Goal: Information Seeking & Learning: Learn about a topic

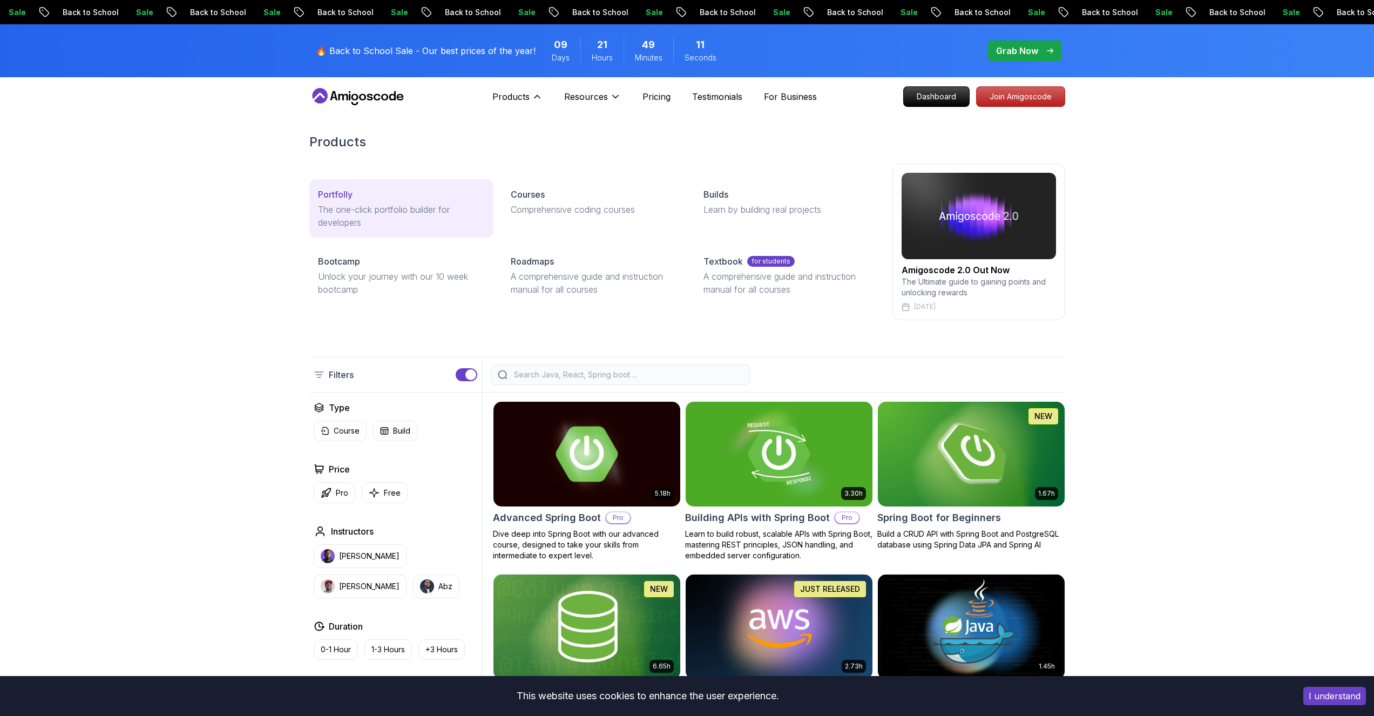
click at [439, 216] on p "The one-click portfolio builder for developers" at bounding box center [401, 216] width 167 height 26
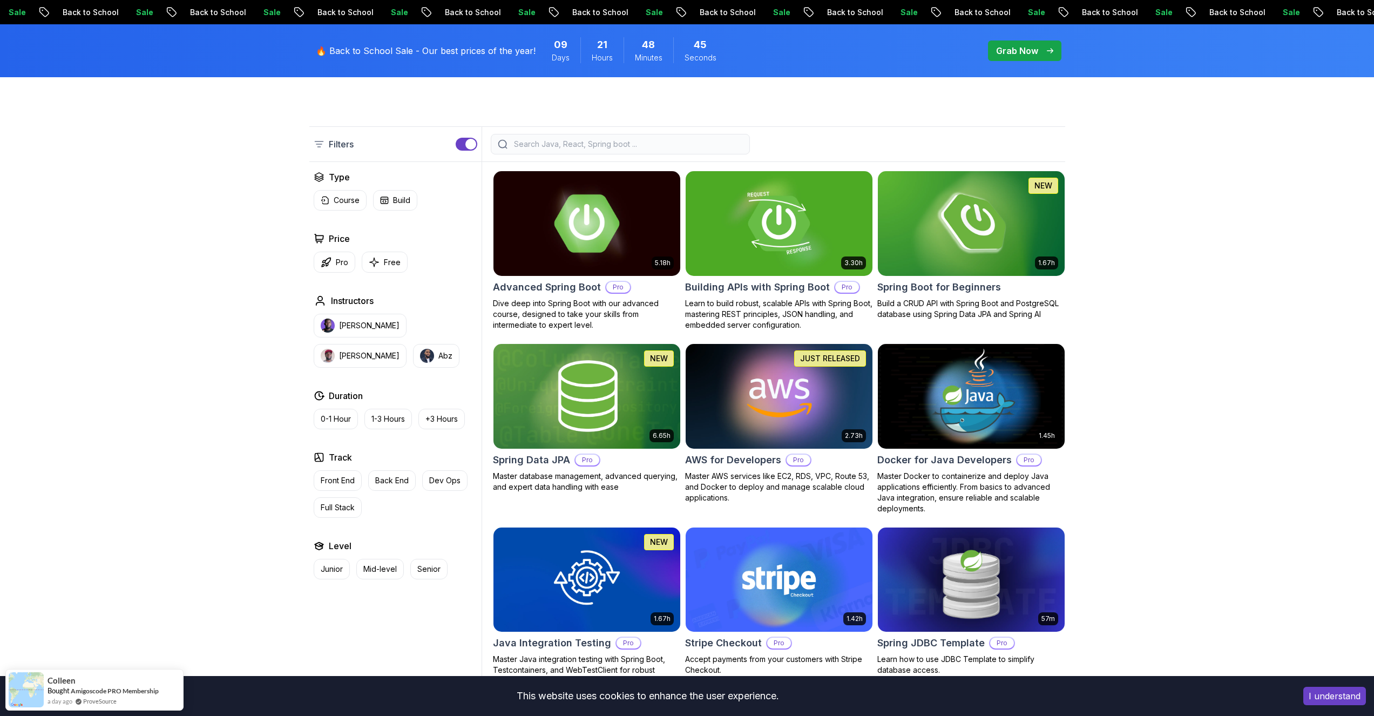
scroll to position [259, 0]
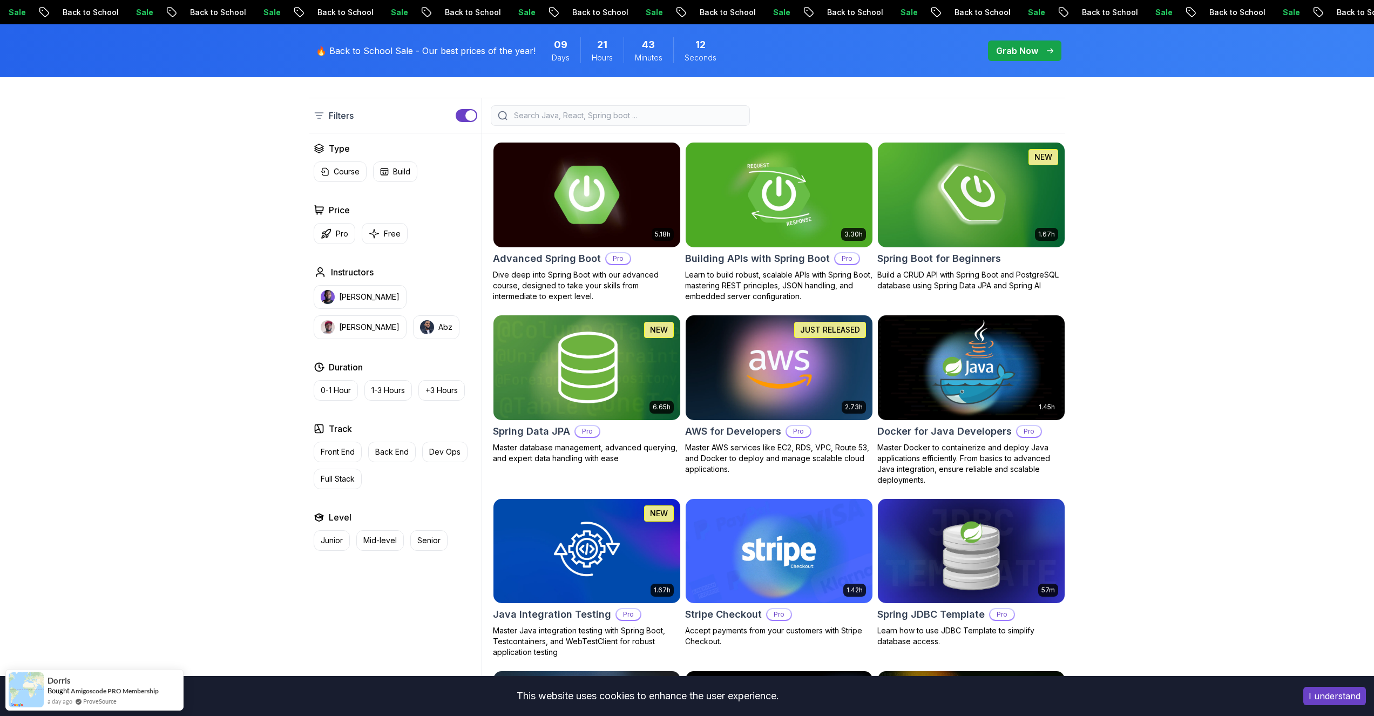
click at [583, 239] on img at bounding box center [587, 195] width 196 height 110
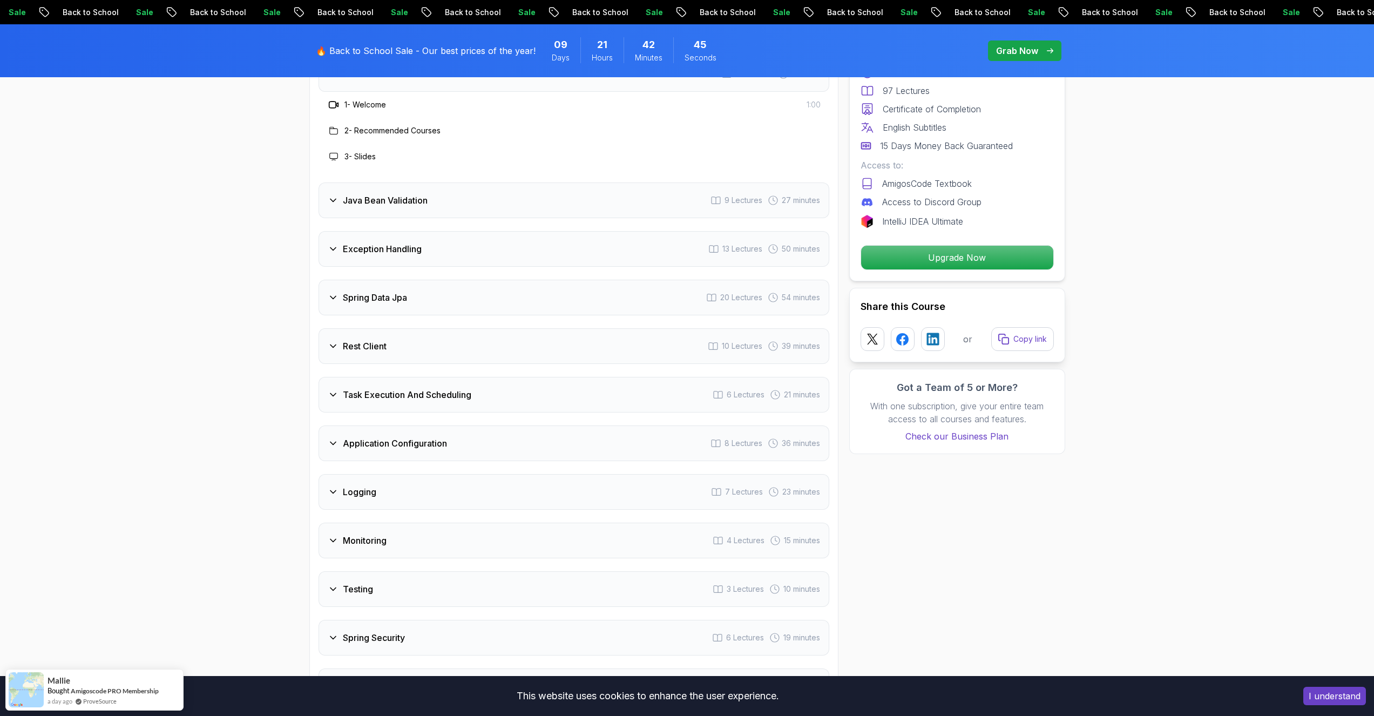
scroll to position [1555, 0]
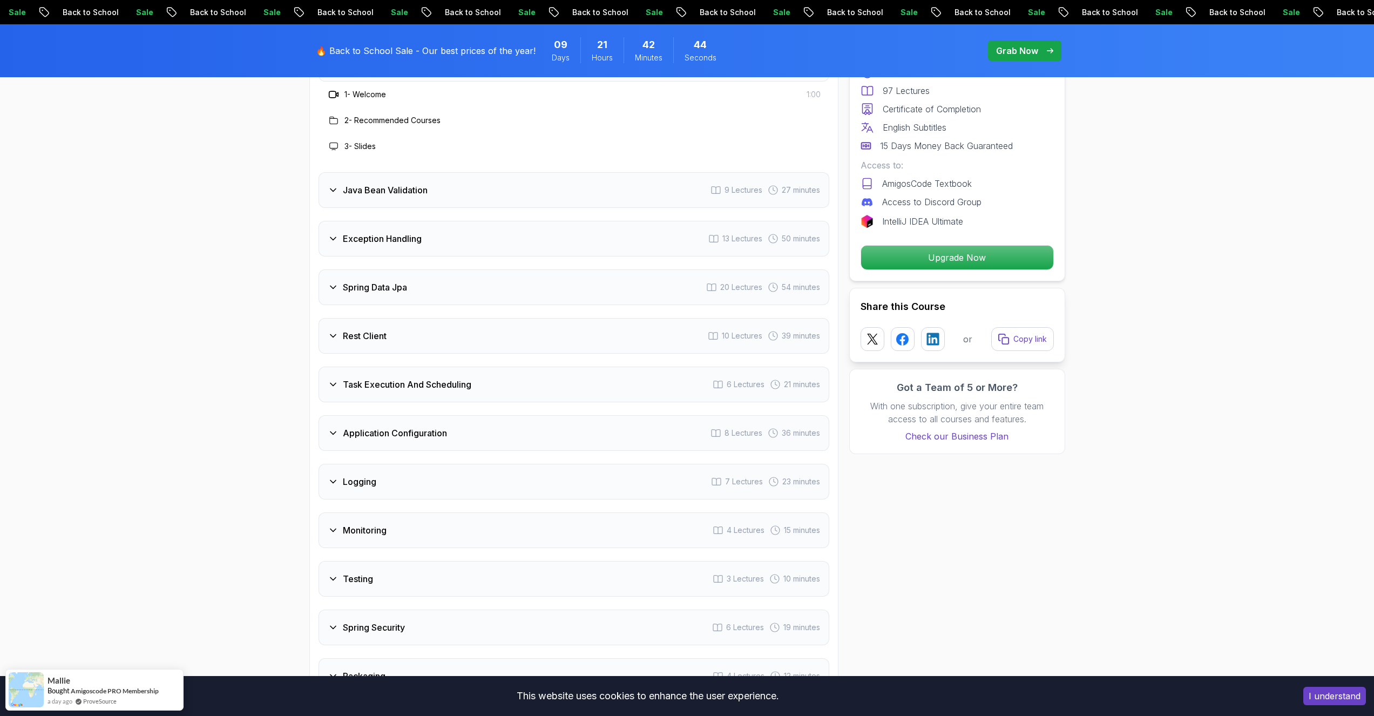
click at [399, 318] on div "Rest Client 10 Lectures 39 minutes" at bounding box center [573, 336] width 511 height 36
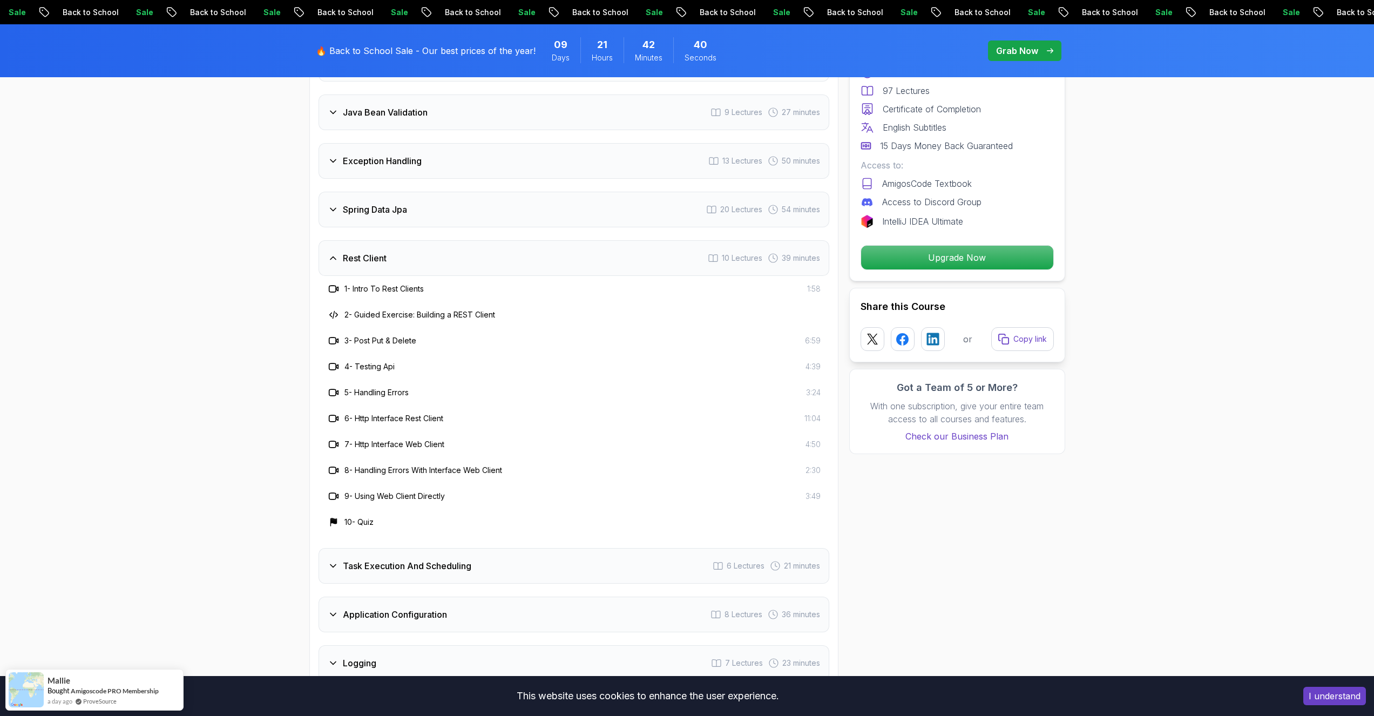
click at [412, 240] on div "Rest Client 10 Lectures 39 minutes" at bounding box center [573, 258] width 511 height 36
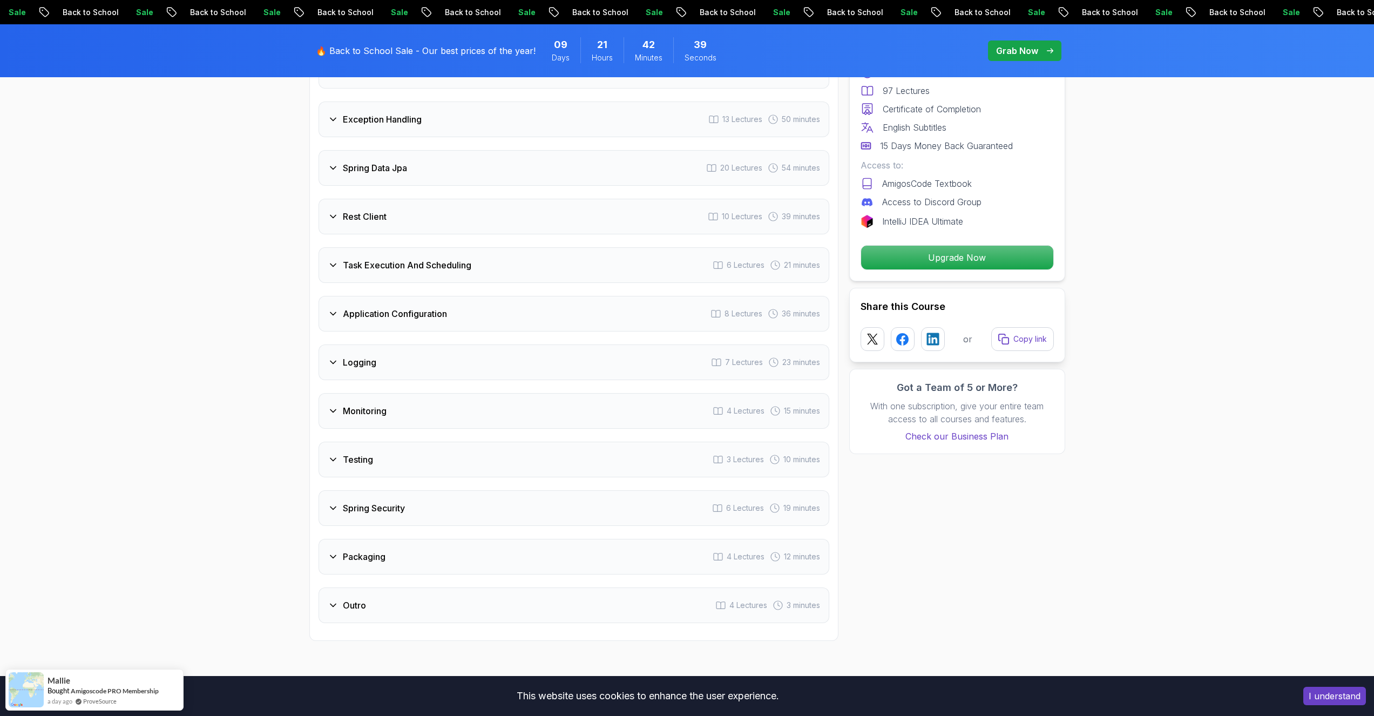
scroll to position [1619, 0]
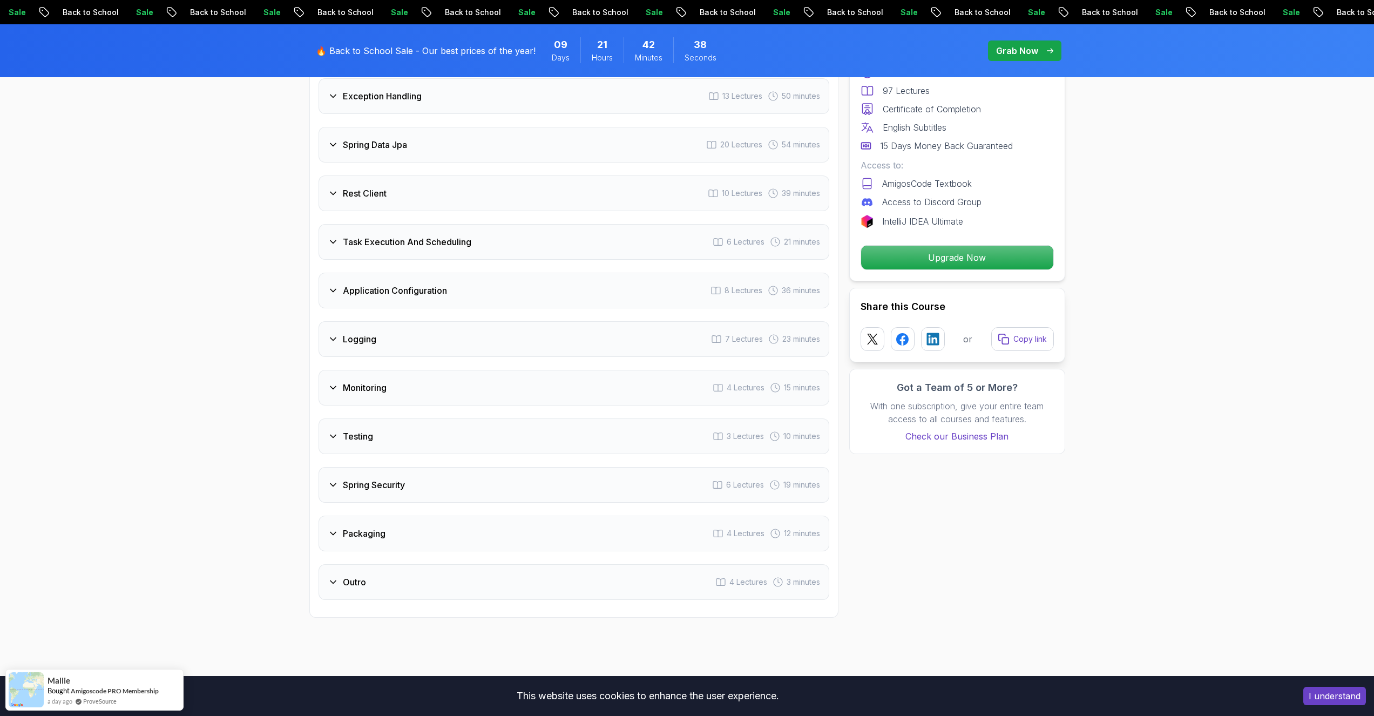
click at [410, 284] on h3 "Application Configuration" at bounding box center [395, 290] width 104 height 13
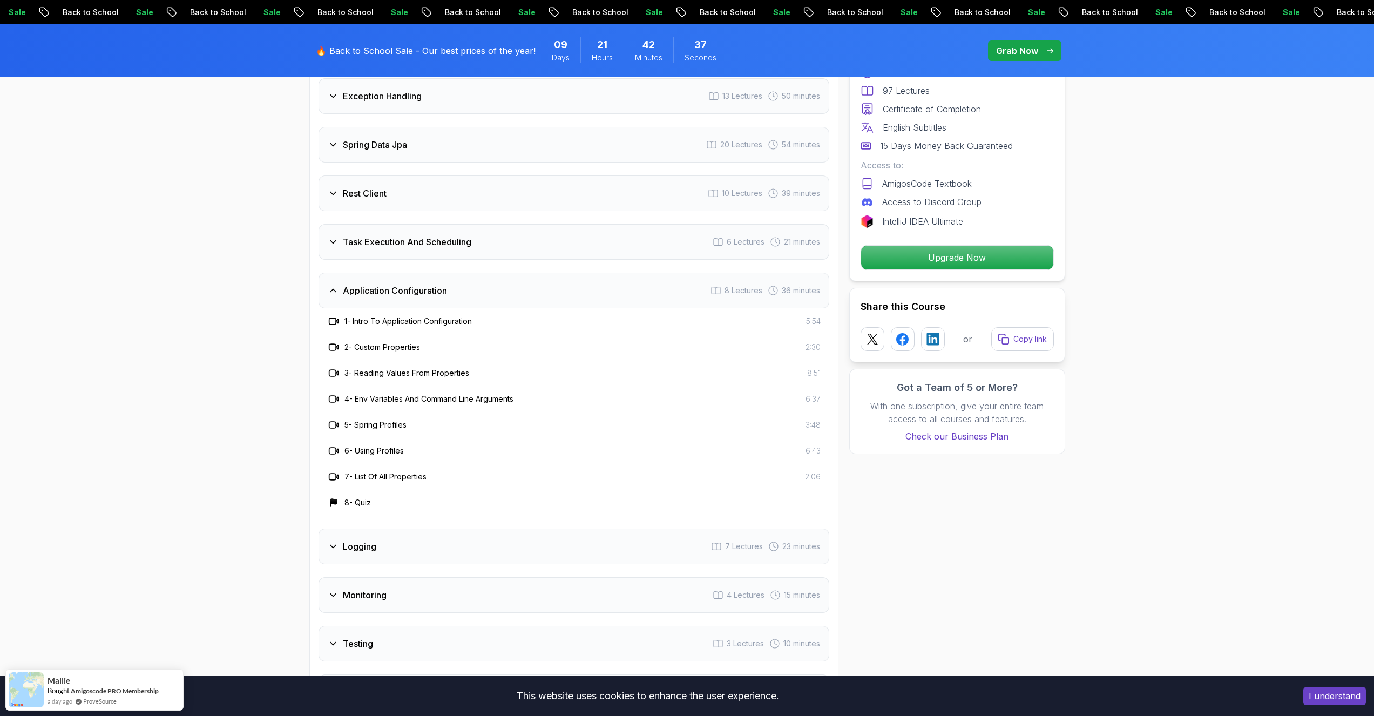
click at [410, 284] on h3 "Application Configuration" at bounding box center [395, 290] width 104 height 13
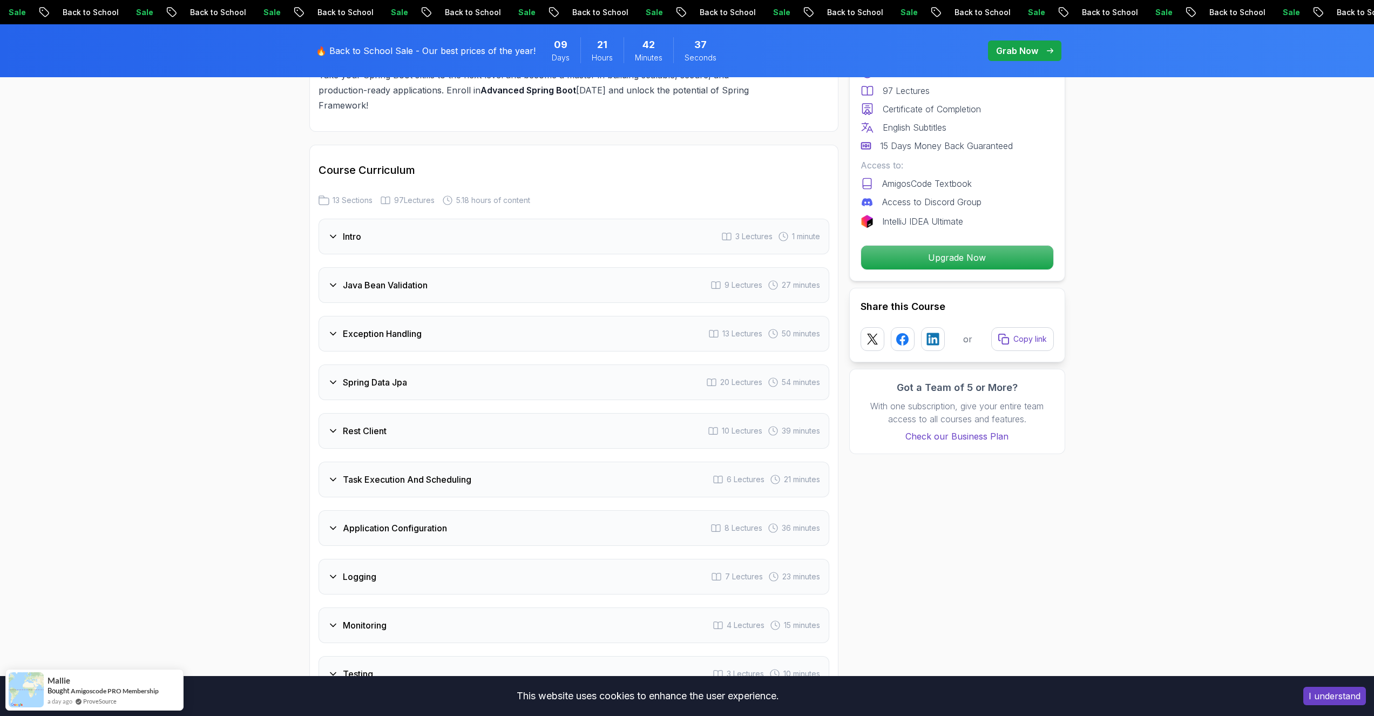
scroll to position [1360, 0]
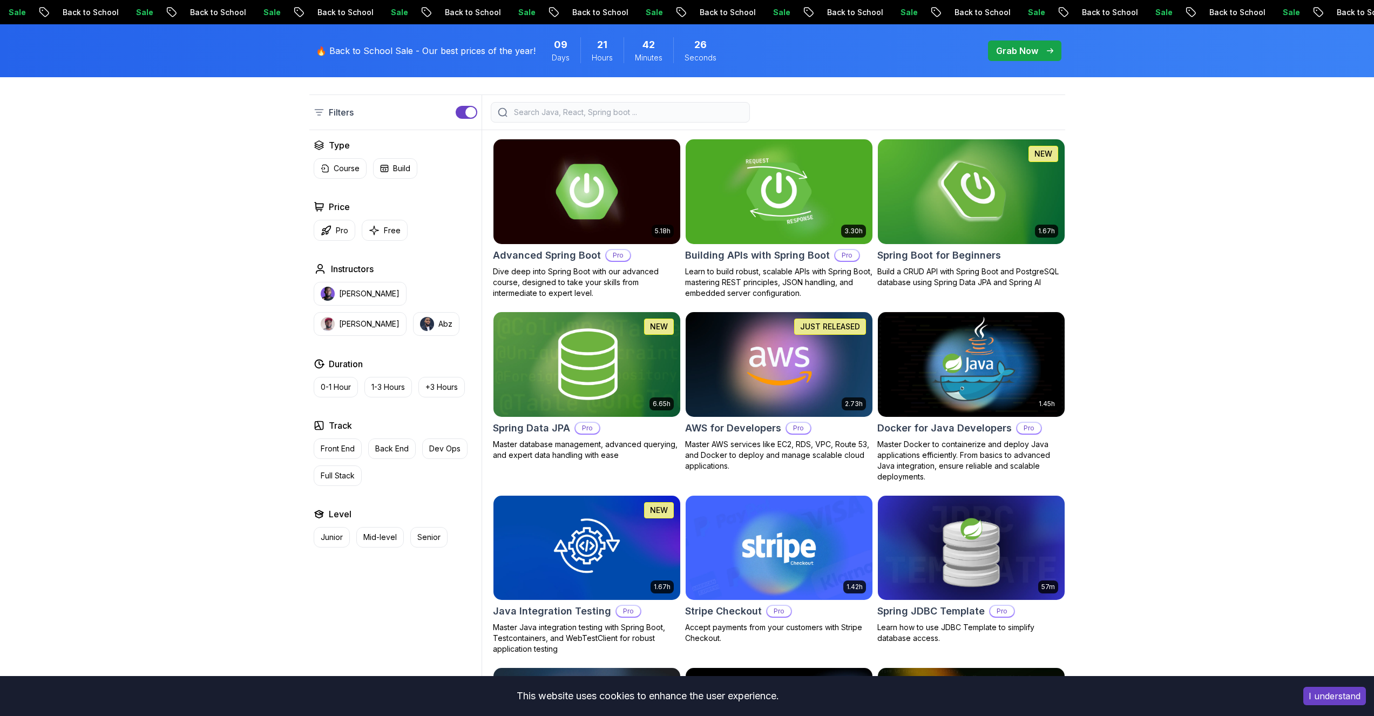
scroll to position [259, 0]
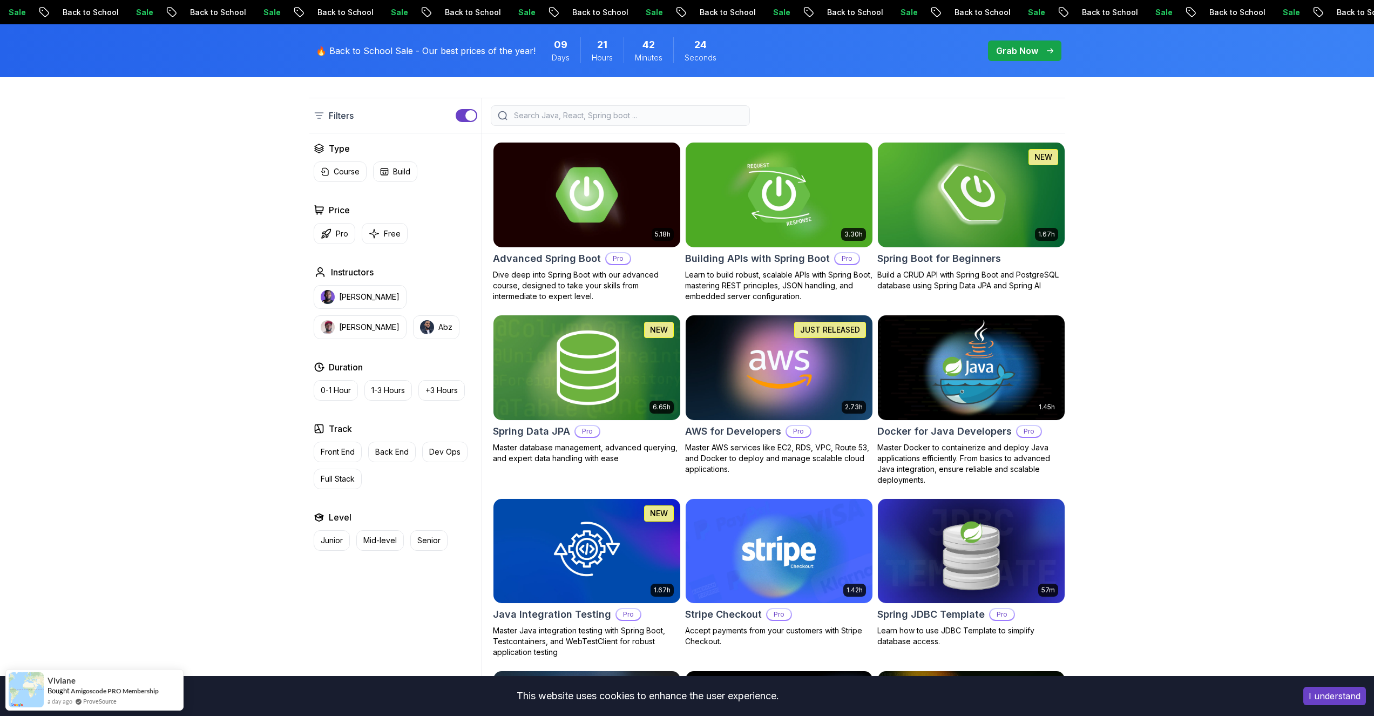
click at [614, 383] on img at bounding box center [587, 368] width 196 height 110
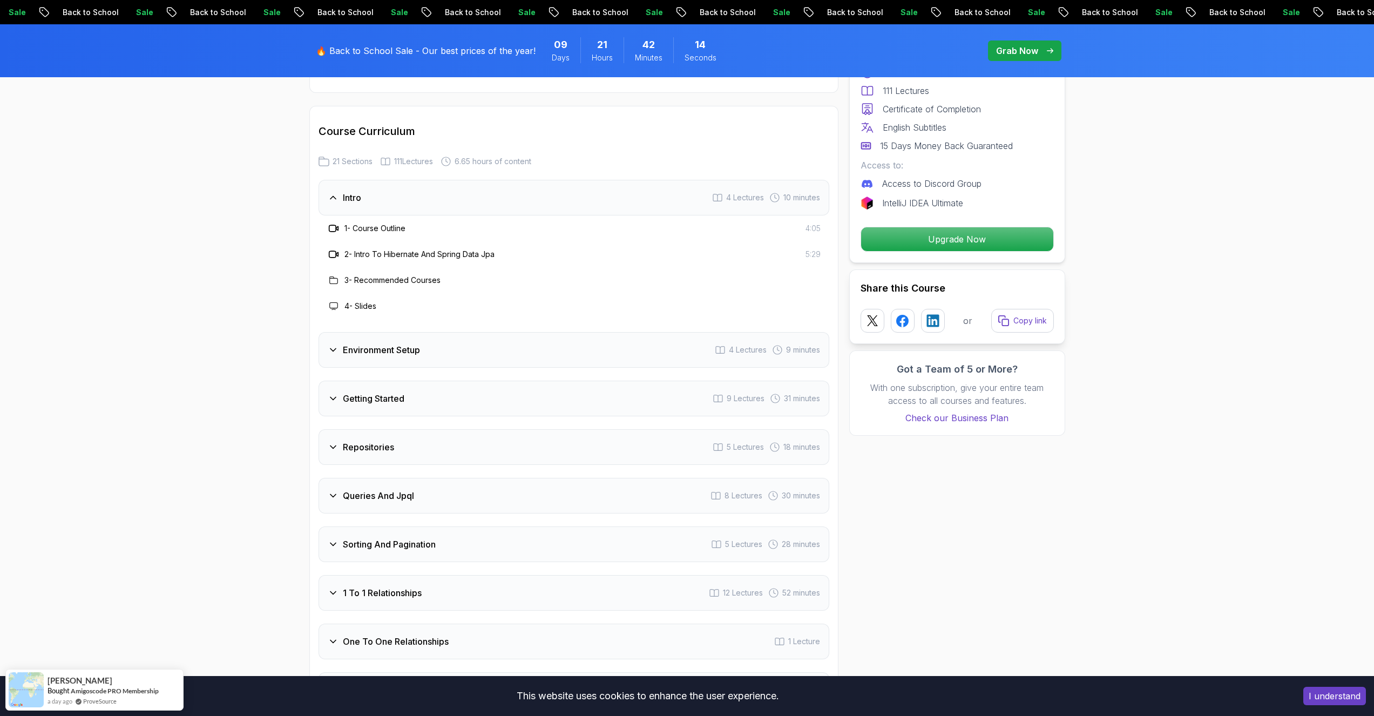
scroll to position [1425, 0]
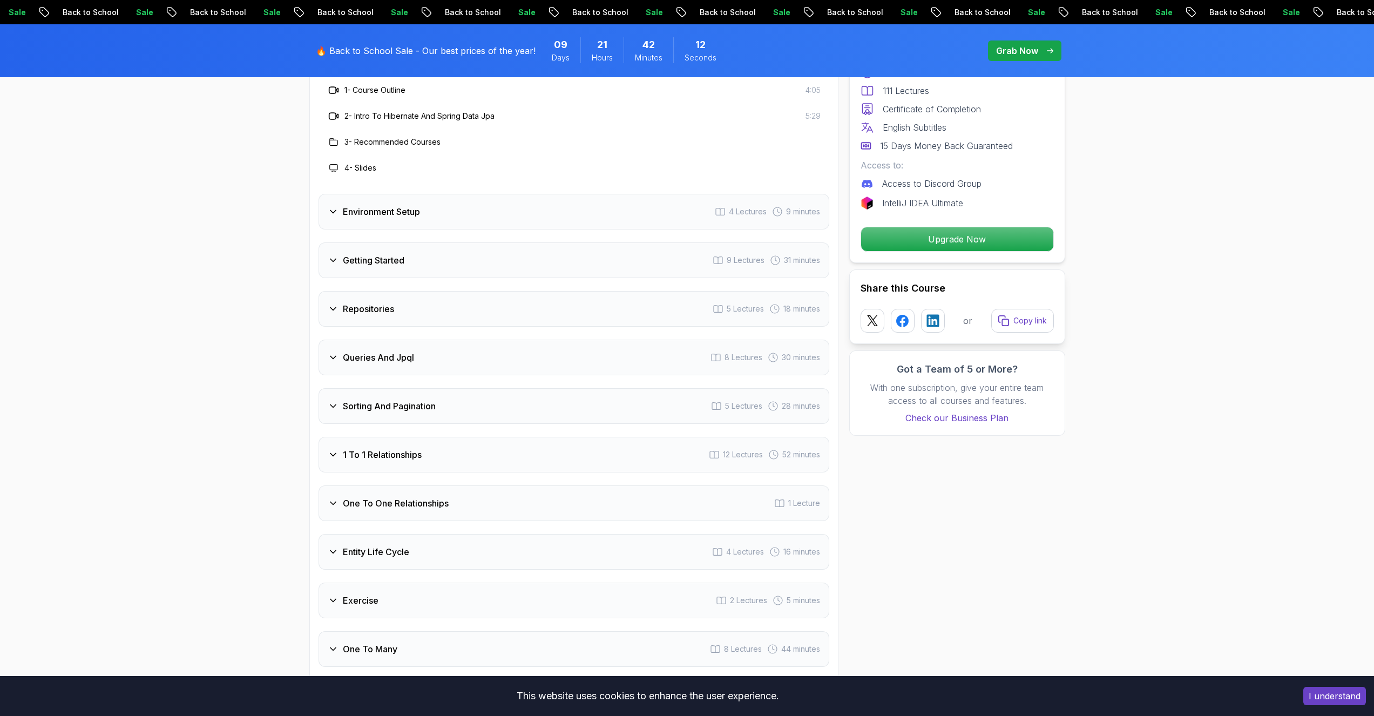
click at [415, 437] on div "1 To 1 Relationships 12 Lectures 52 minutes" at bounding box center [573, 455] width 511 height 36
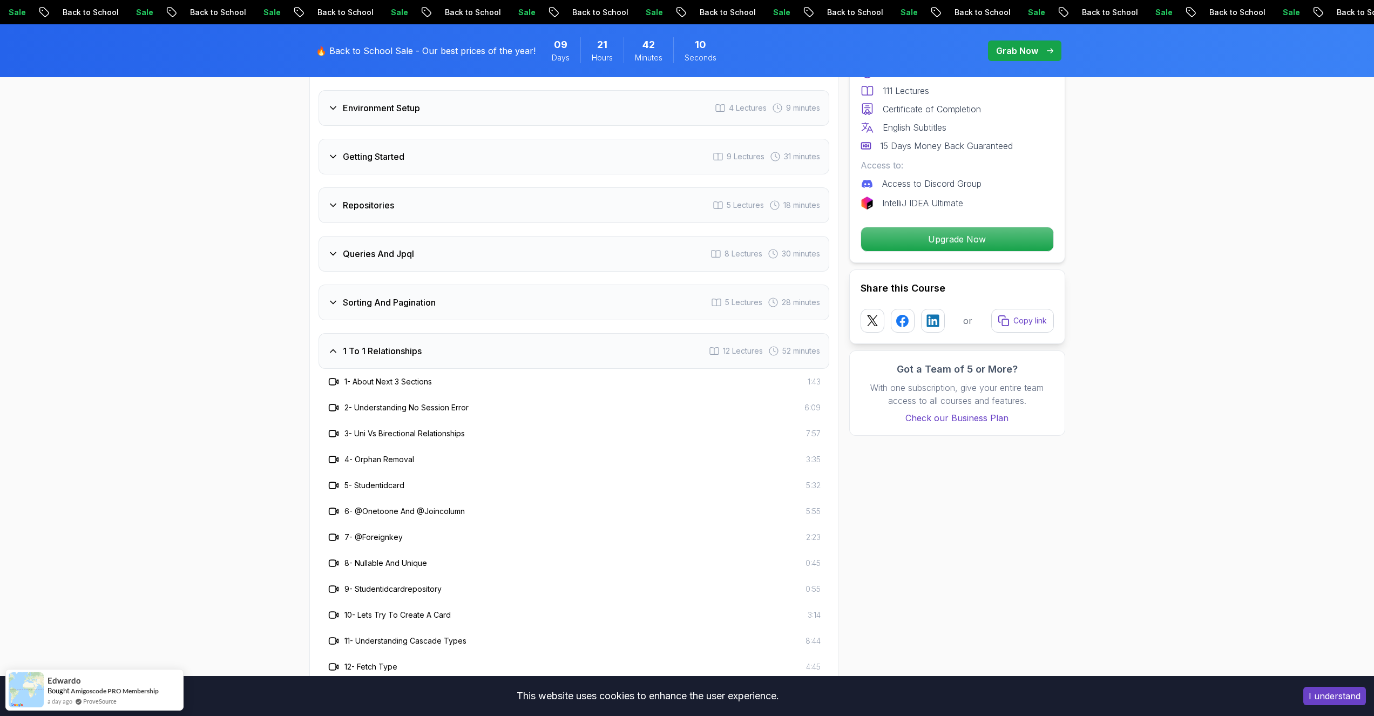
click at [478, 339] on div "1 To 1 Relationships 12 Lectures 52 minutes" at bounding box center [573, 351] width 511 height 36
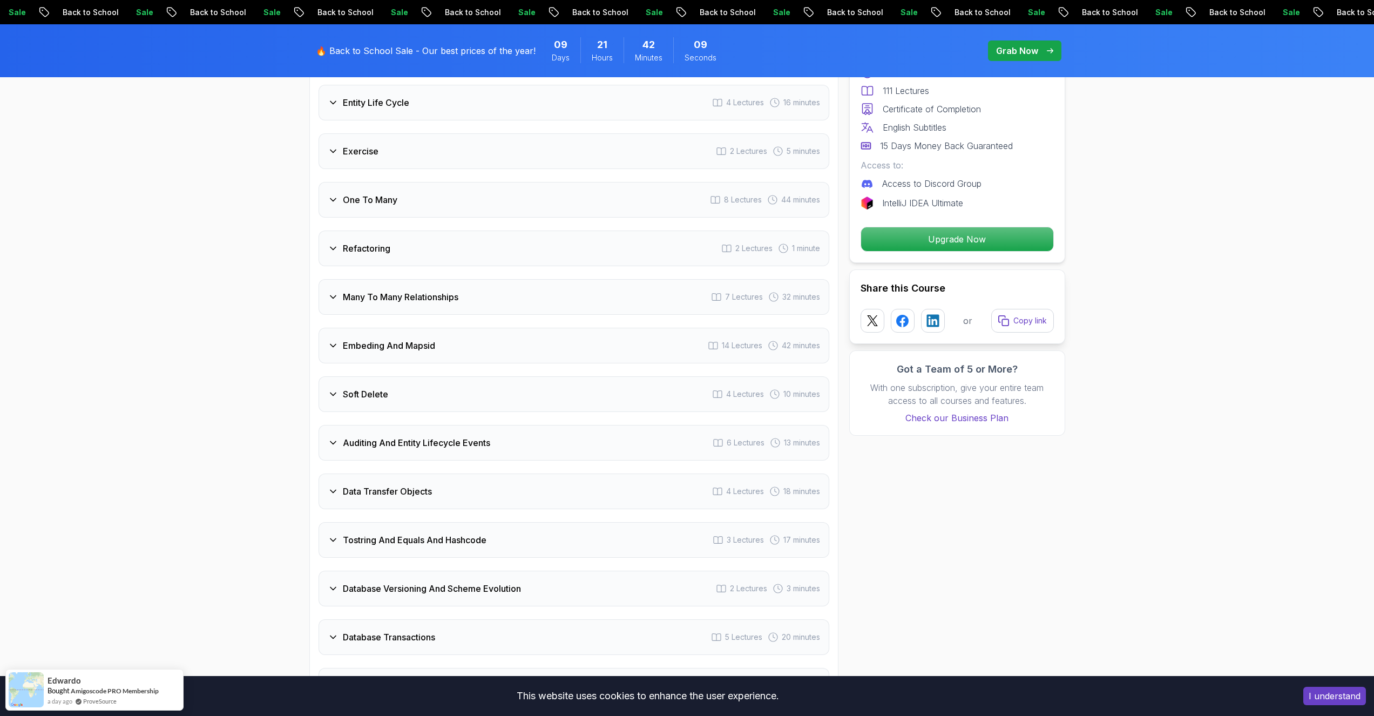
scroll to position [1879, 0]
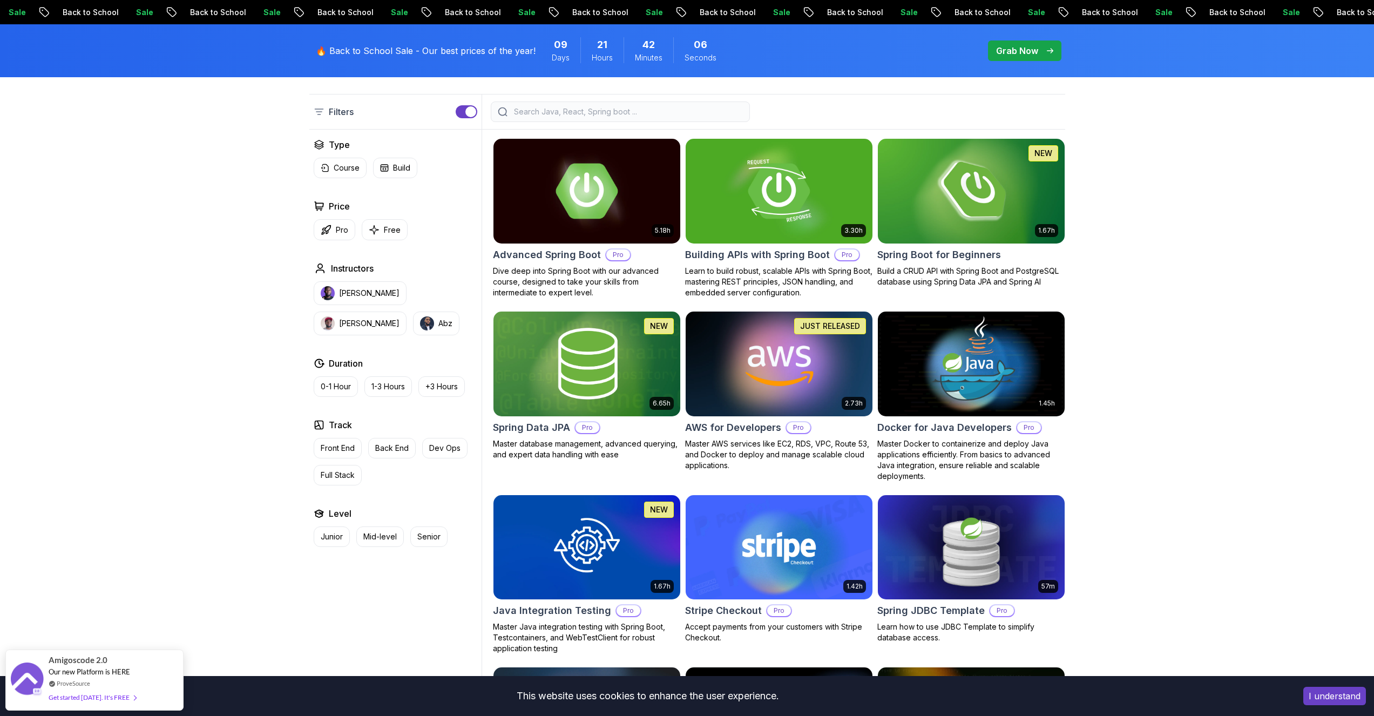
scroll to position [324, 0]
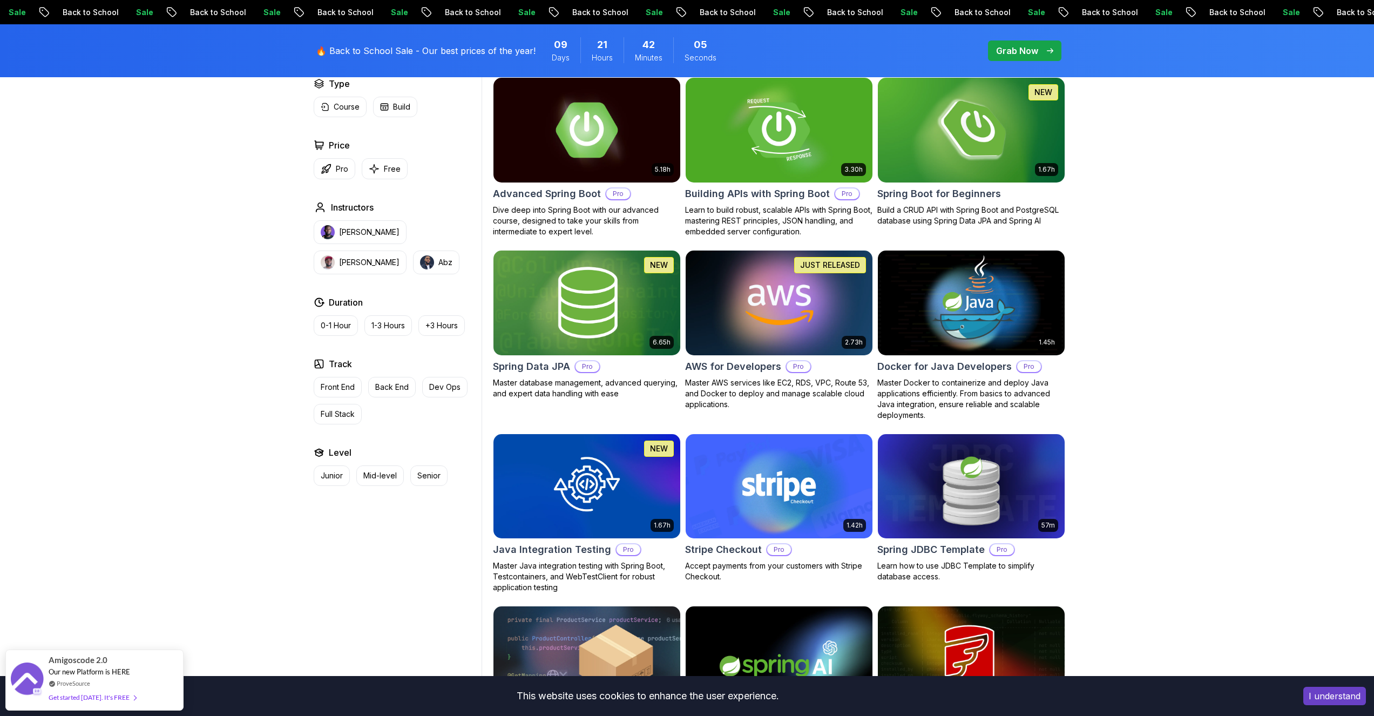
click at [801, 320] on img at bounding box center [779, 303] width 196 height 110
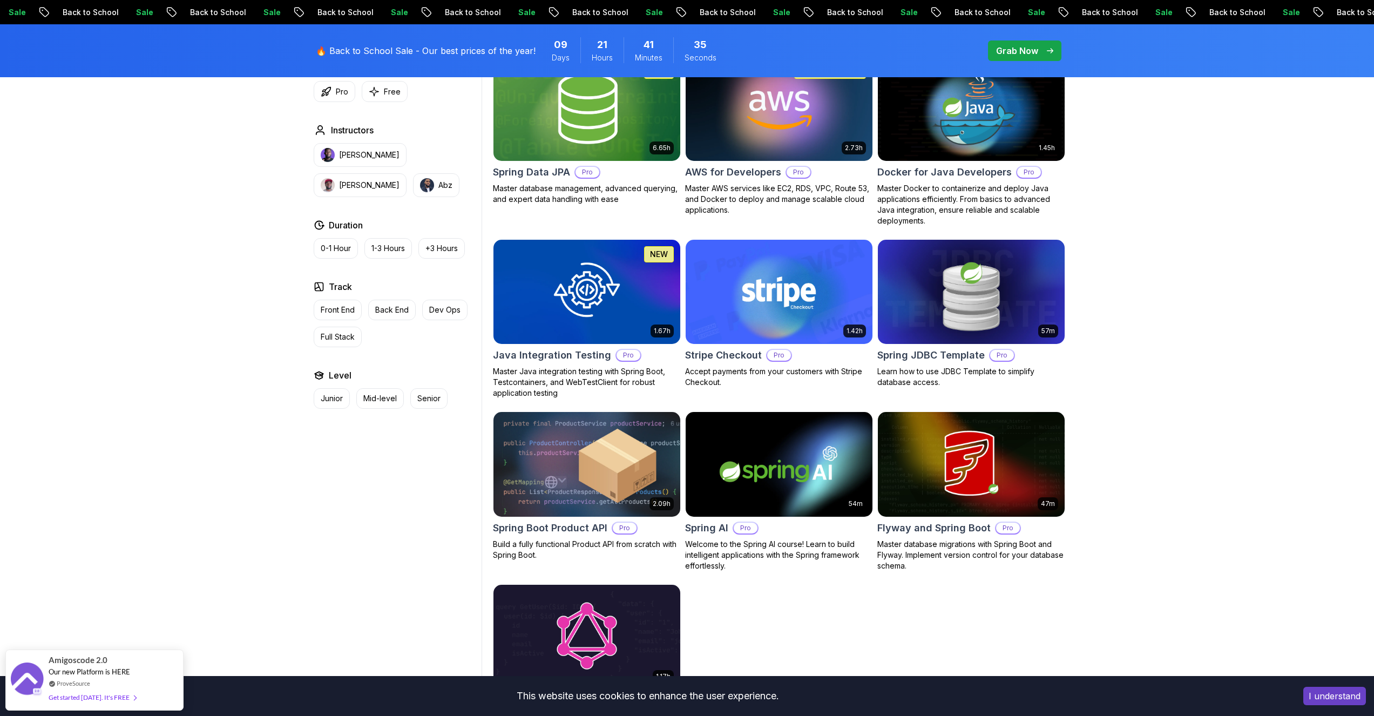
scroll to position [648, 0]
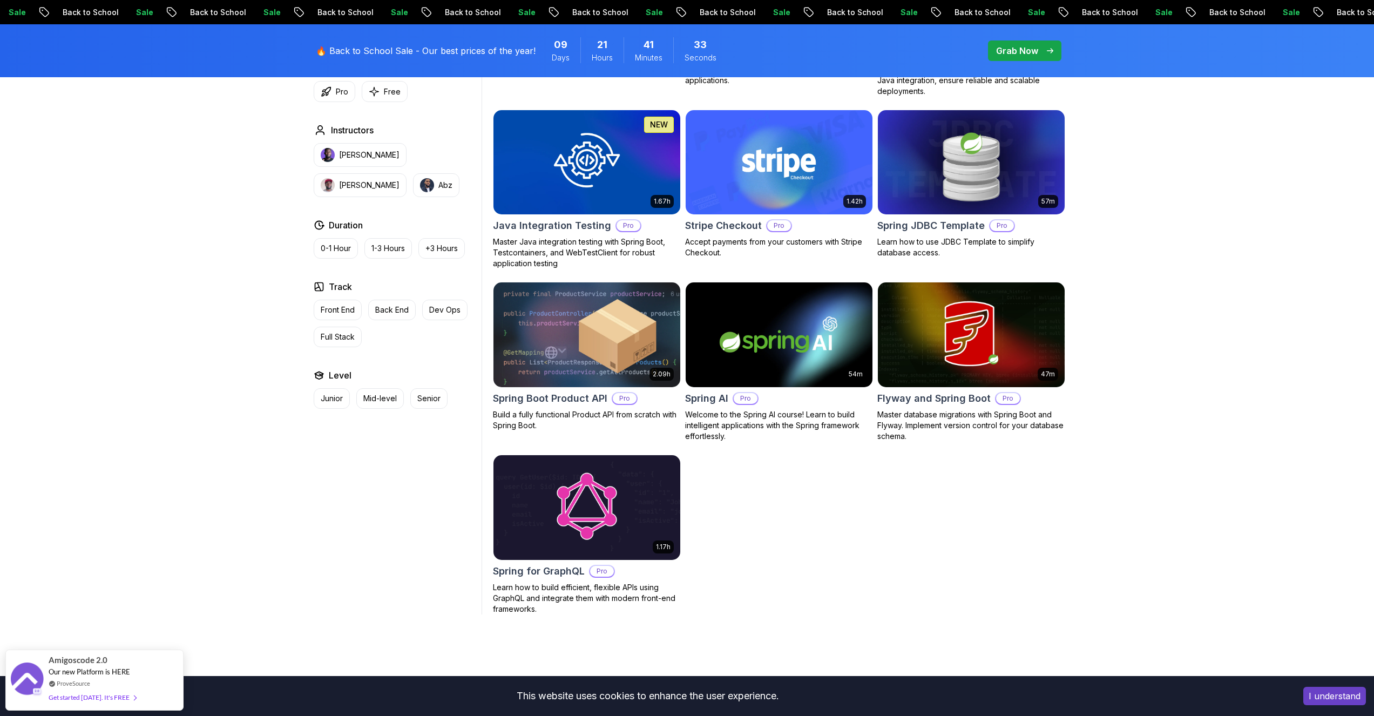
click at [575, 336] on img at bounding box center [587, 335] width 196 height 110
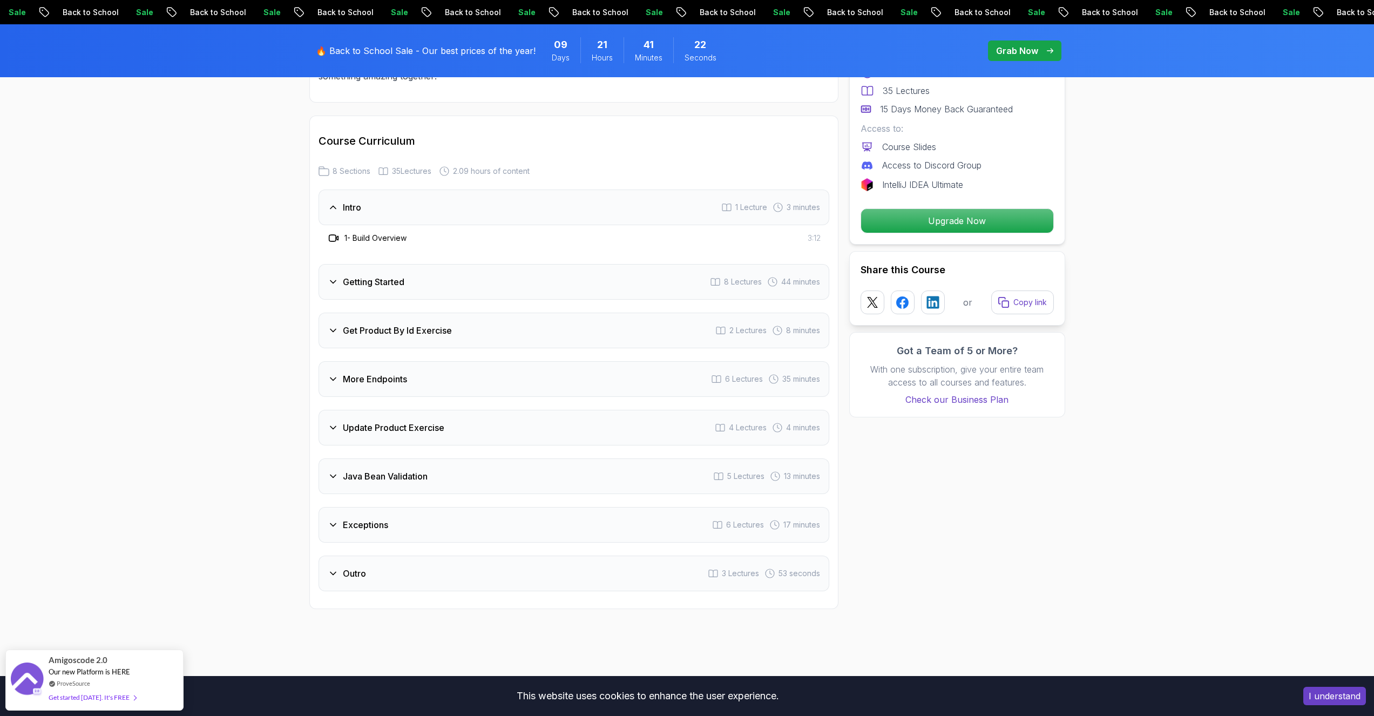
scroll to position [1296, 0]
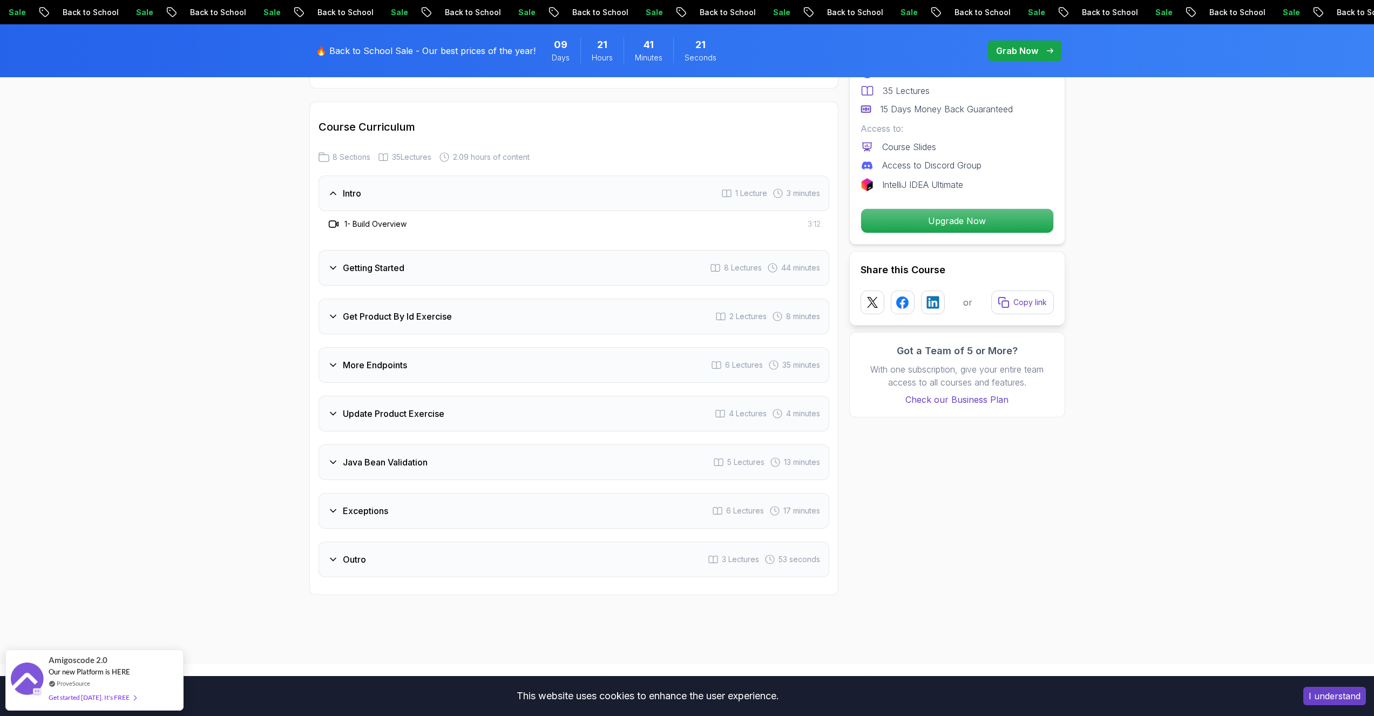
click at [392, 456] on h3 "Java Bean Validation" at bounding box center [385, 462] width 85 height 13
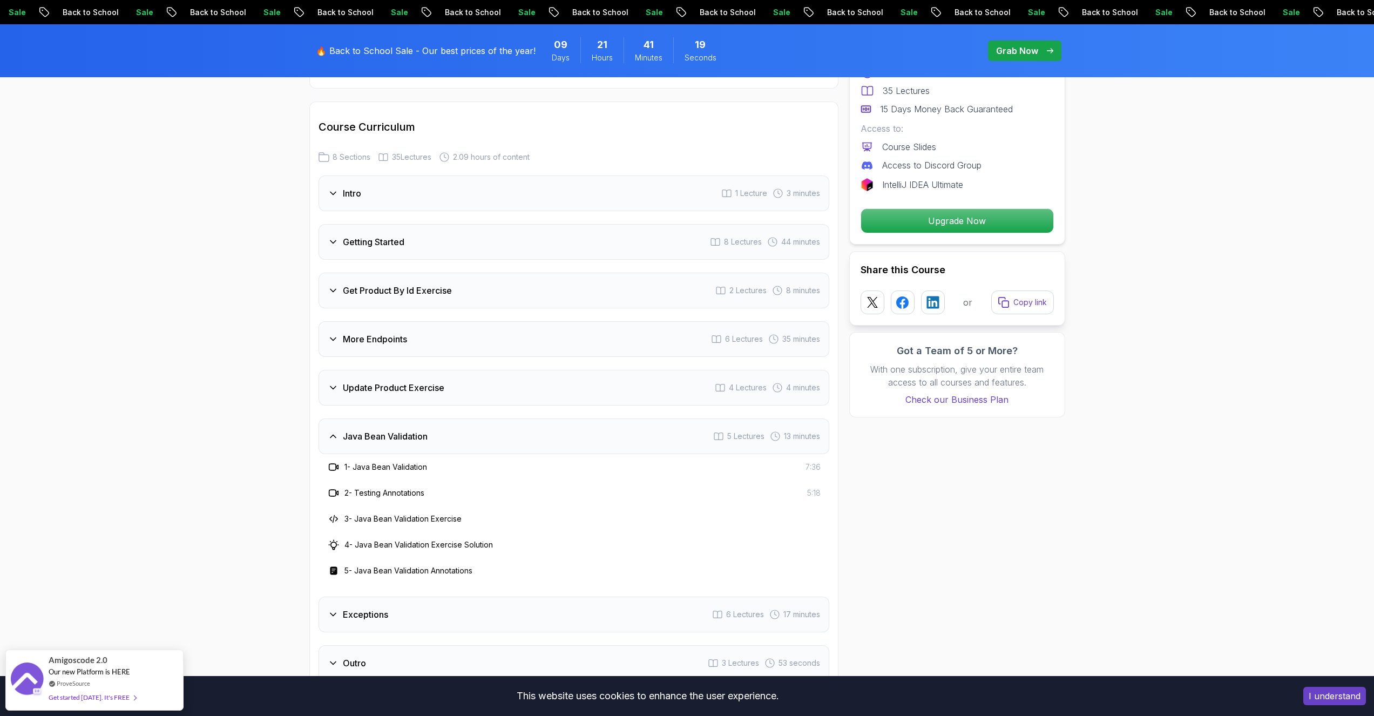
click at [395, 430] on h3 "Java Bean Validation" at bounding box center [385, 436] width 85 height 13
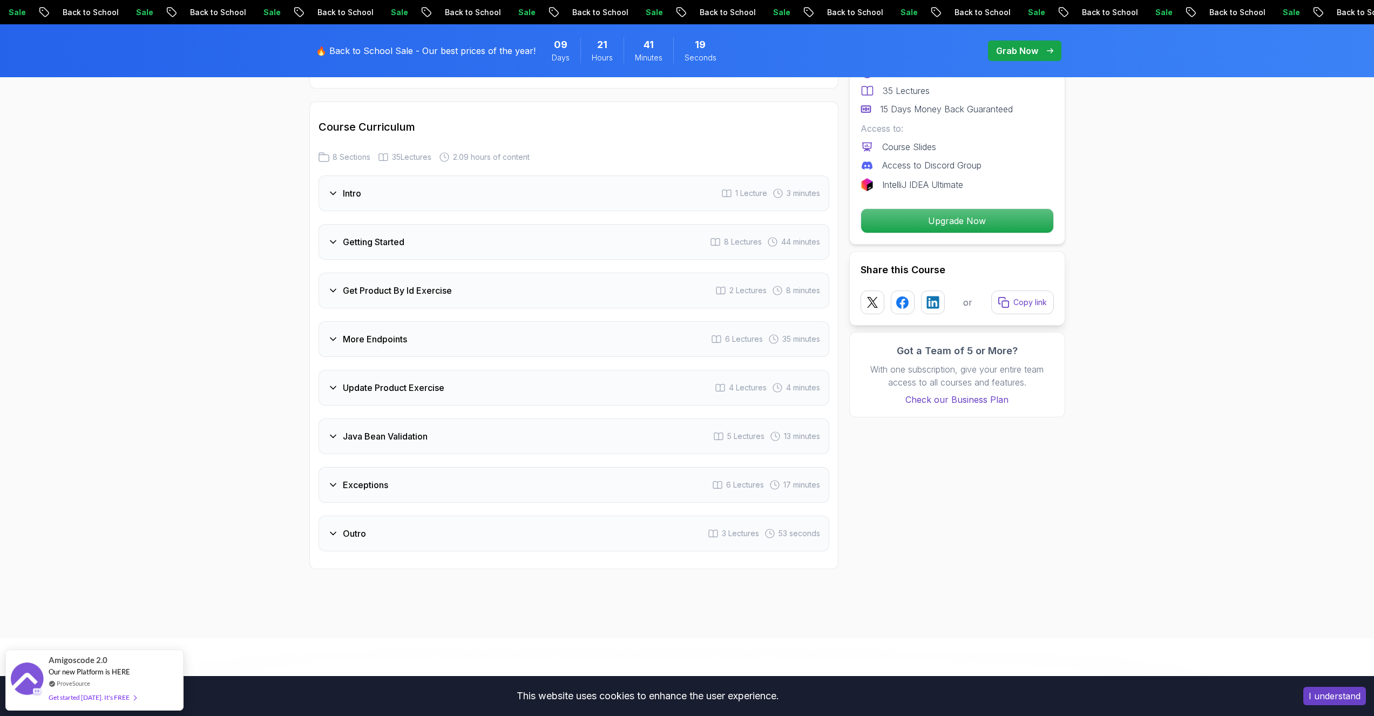
click at [404, 382] on div "Update Product Exercise 4 Lectures 4 minutes" at bounding box center [573, 388] width 511 height 36
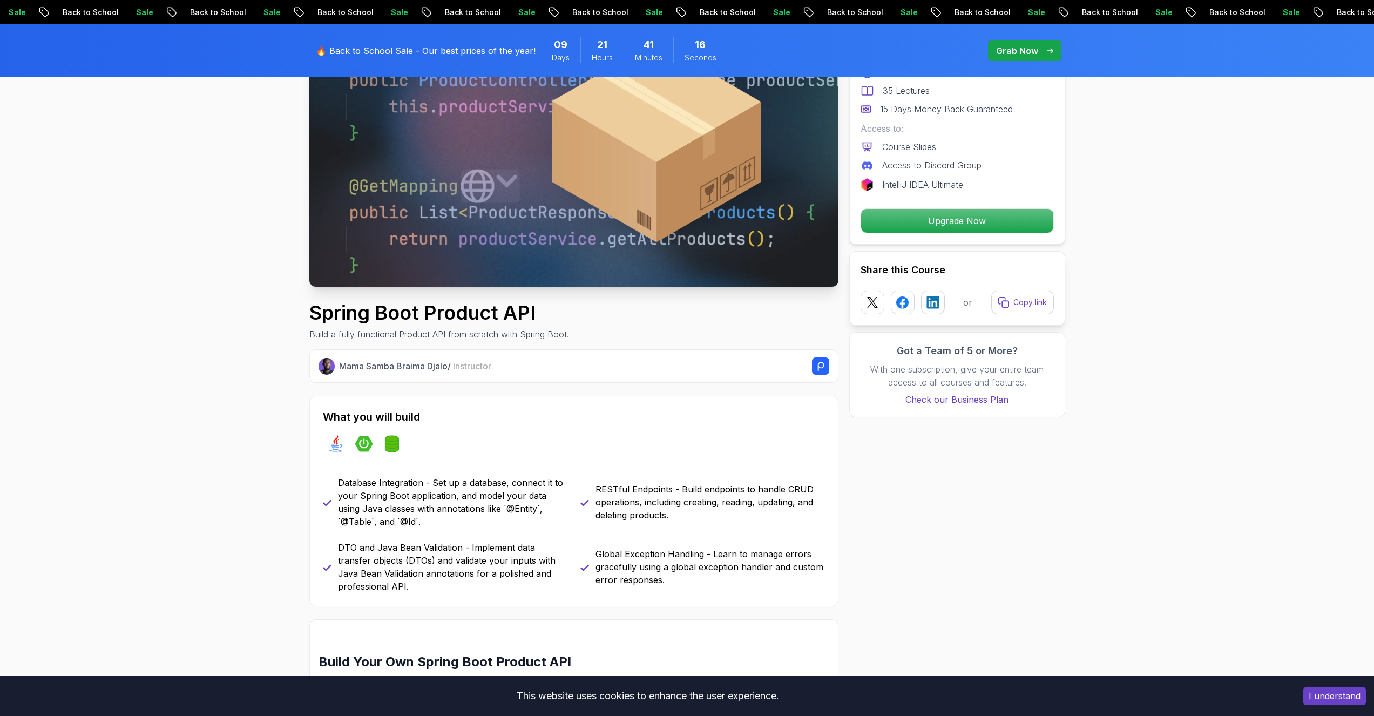
scroll to position [0, 0]
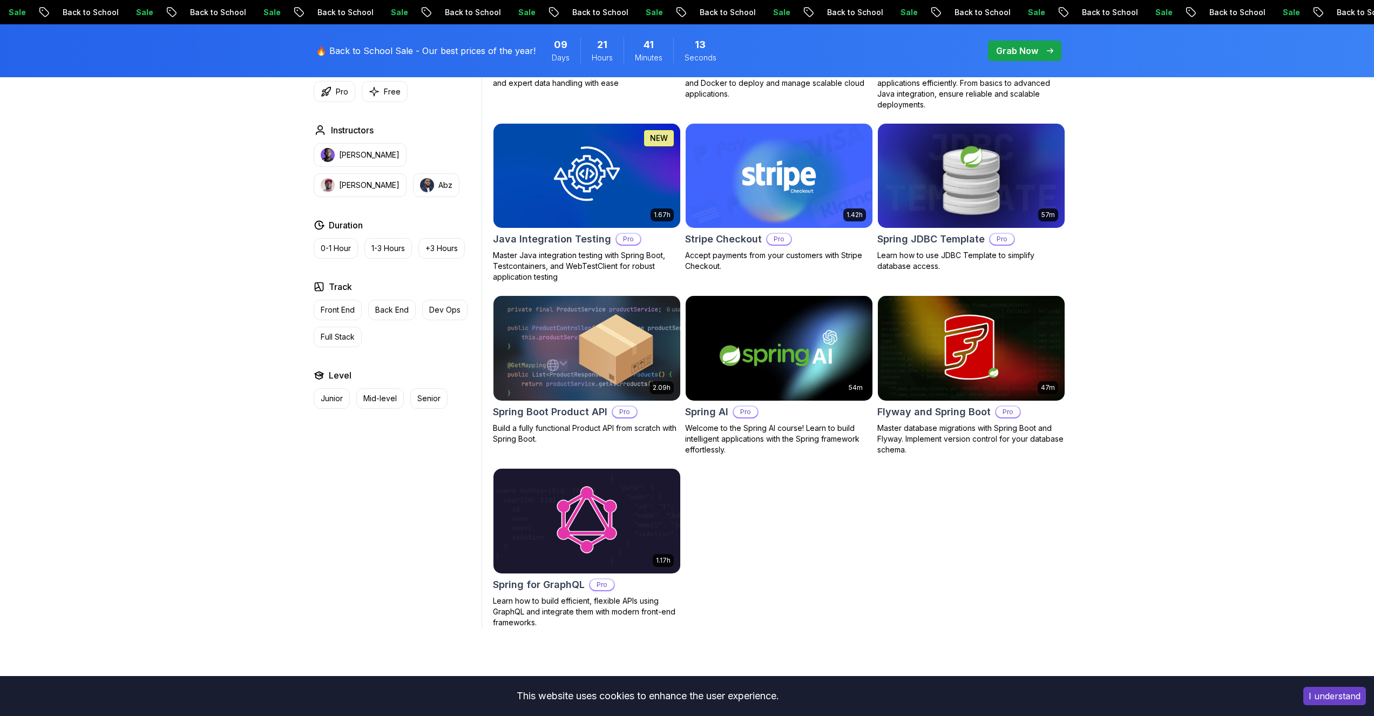
scroll to position [648, 0]
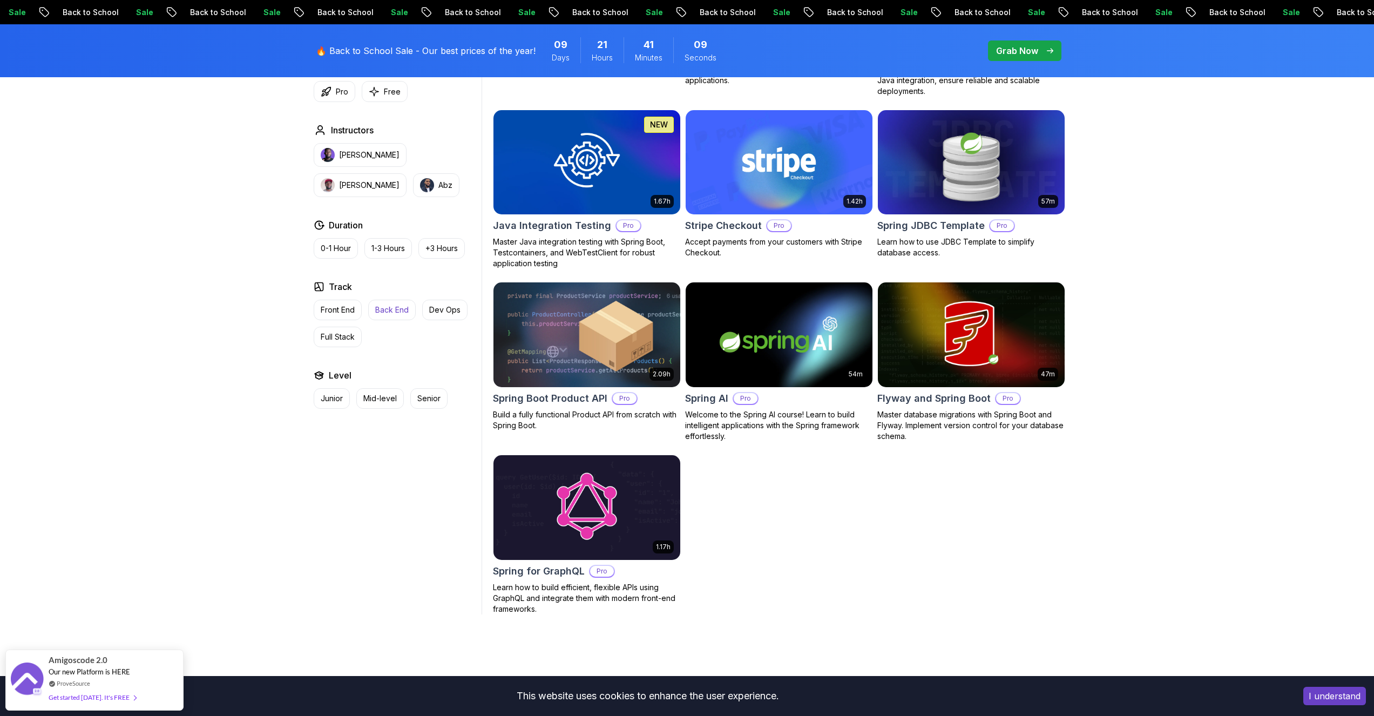
click at [379, 311] on p "Back End" at bounding box center [391, 309] width 33 height 11
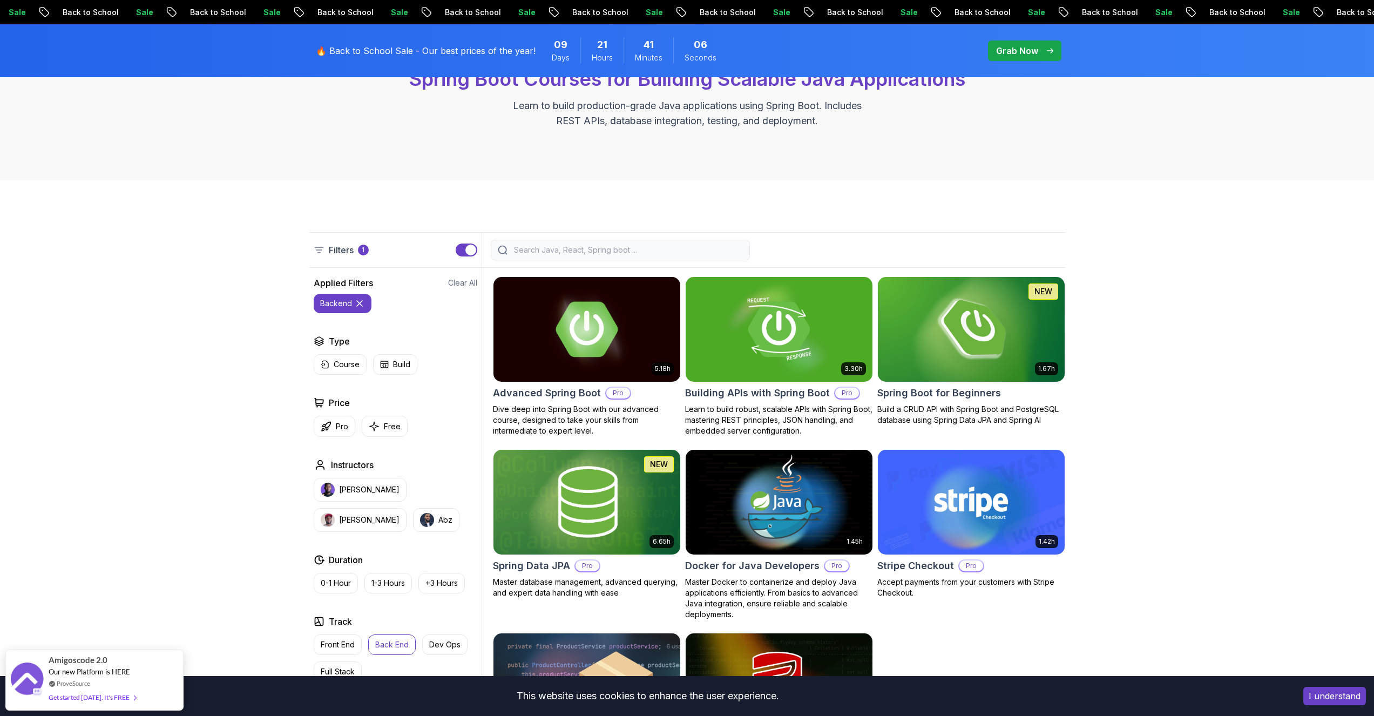
scroll to position [194, 0]
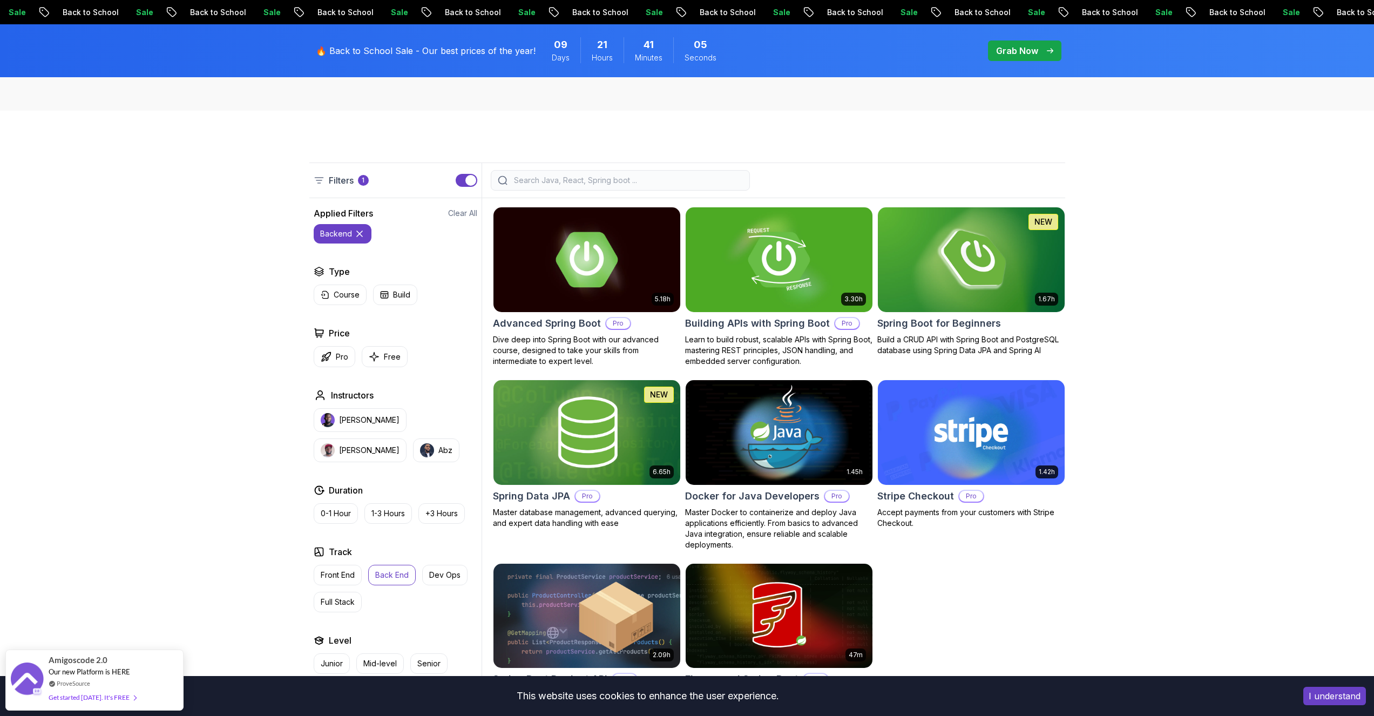
click at [355, 230] on icon at bounding box center [359, 233] width 11 height 11
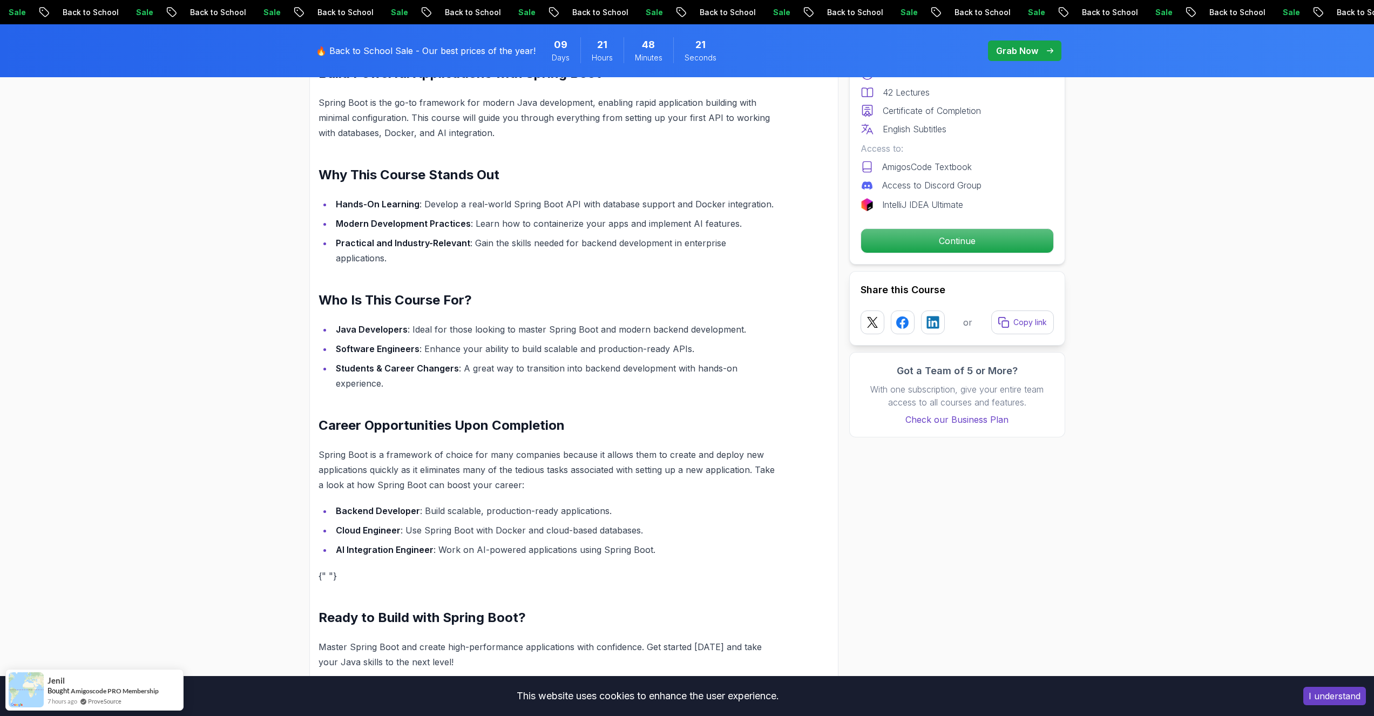
scroll to position [842, 0]
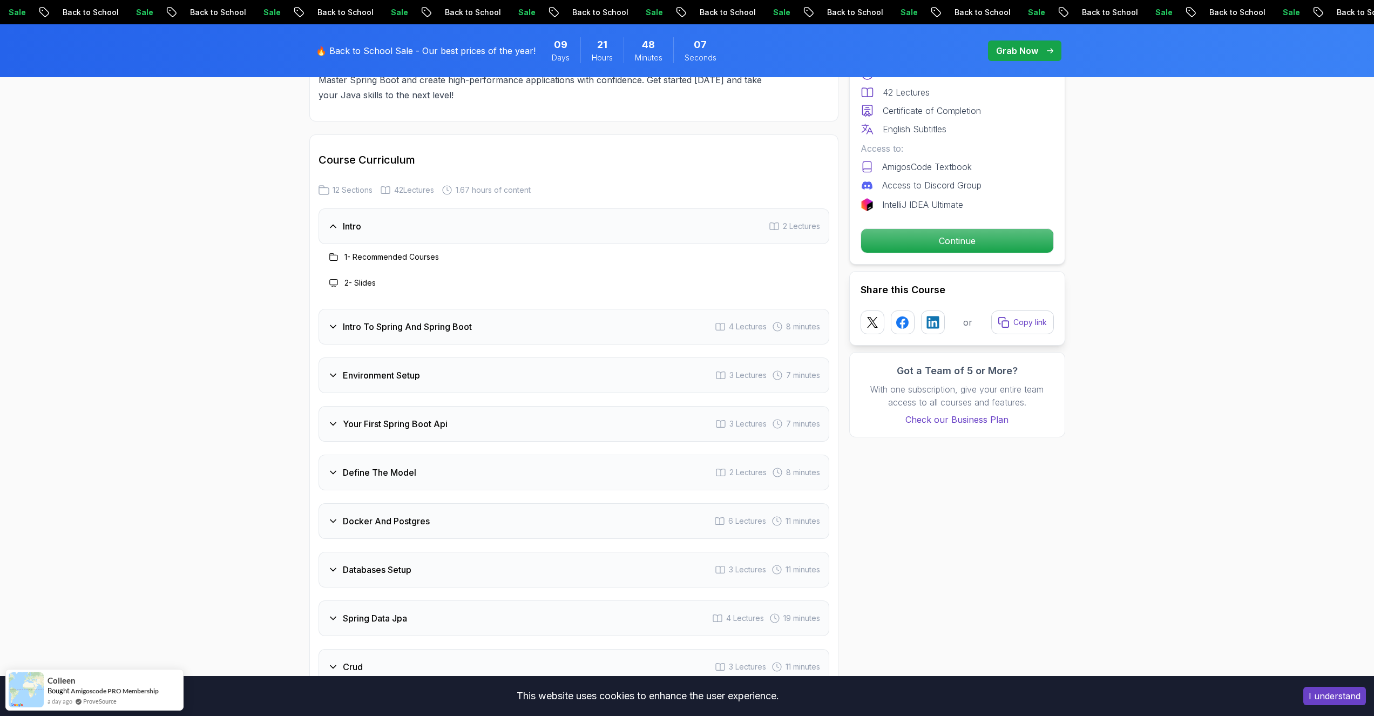
scroll to position [1296, 0]
click at [390, 417] on h3 "Your First Spring Boot Api" at bounding box center [395, 423] width 105 height 13
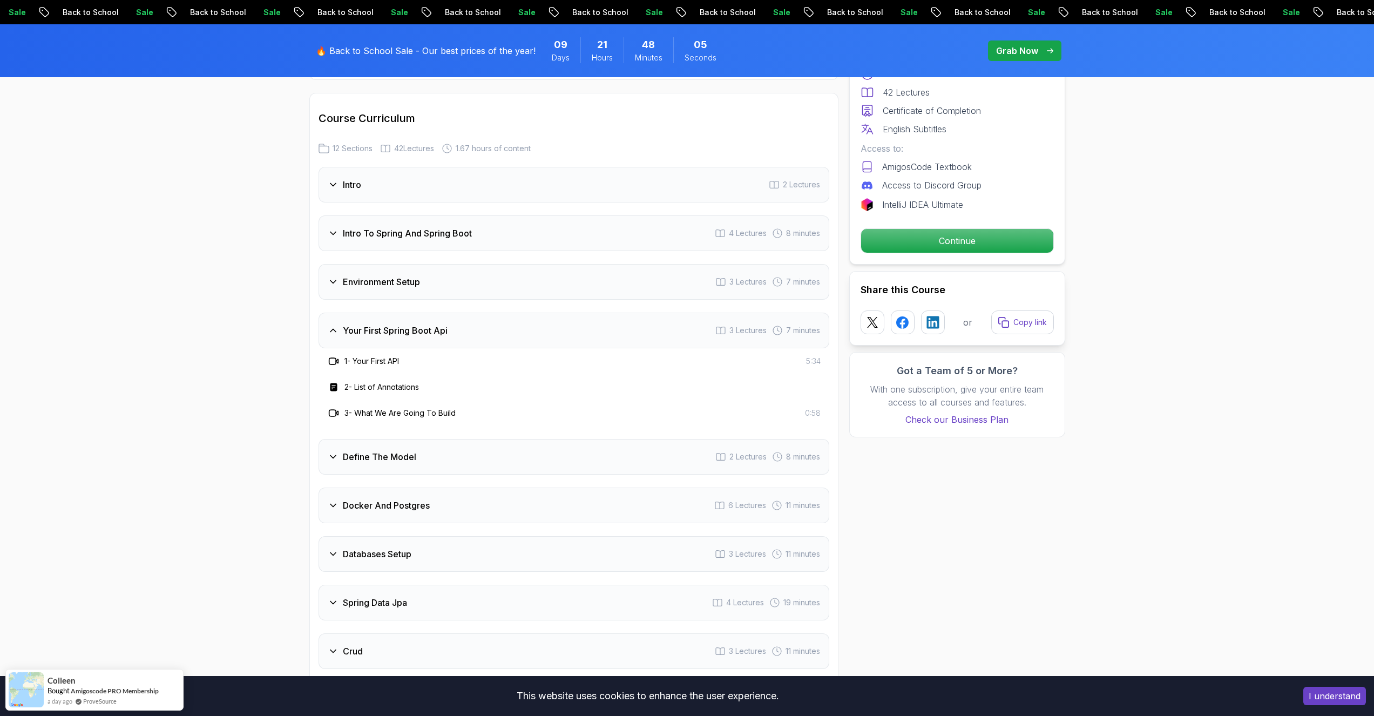
scroll to position [1360, 0]
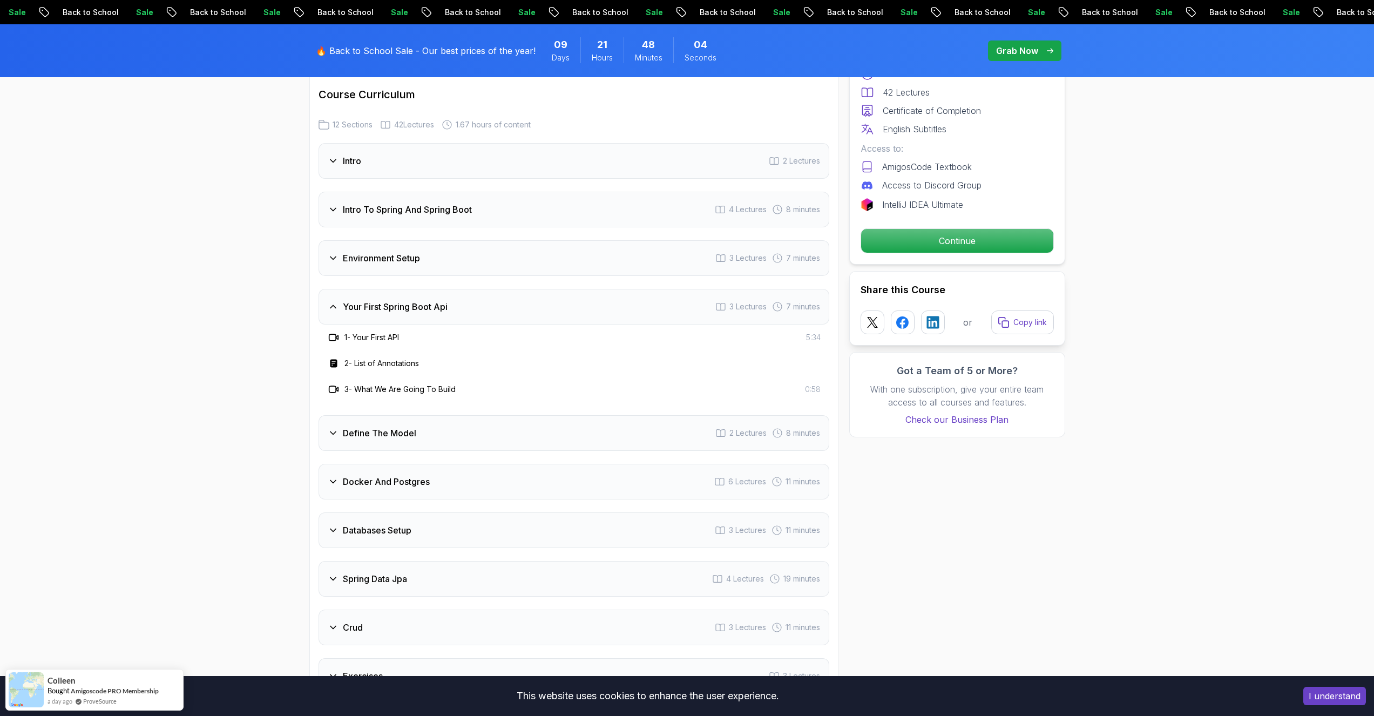
click at [401, 425] on div "Define The Model 2 Lectures 8 minutes" at bounding box center [573, 433] width 511 height 36
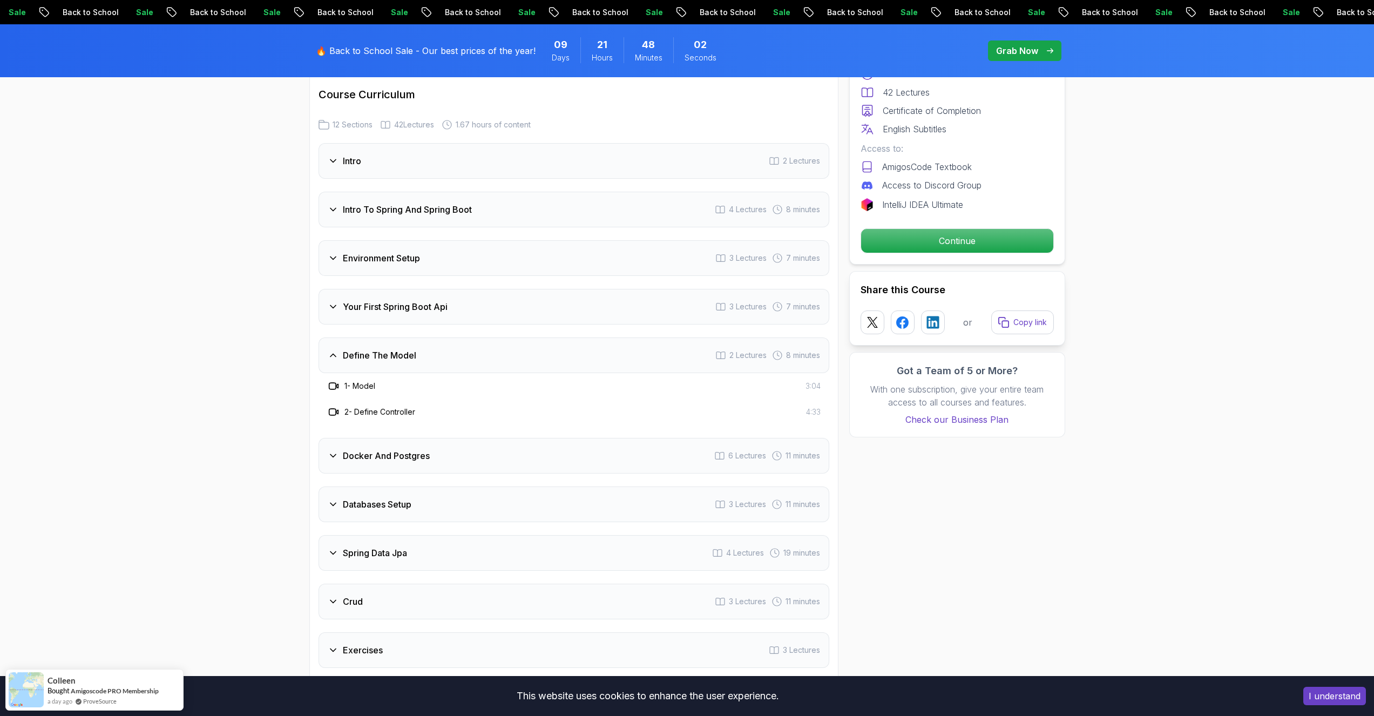
click at [400, 449] on h3 "Docker And Postgres" at bounding box center [386, 455] width 87 height 13
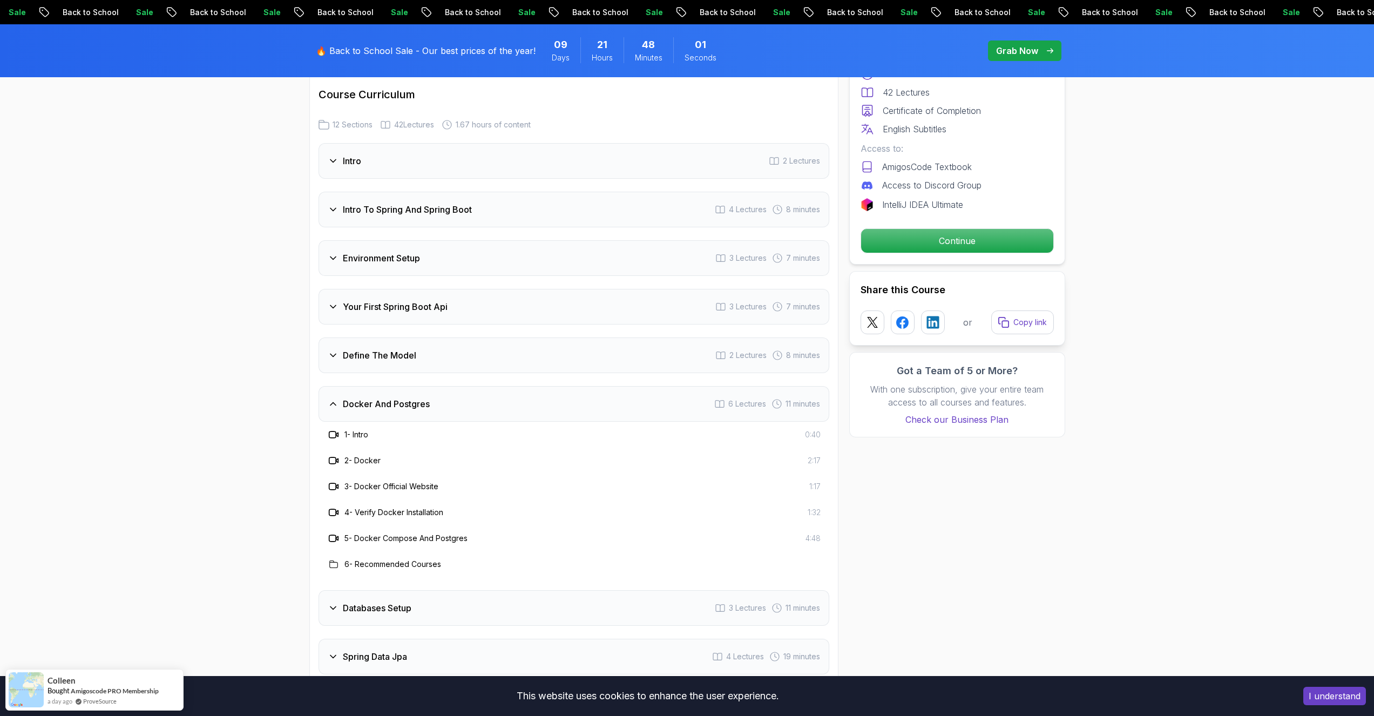
click at [414, 397] on h3 "Docker And Postgres" at bounding box center [386, 403] width 87 height 13
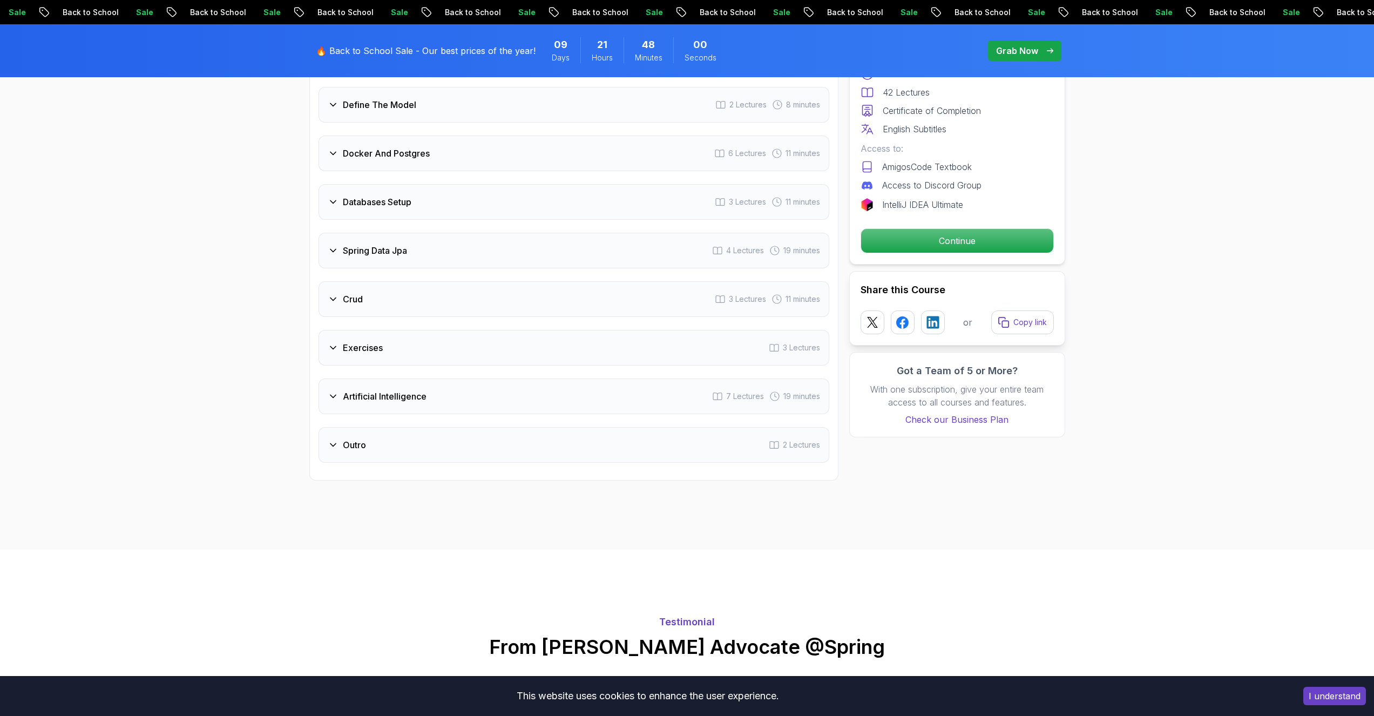
scroll to position [1619, 0]
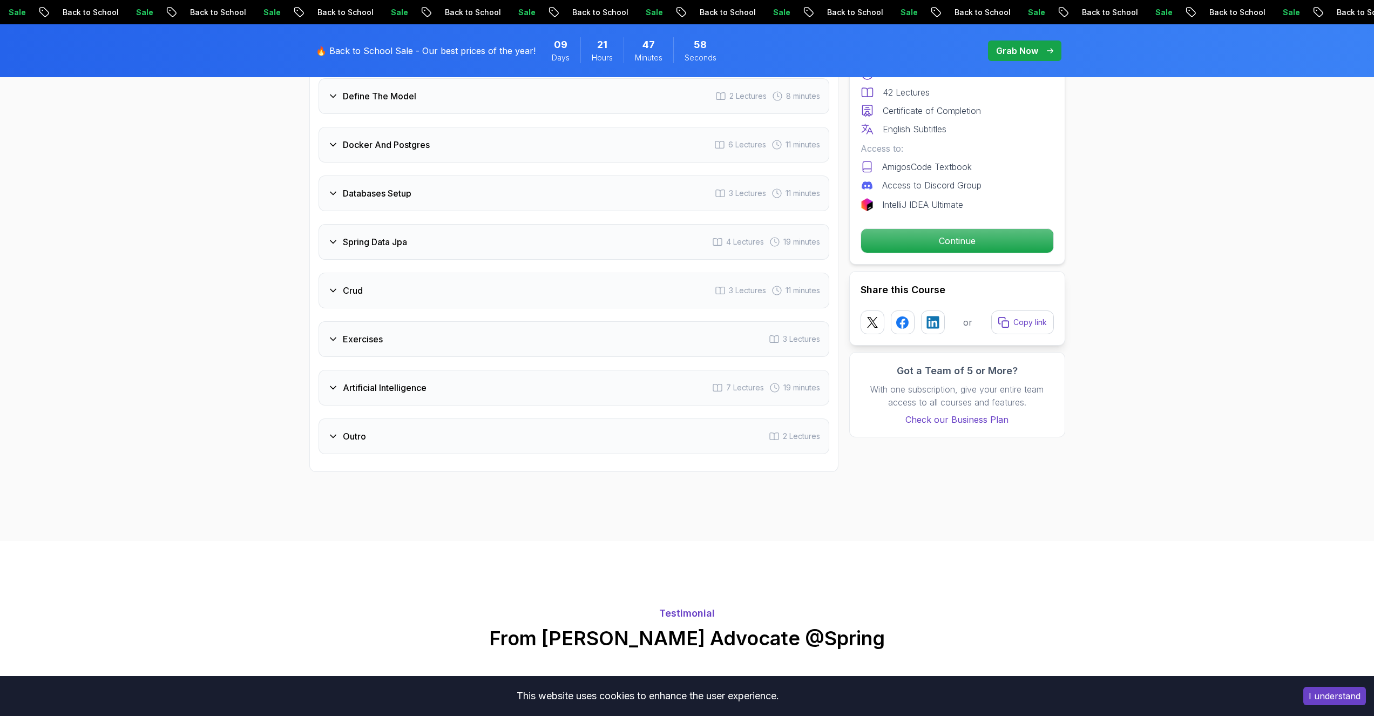
click at [410, 381] on h3 "Artificial Intelligence" at bounding box center [385, 387] width 84 height 13
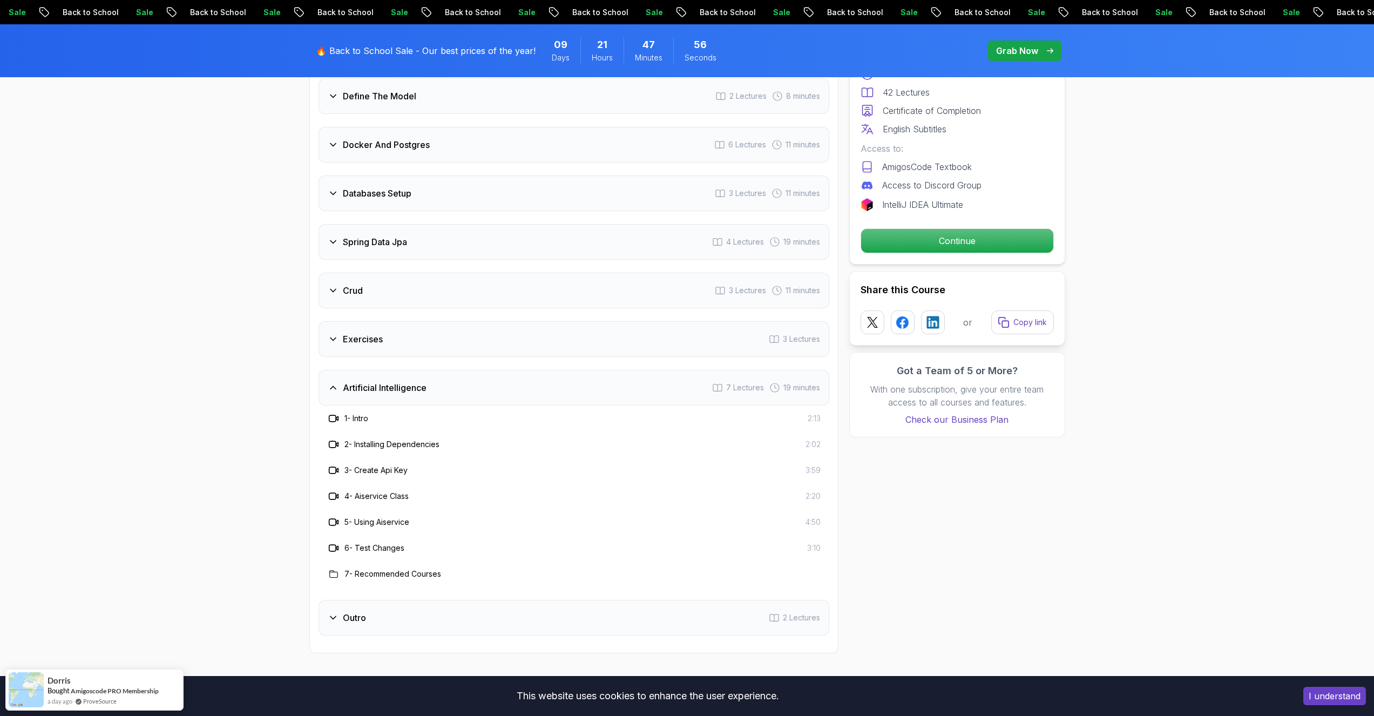
click at [410, 381] on h3 "Artificial Intelligence" at bounding box center [385, 387] width 84 height 13
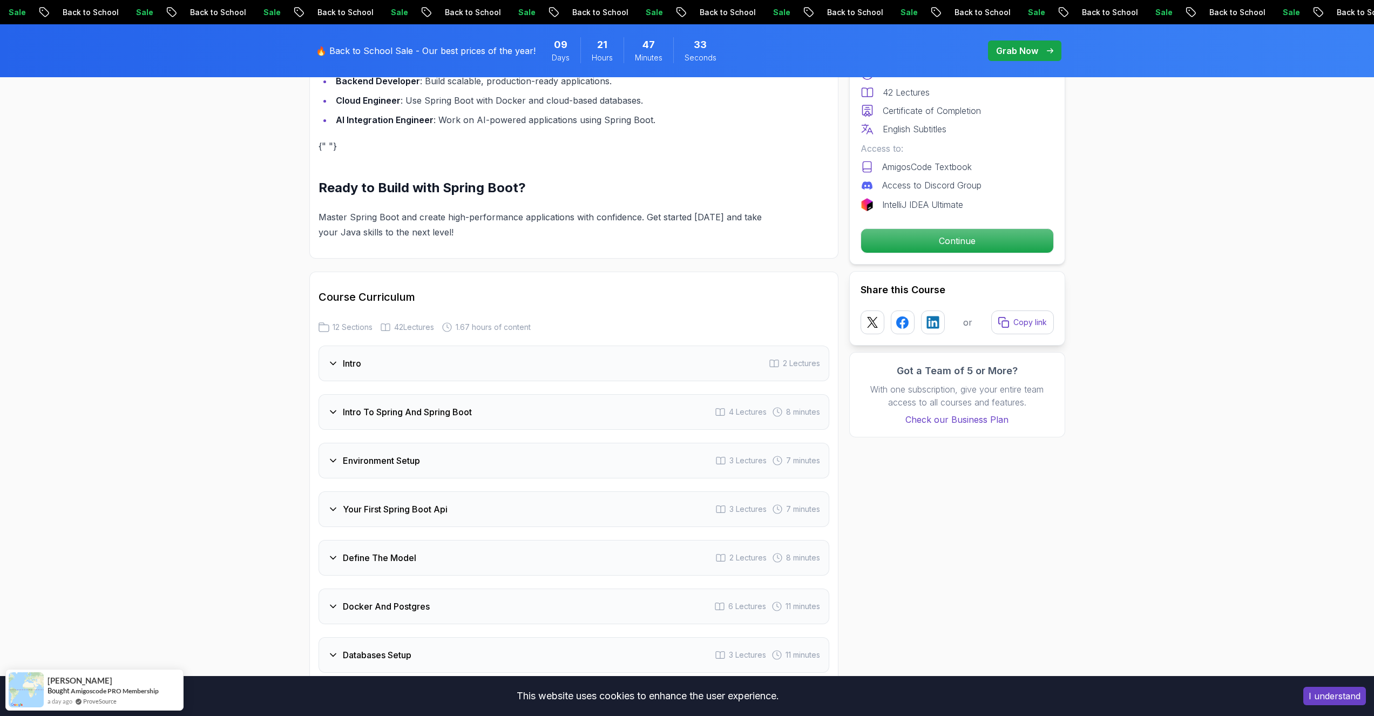
scroll to position [1166, 0]
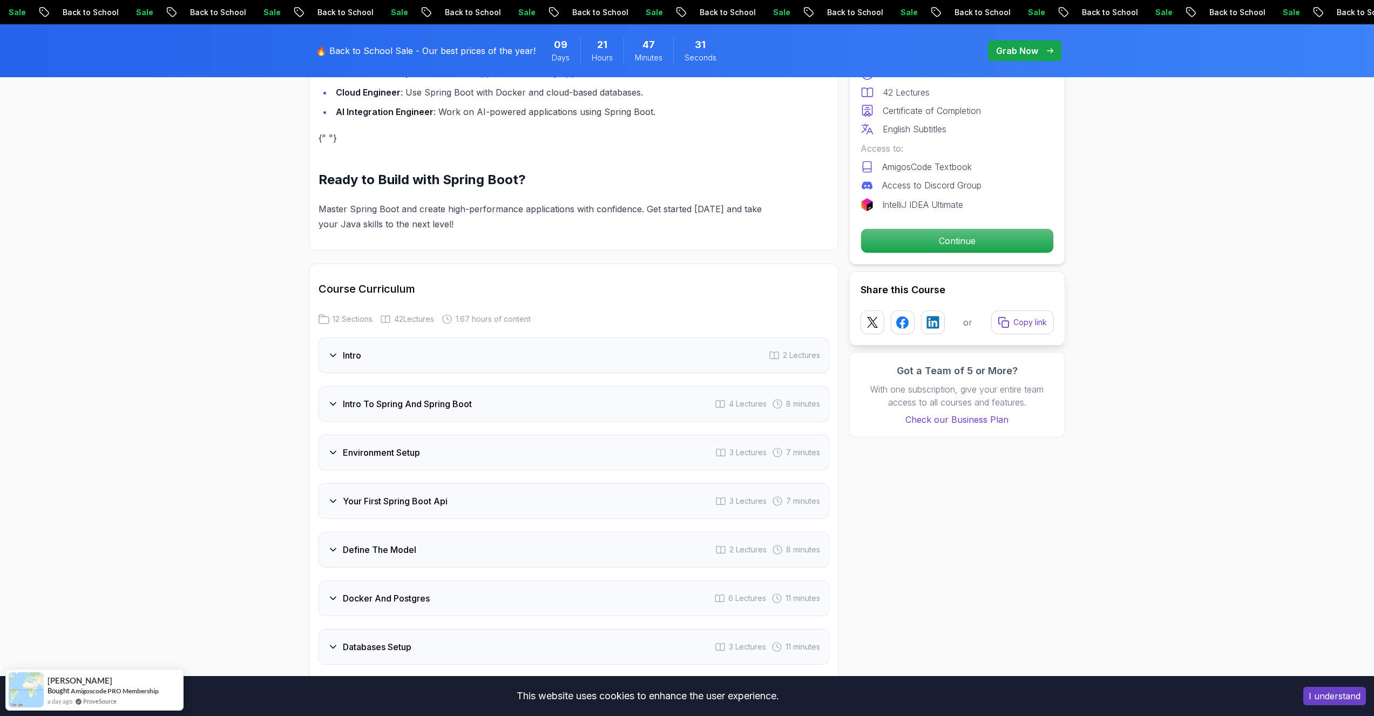
click at [569, 337] on div "Intro 2 Lectures" at bounding box center [573, 355] width 511 height 36
click at [504, 404] on div "Intro To Spring And Spring Boot 4 Lectures 8 minutes" at bounding box center [573, 404] width 511 height 36
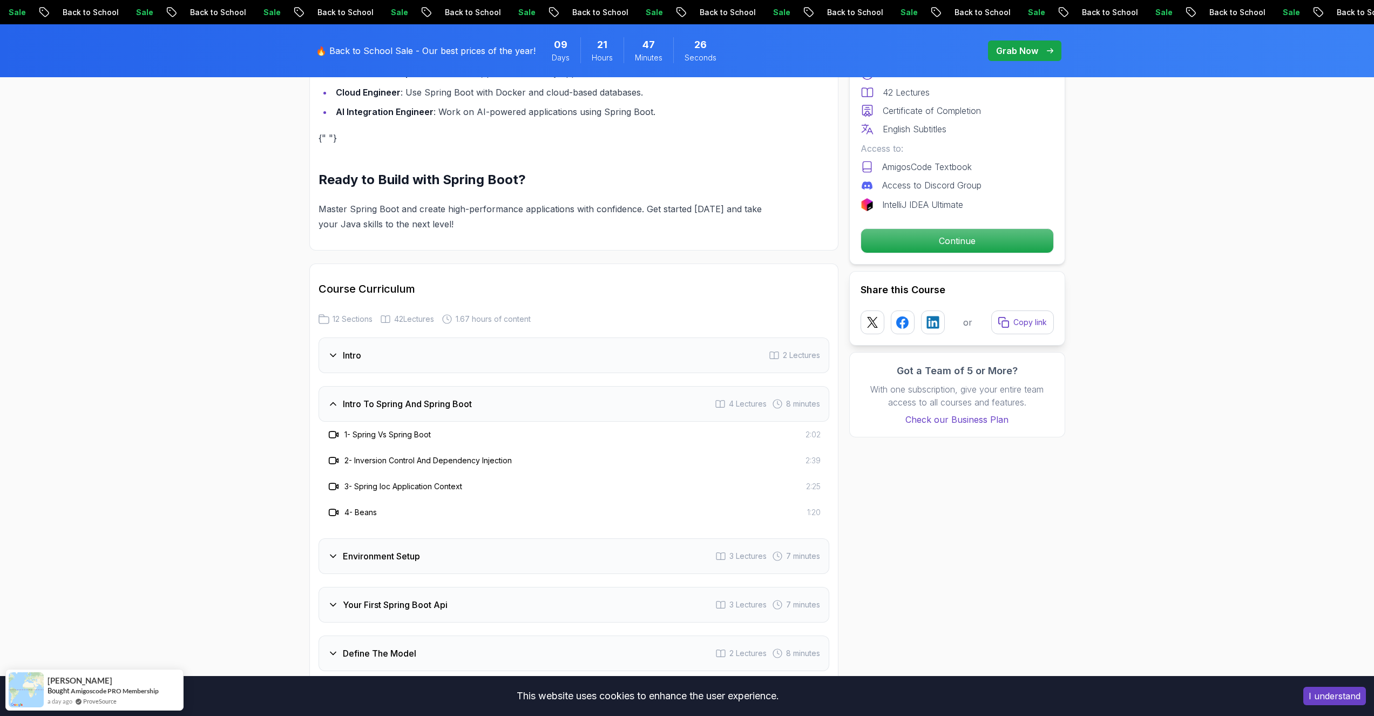
click at [504, 404] on div "Intro To Spring And Spring Boot 4 Lectures 8 minutes" at bounding box center [573, 404] width 511 height 36
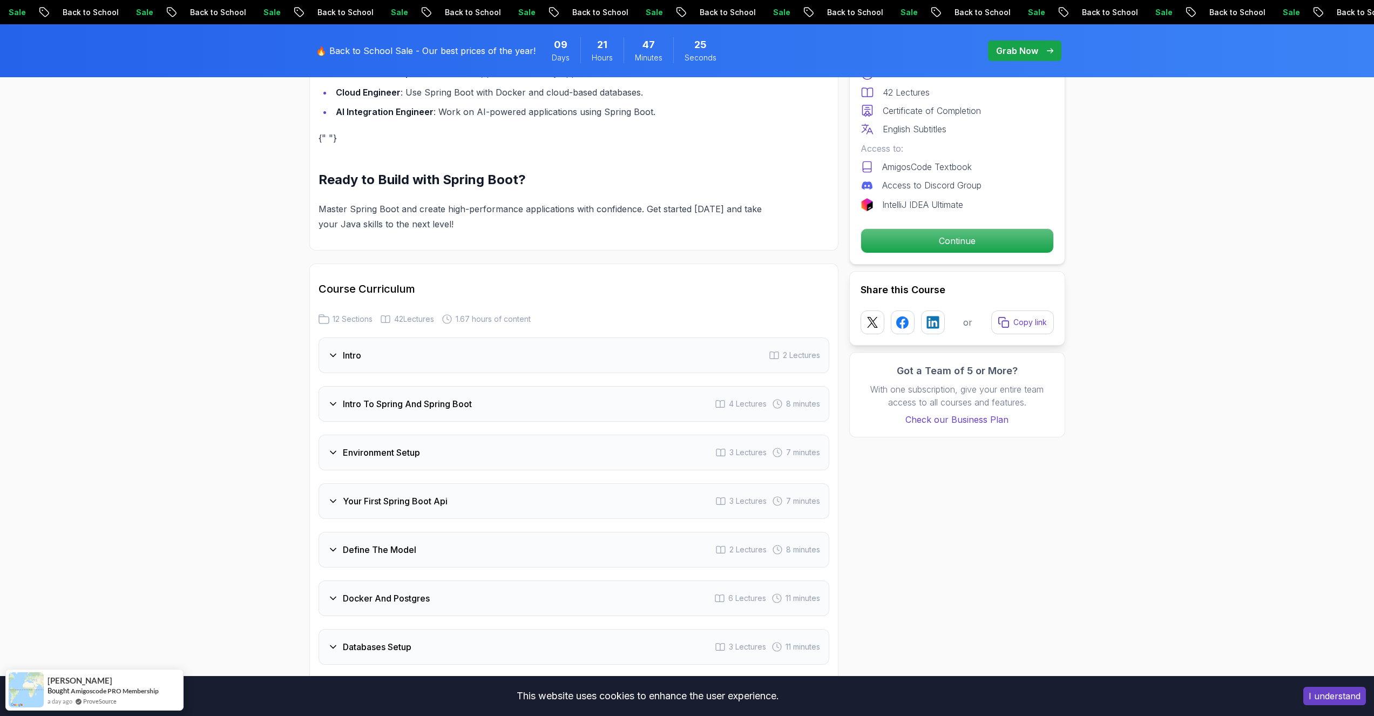
click at [459, 435] on div "Environment Setup 3 Lectures 7 minutes" at bounding box center [573, 453] width 511 height 36
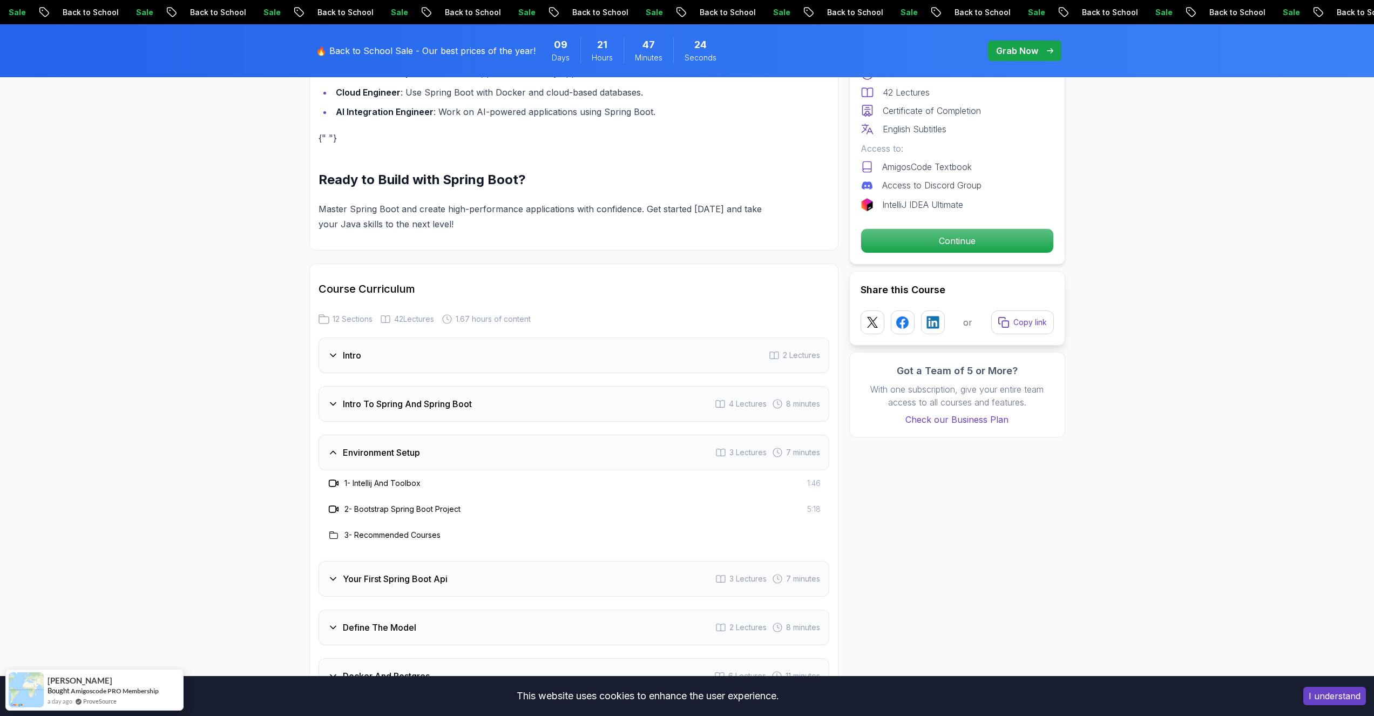
click at [459, 435] on div "Environment Setup 3 Lectures 7 minutes" at bounding box center [573, 453] width 511 height 36
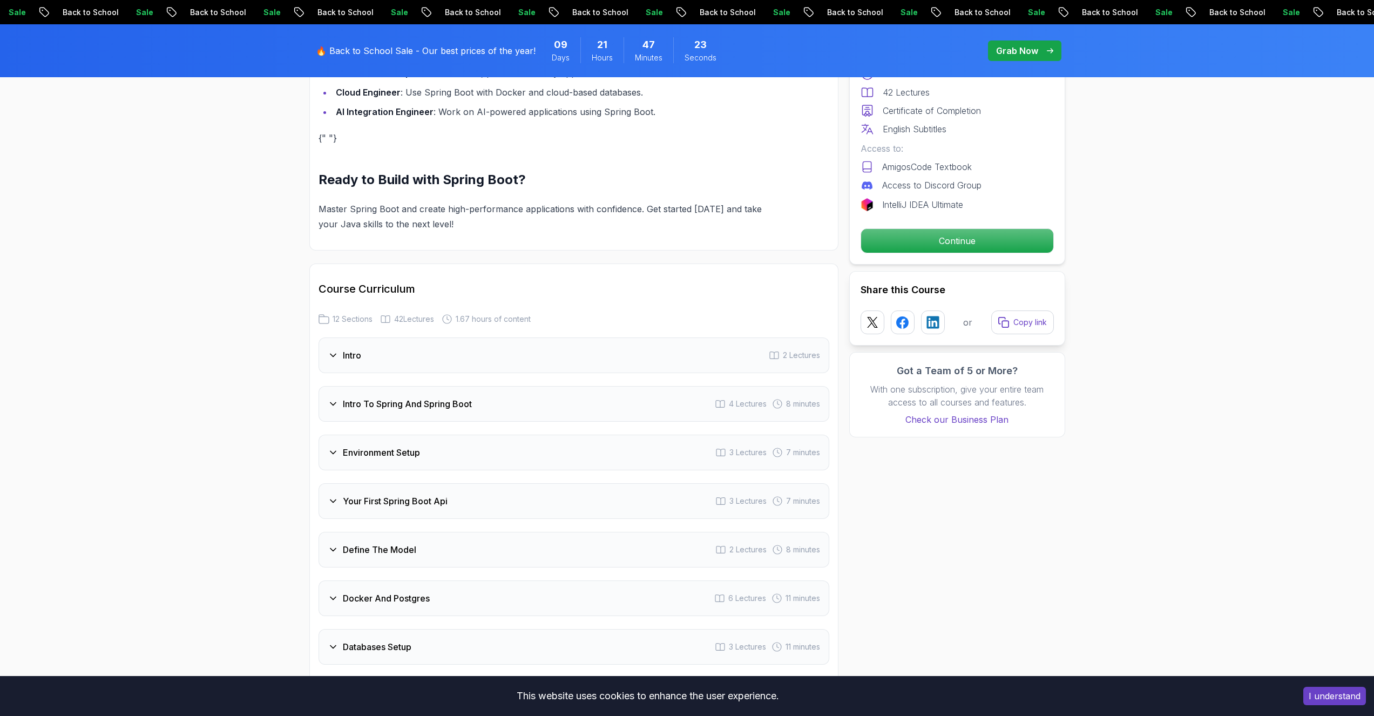
click at [507, 487] on div "Your First Spring Boot Api 3 Lectures 7 minutes" at bounding box center [573, 501] width 511 height 36
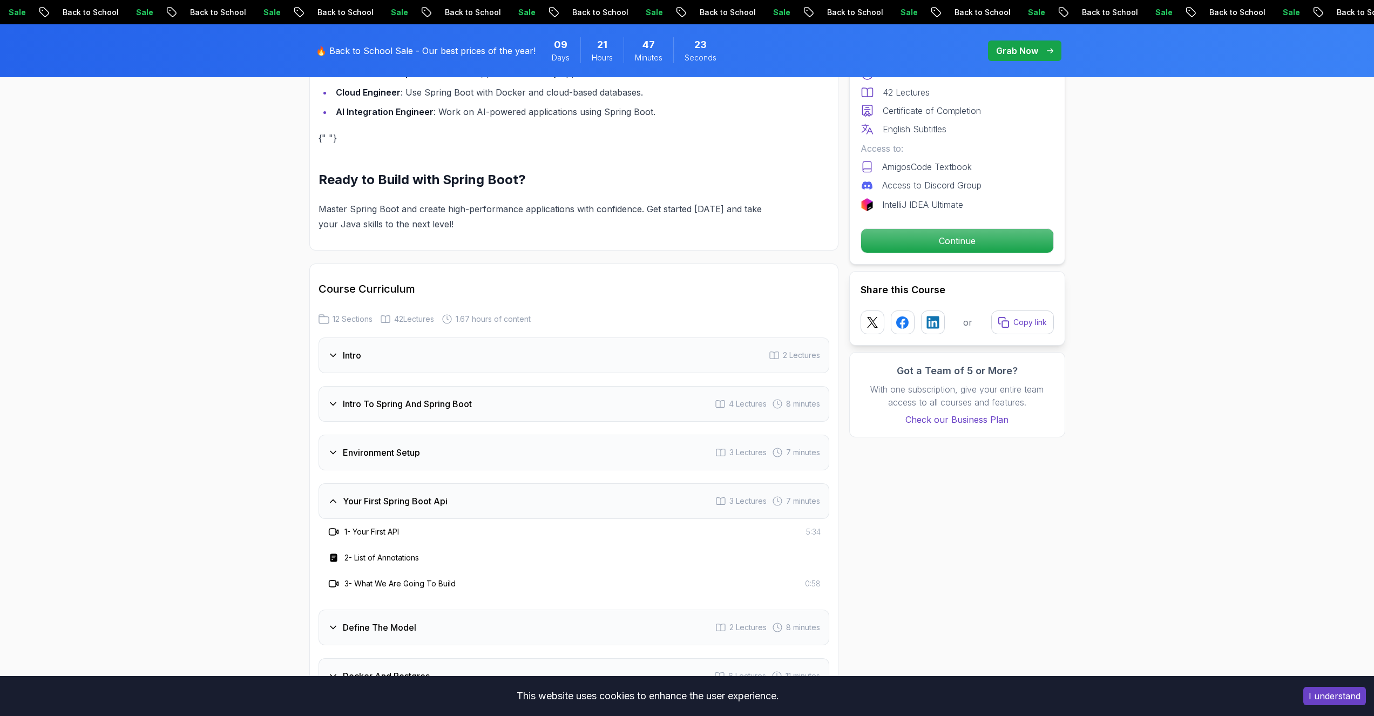
click at [507, 487] on div "Your First Spring Boot Api 3 Lectures 7 minutes" at bounding box center [573, 501] width 511 height 36
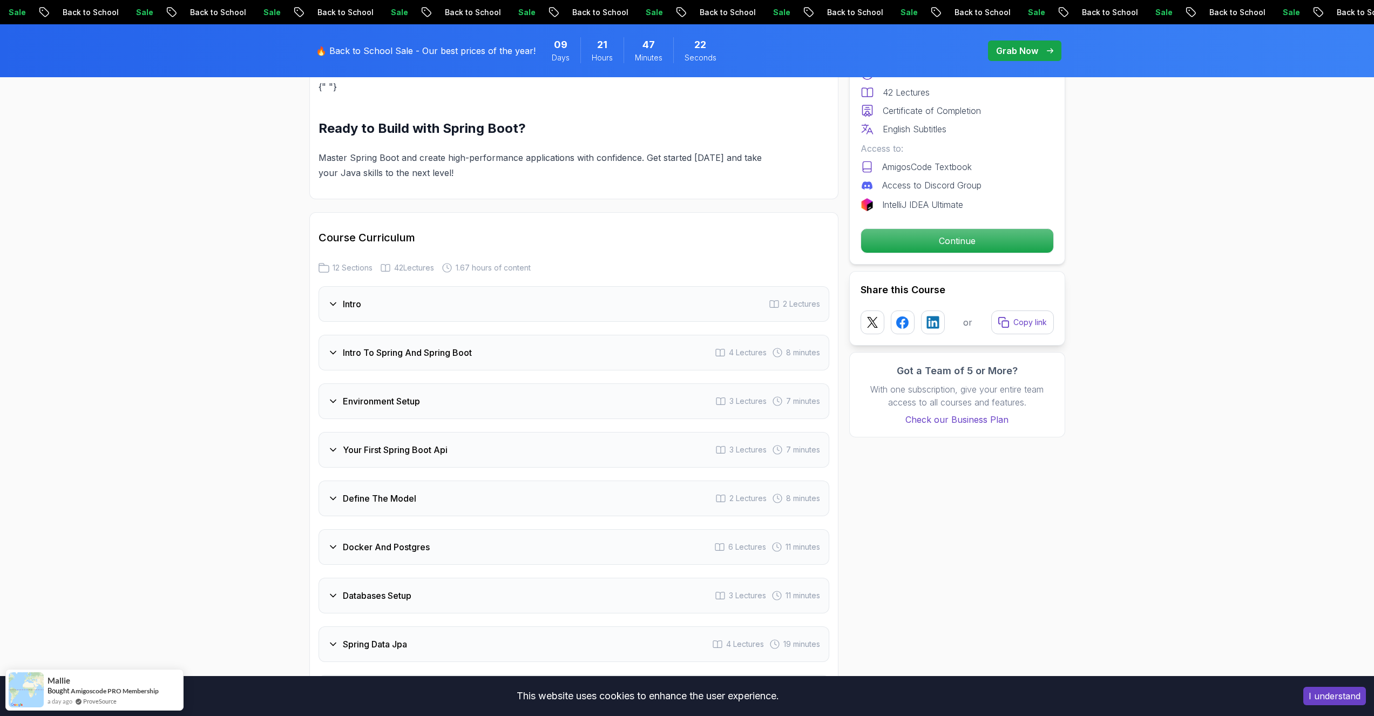
scroll to position [1296, 0]
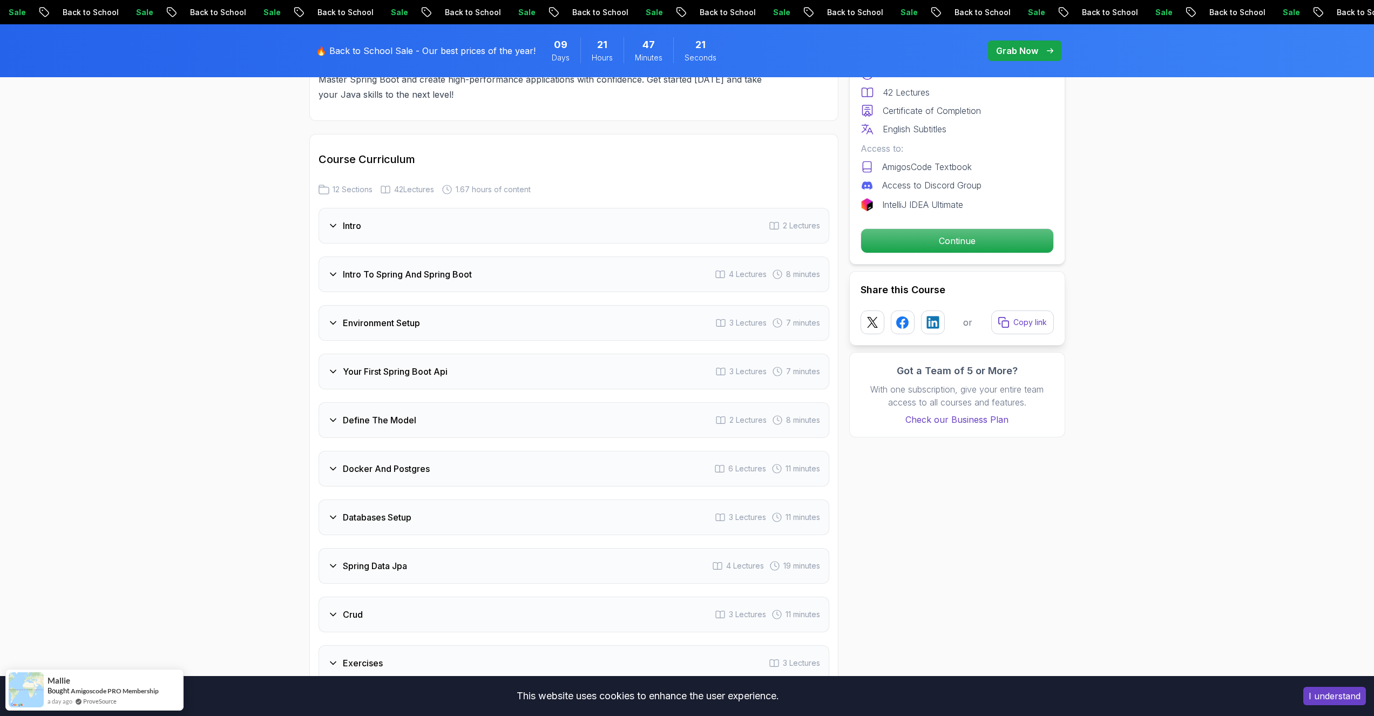
click at [458, 411] on div "Define The Model 2 Lectures 8 minutes" at bounding box center [573, 420] width 511 height 36
click at [436, 451] on div "Docker And Postgres 6 Lectures 11 minutes" at bounding box center [573, 469] width 511 height 36
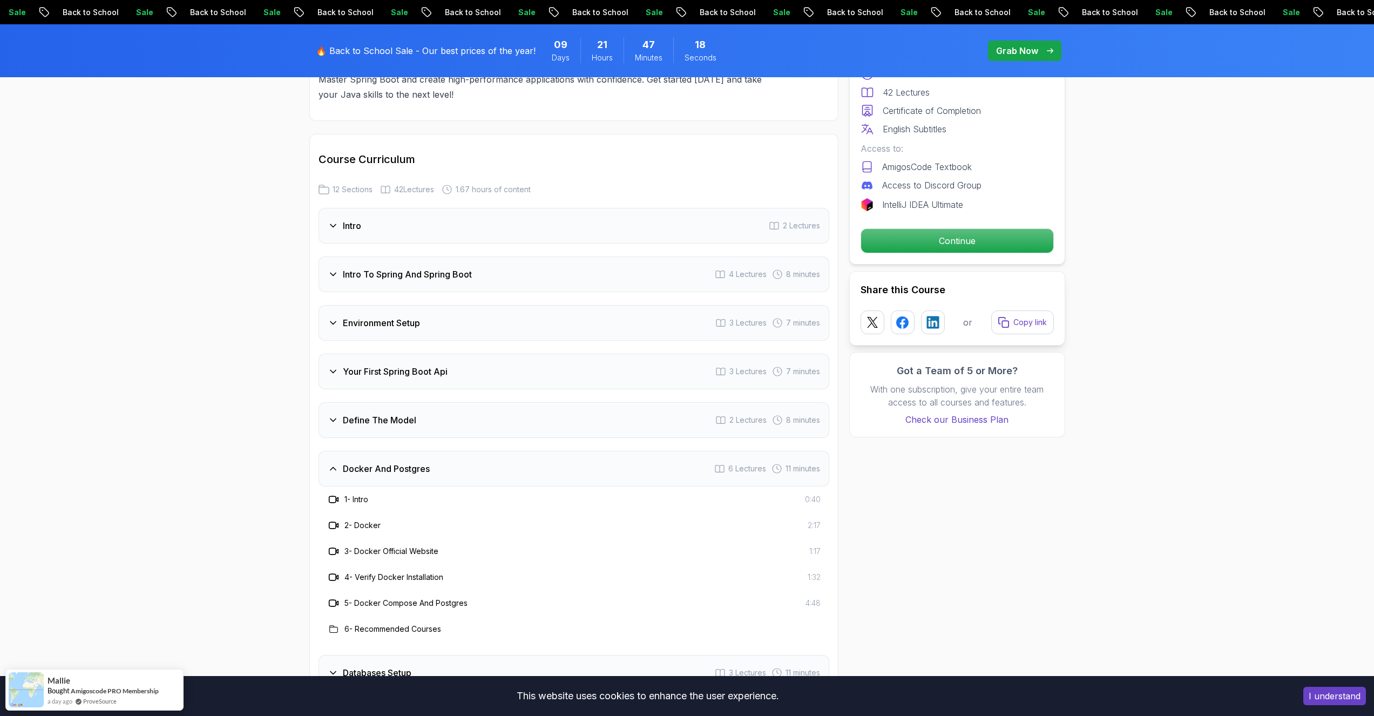
click at [436, 451] on div "Docker And Postgres 6 Lectures 11 minutes" at bounding box center [573, 469] width 511 height 36
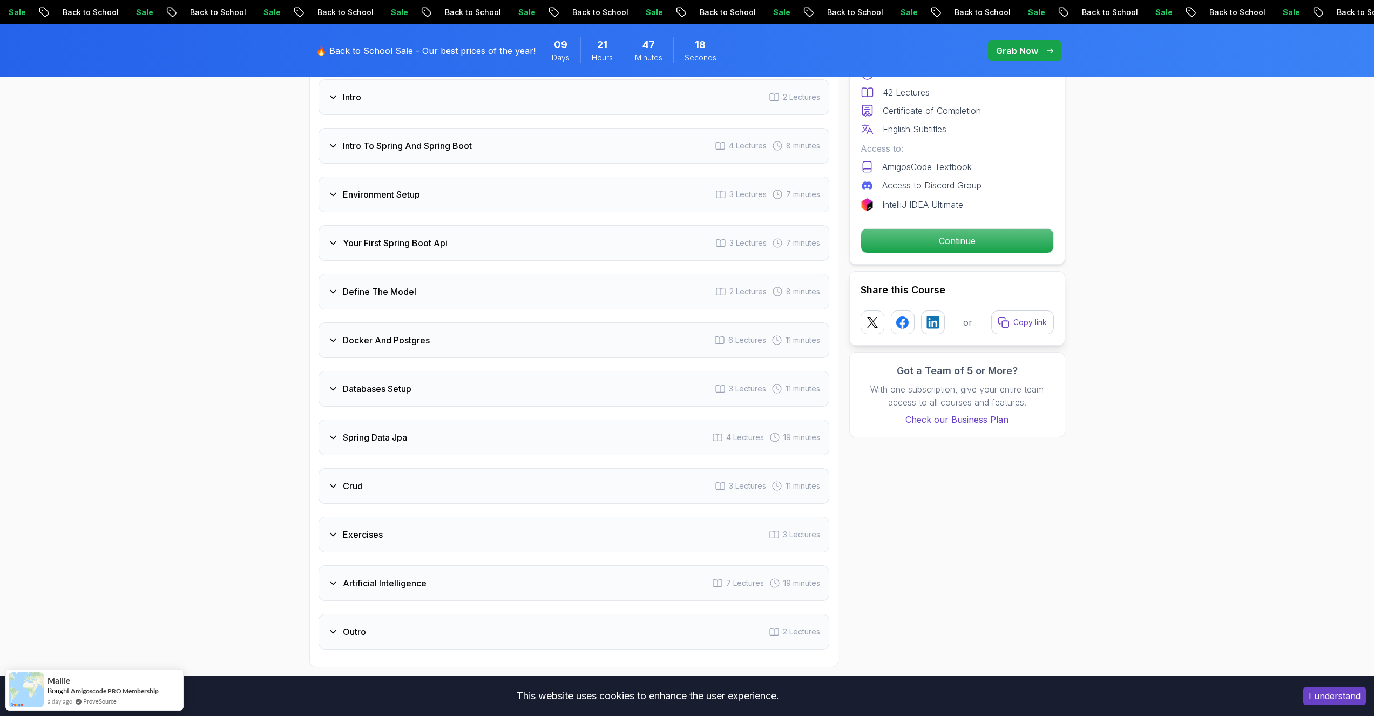
scroll to position [1425, 0]
click at [457, 376] on div "Databases Setup 3 Lectures 11 minutes" at bounding box center [573, 388] width 511 height 36
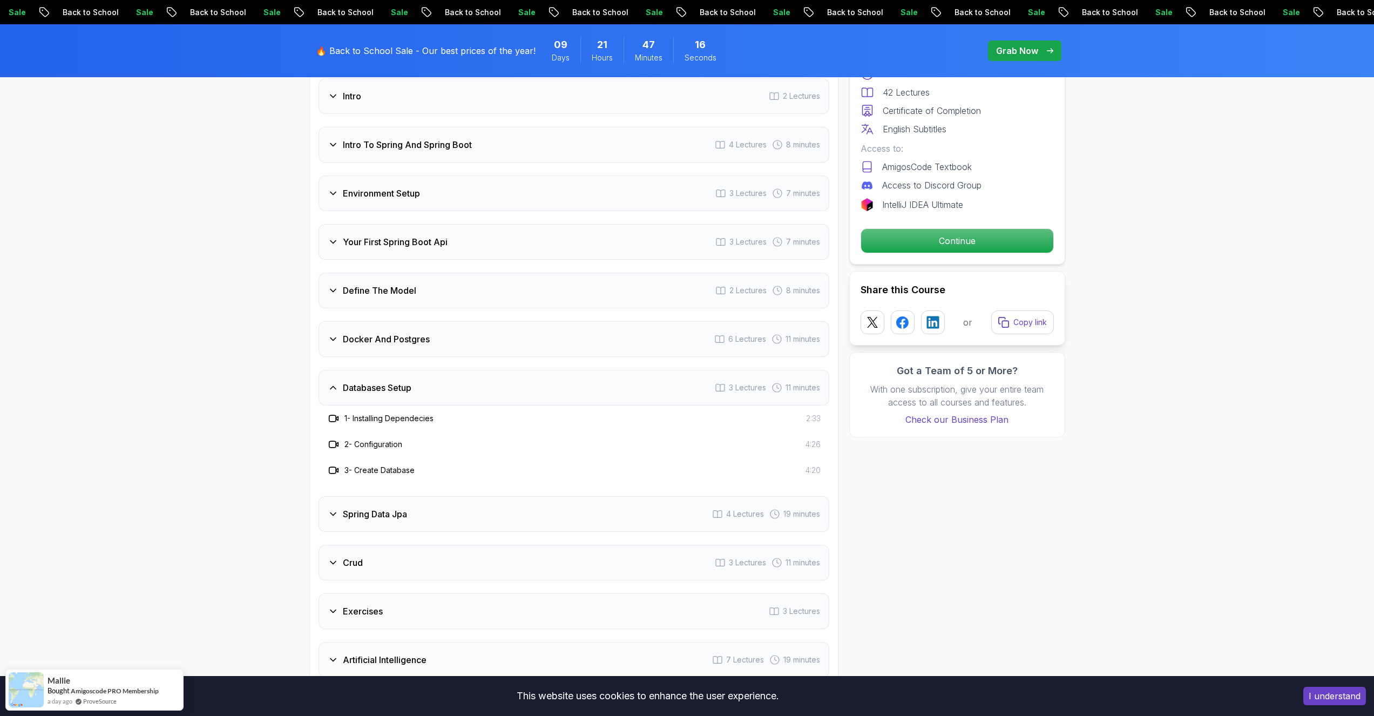
click at [456, 376] on div "Databases Setup 3 Lectures 11 minutes" at bounding box center [573, 388] width 511 height 36
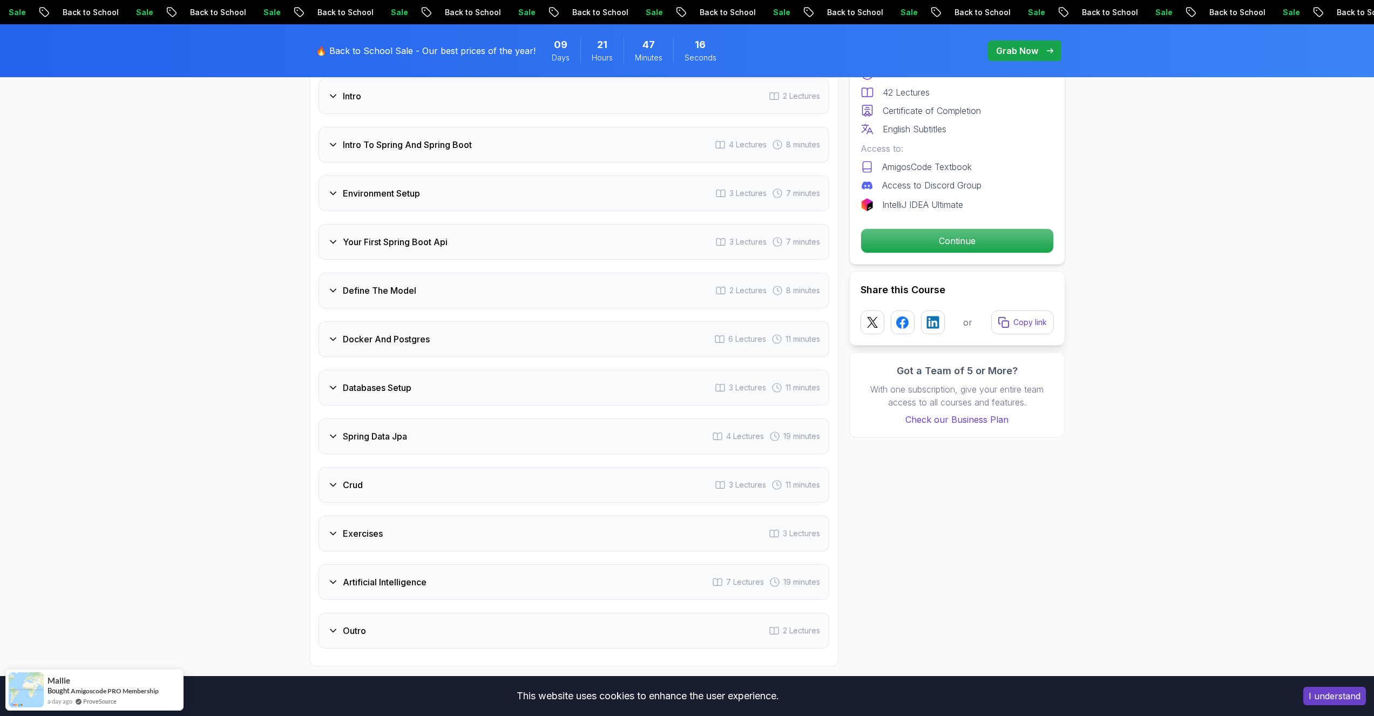
click at [434, 425] on div "Spring Data Jpa 4 Lectures 19 minutes" at bounding box center [573, 436] width 511 height 36
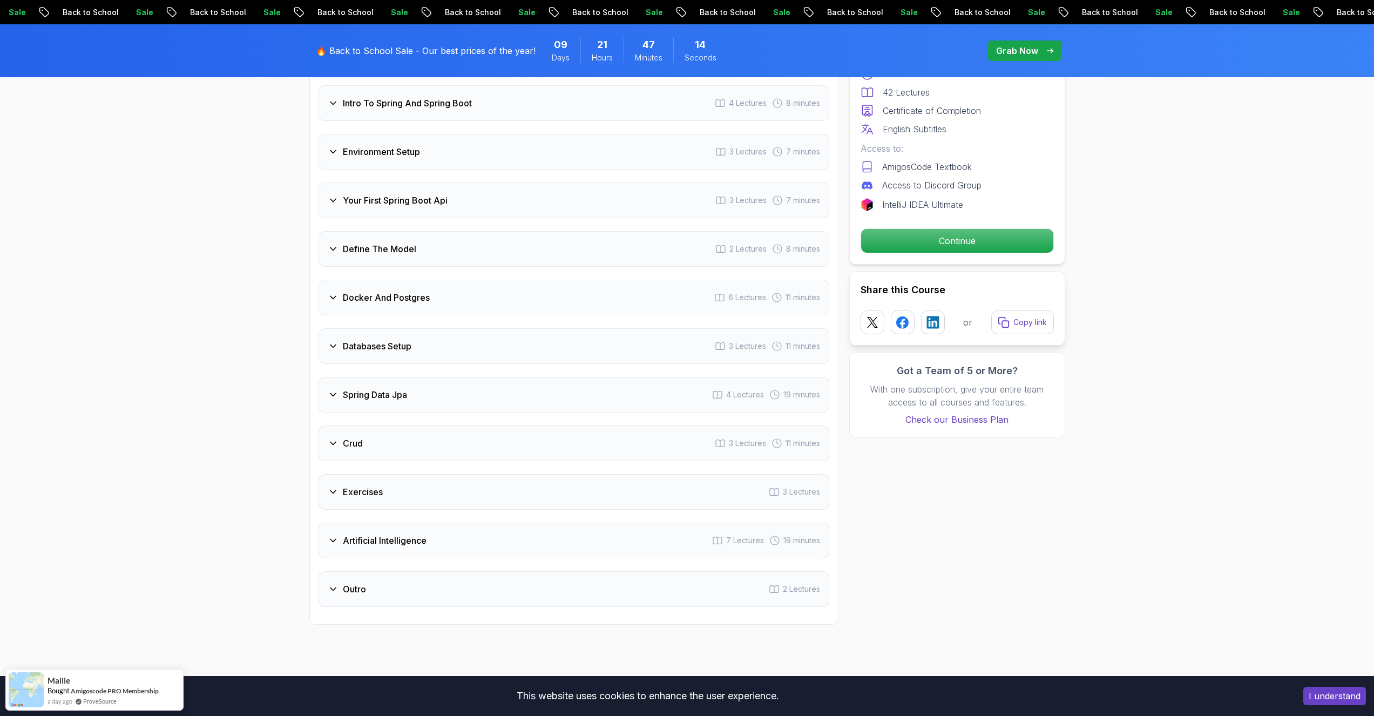
scroll to position [1490, 0]
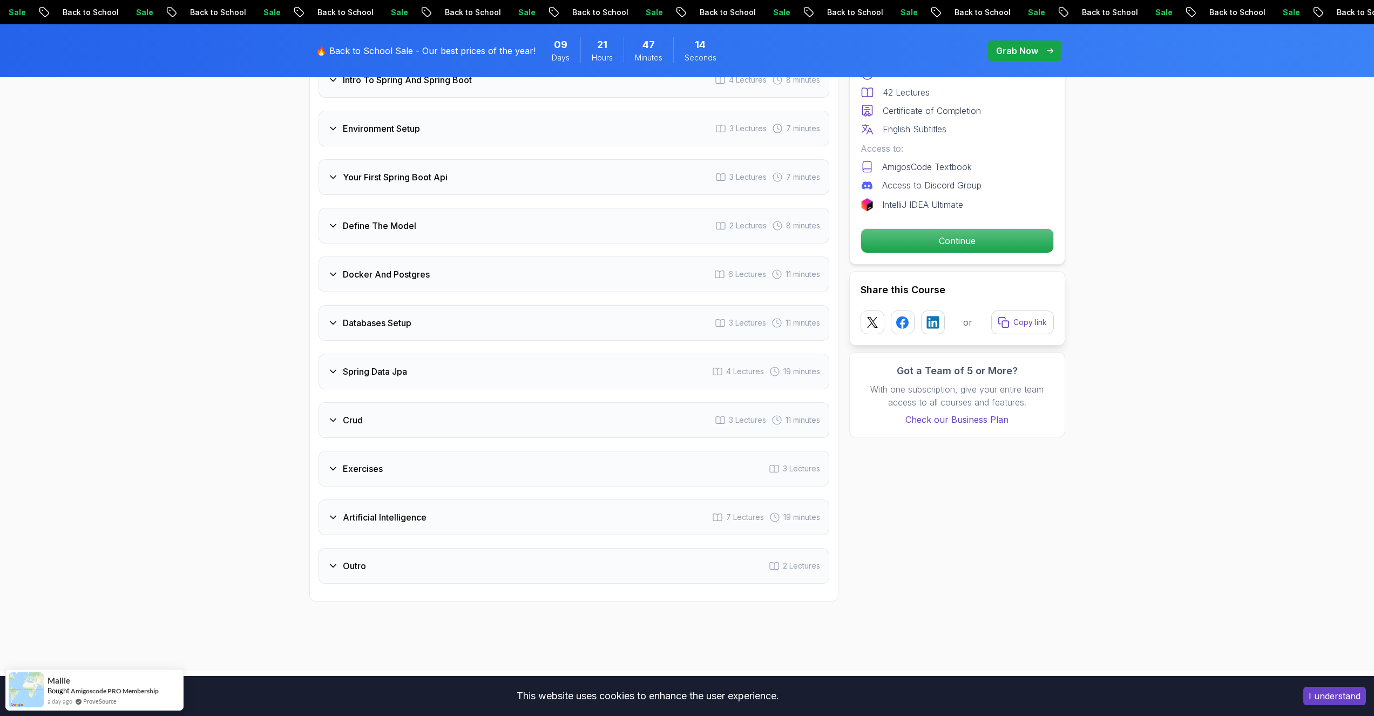
click at [437, 402] on div "Crud 3 Lectures 11 minutes" at bounding box center [573, 420] width 511 height 36
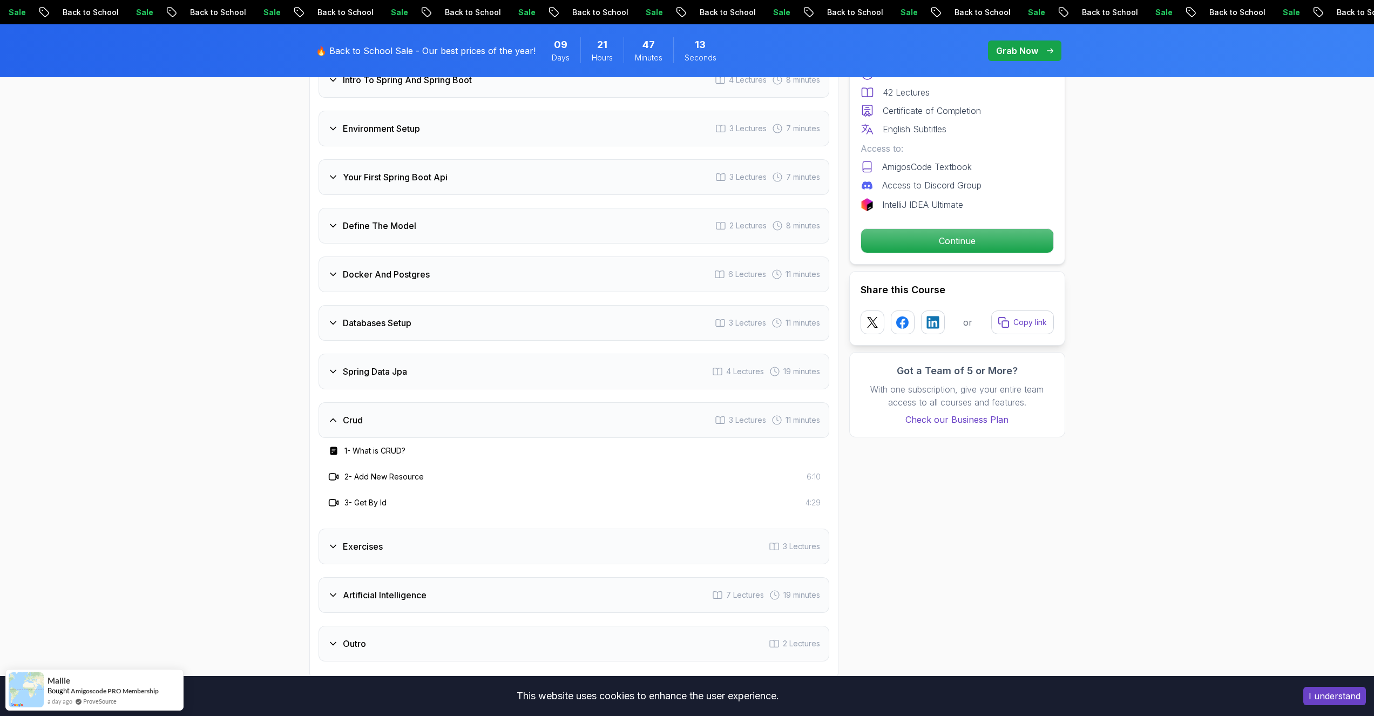
click at [437, 402] on div "Crud 3 Lectures 11 minutes" at bounding box center [573, 420] width 511 height 36
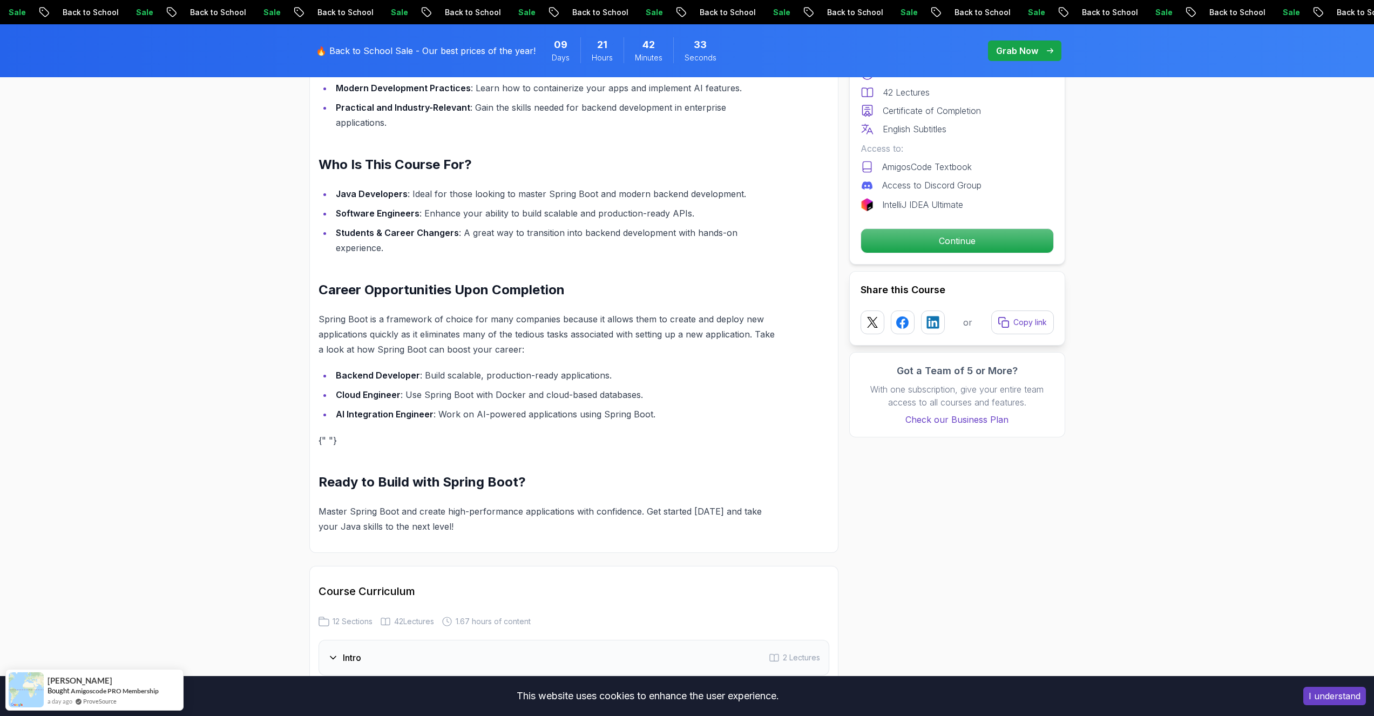
scroll to position [842, 0]
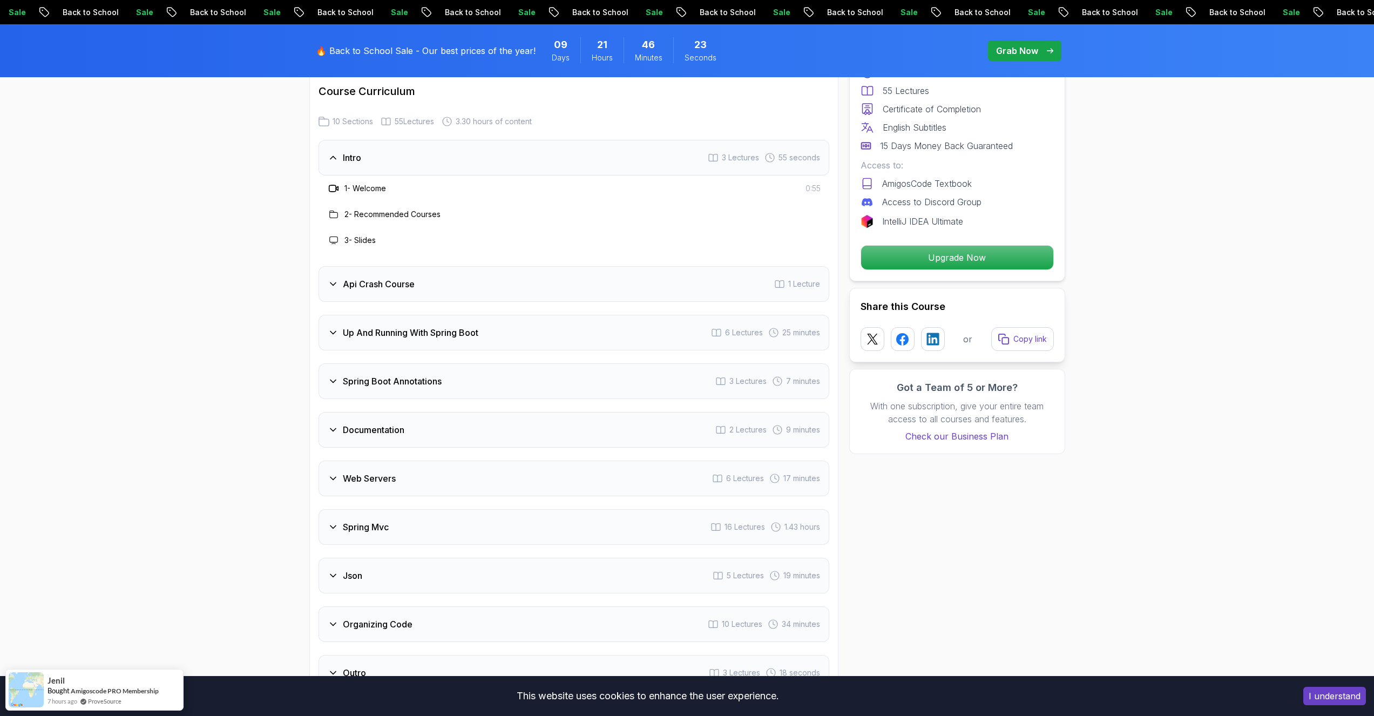
scroll to position [1814, 0]
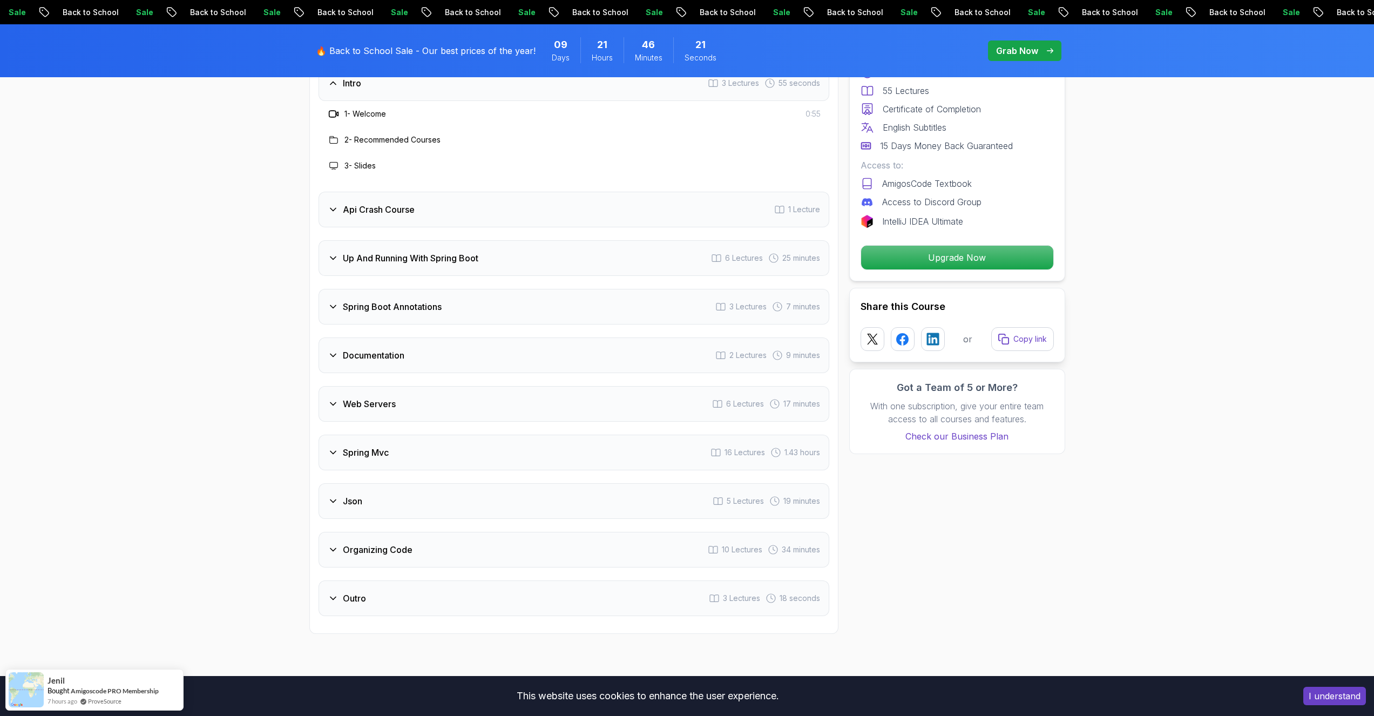
click at [485, 193] on div "Api Crash Course 1 Lecture" at bounding box center [573, 210] width 511 height 36
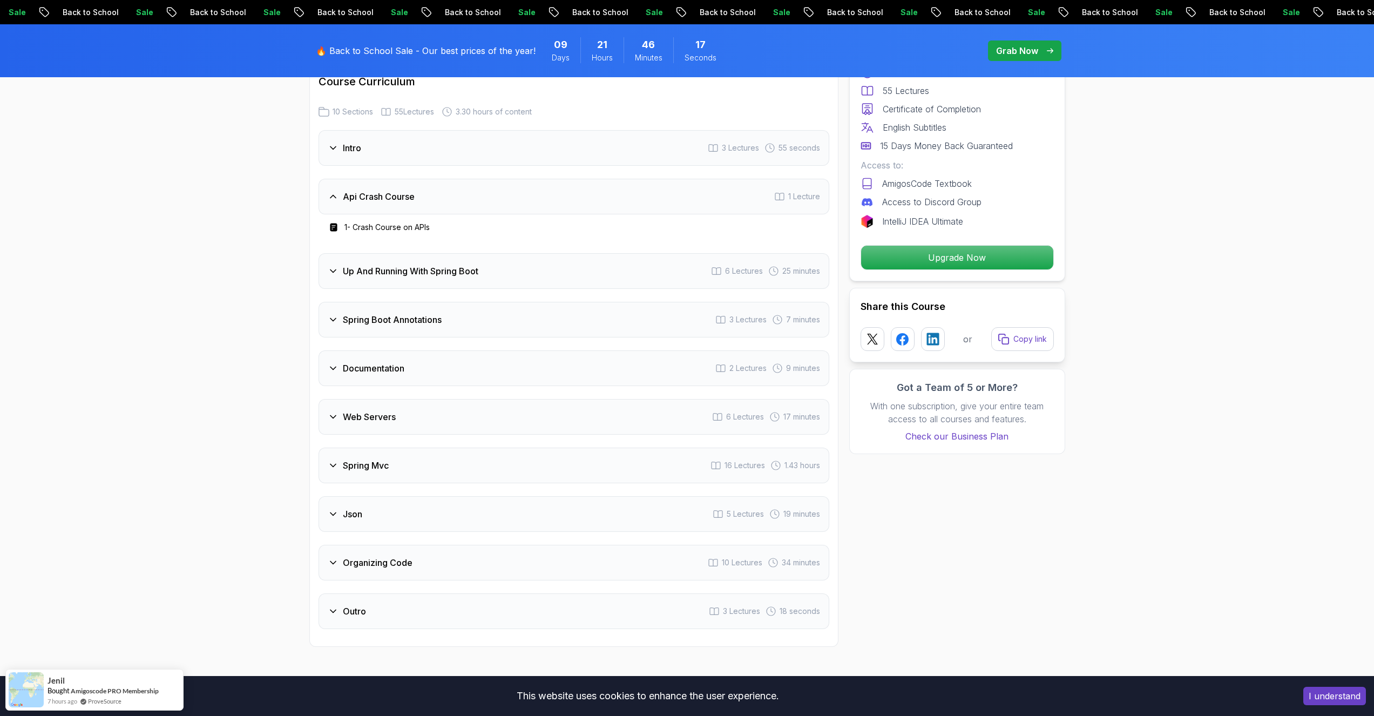
click at [430, 266] on div "Up And Running With Spring Boot 6 Lectures 25 minutes" at bounding box center [573, 271] width 511 height 36
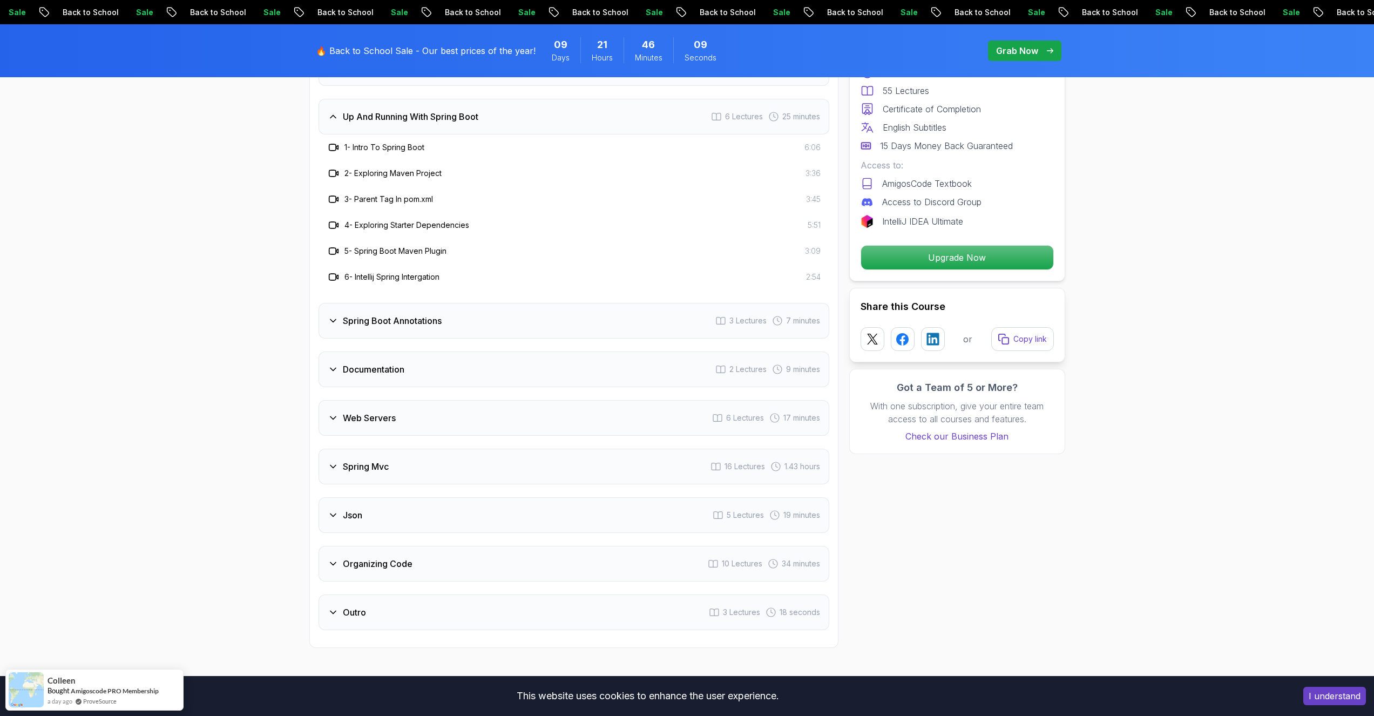
scroll to position [1879, 0]
click at [476, 303] on div "Spring Boot Annotations 3 Lectures 7 minutes" at bounding box center [573, 320] width 511 height 36
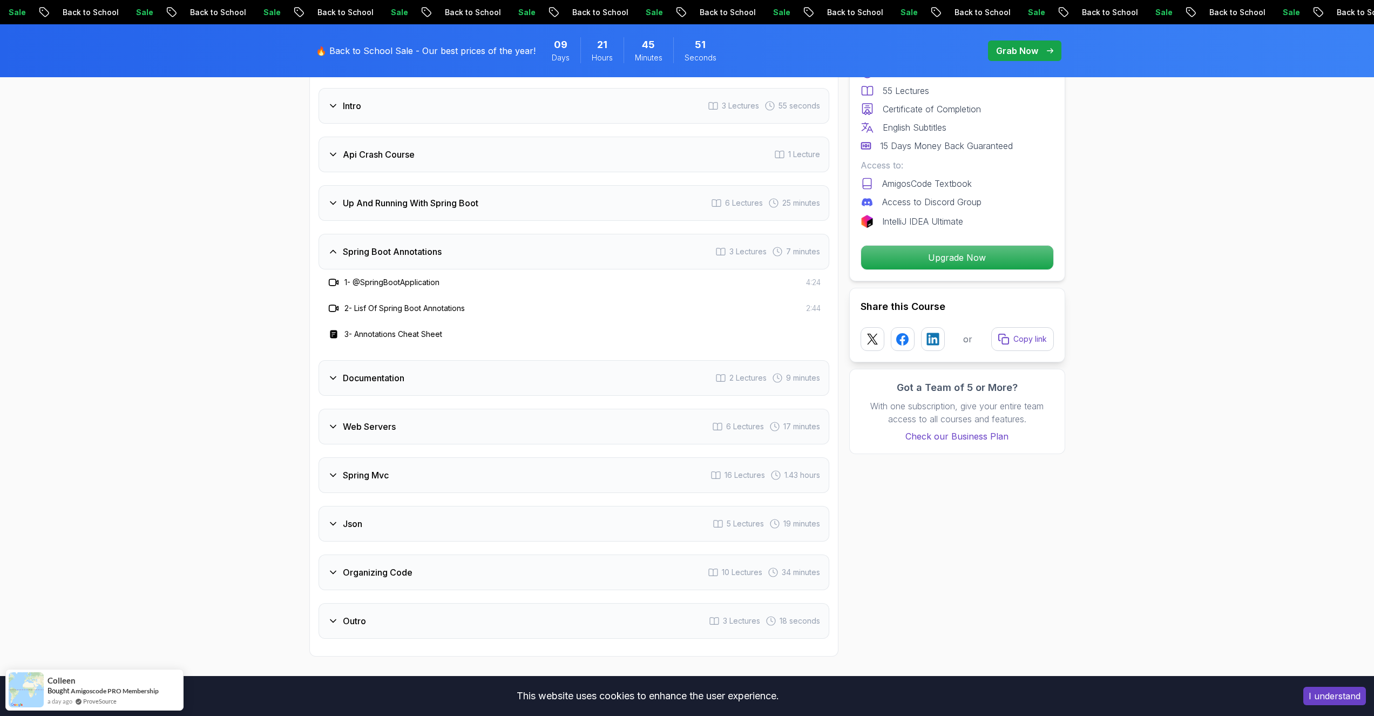
scroll to position [1814, 0]
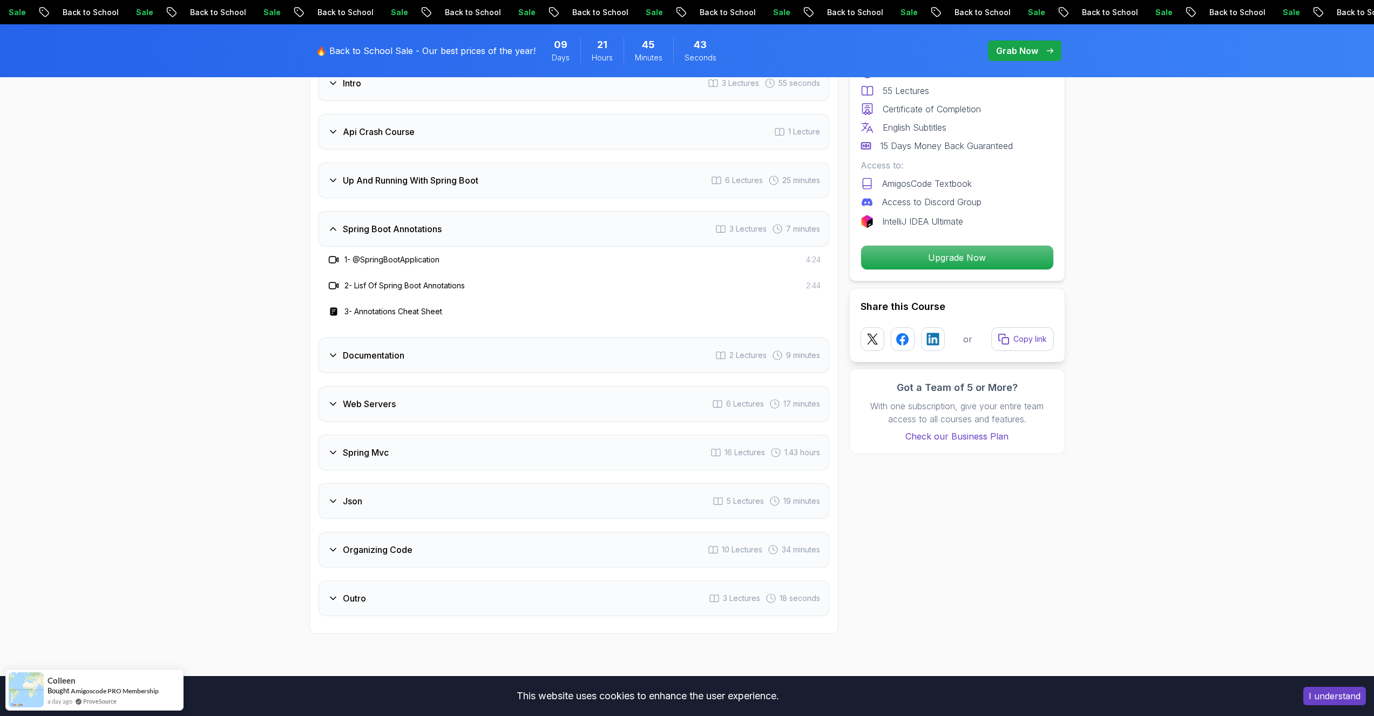
click at [386, 349] on h3 "Documentation" at bounding box center [374, 355] width 62 height 13
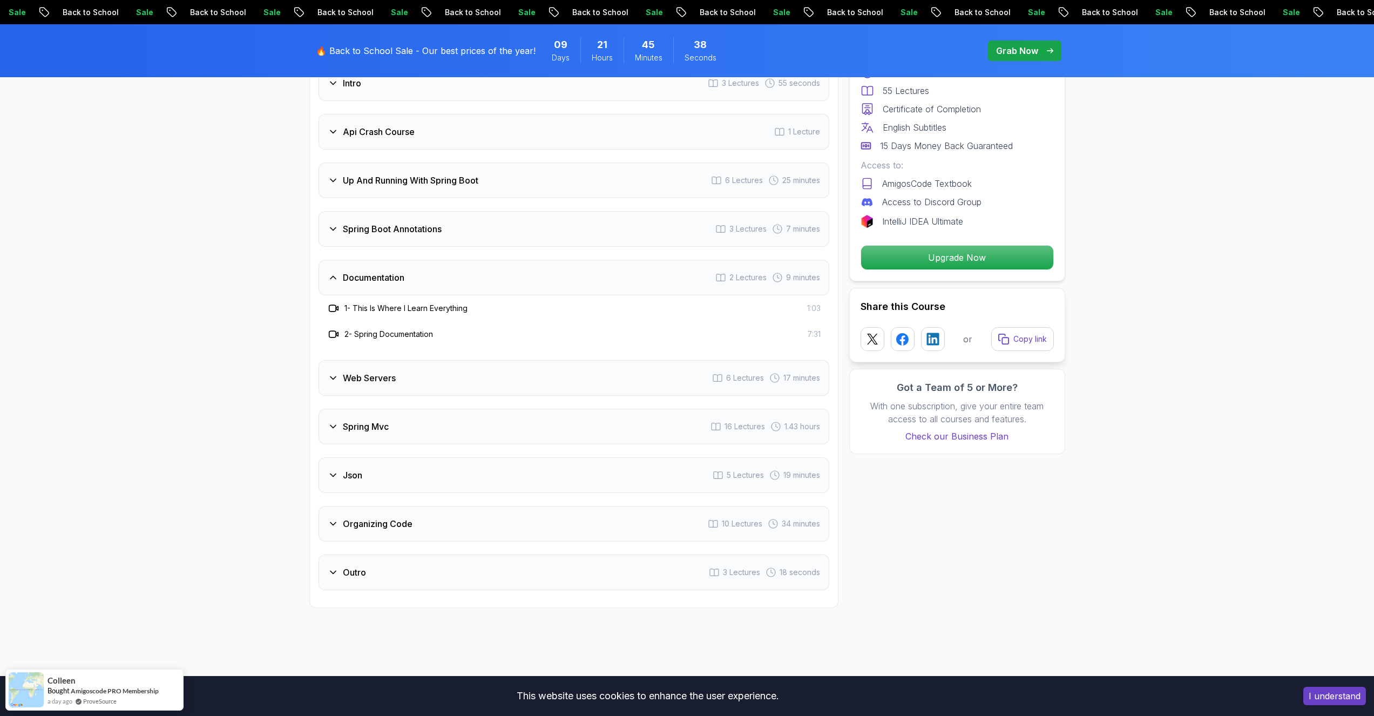
click at [399, 368] on div "Web Servers 6 Lectures 17 minutes" at bounding box center [573, 378] width 511 height 36
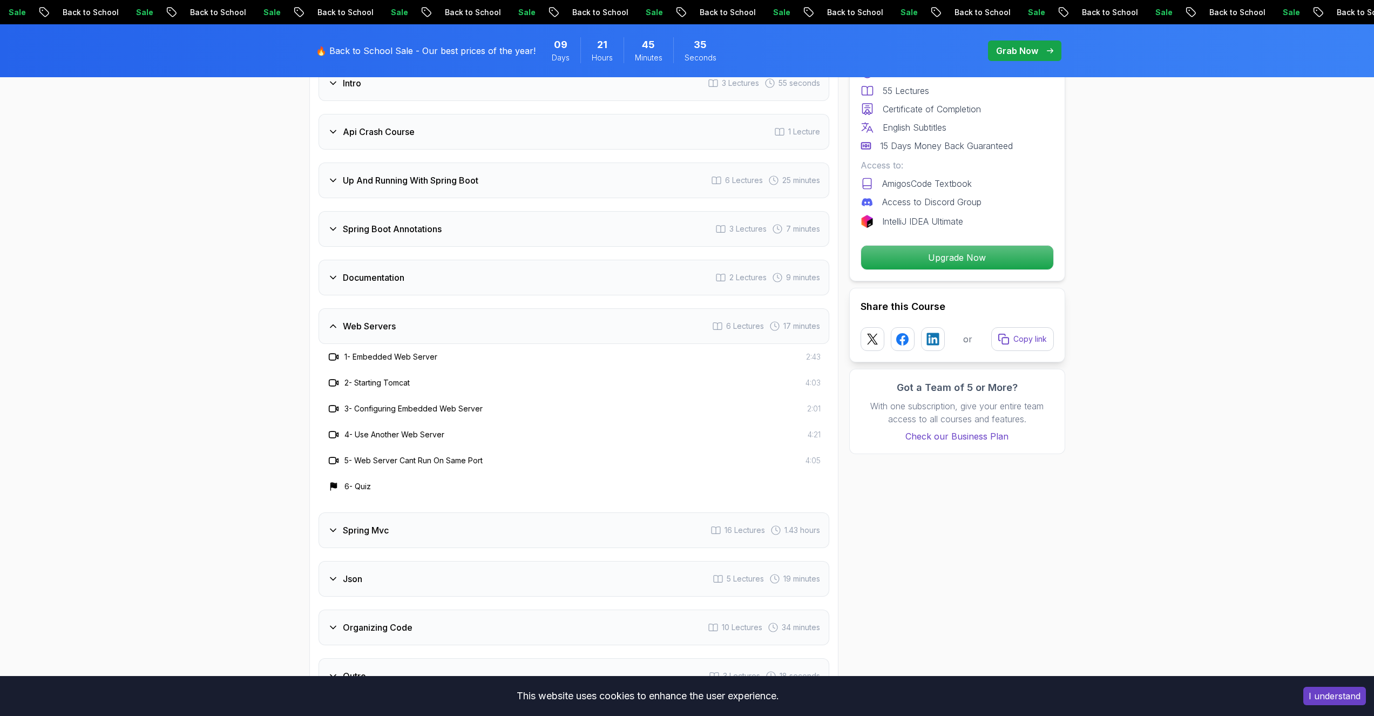
scroll to position [1879, 0]
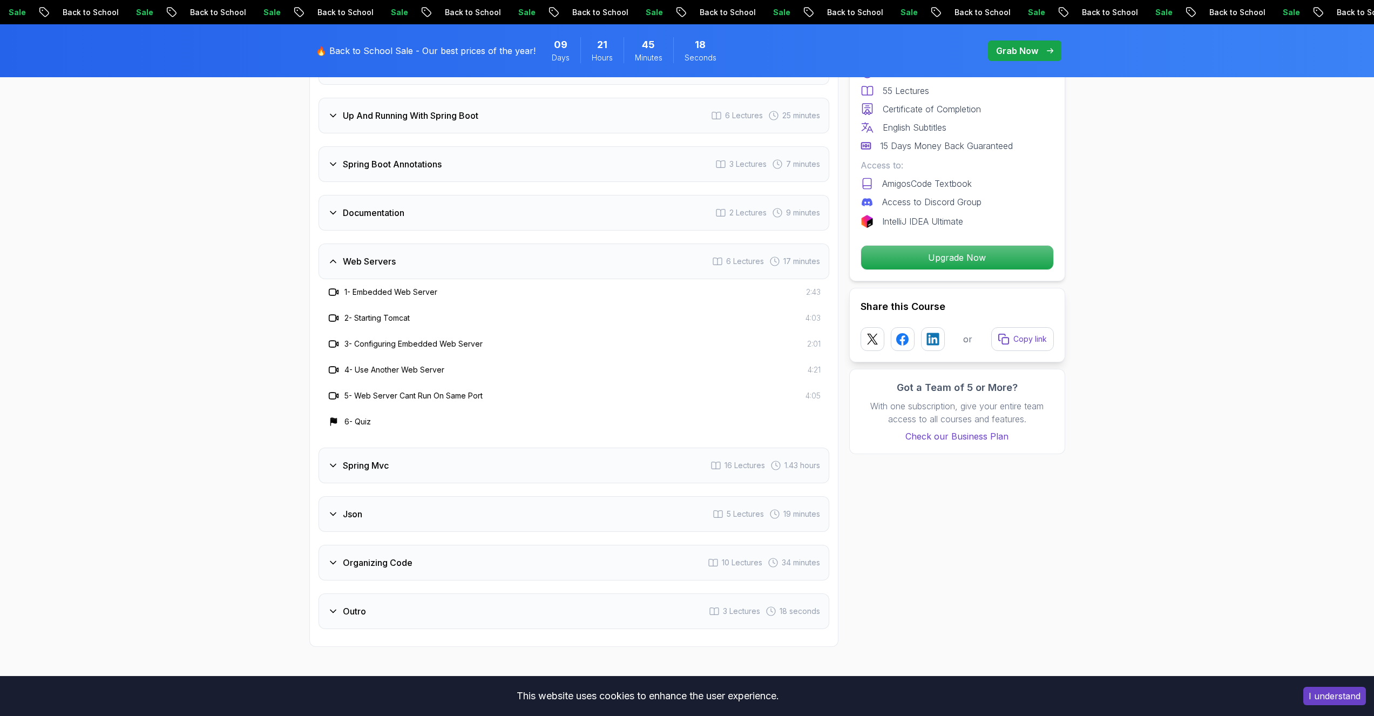
click at [457, 460] on div "Spring Mvc 16 Lectures 1.43 hours" at bounding box center [573, 466] width 511 height 36
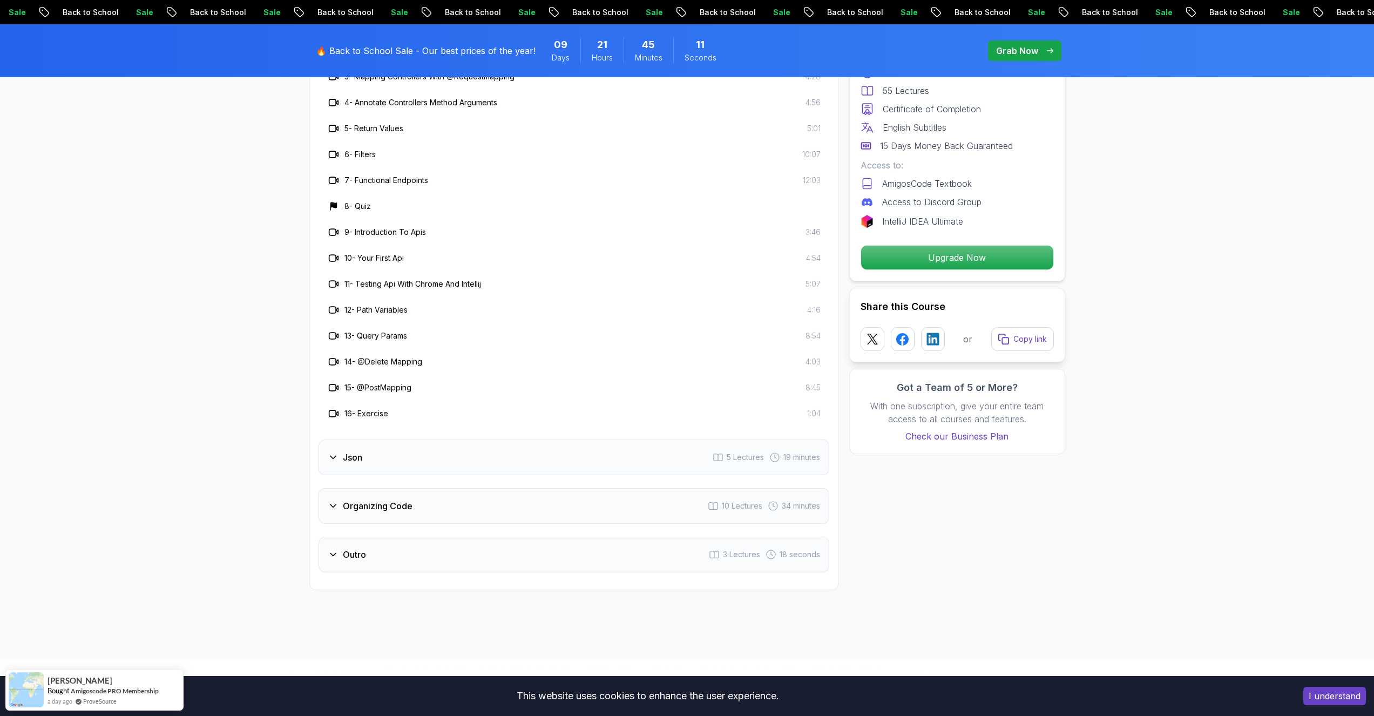
scroll to position [2202, 0]
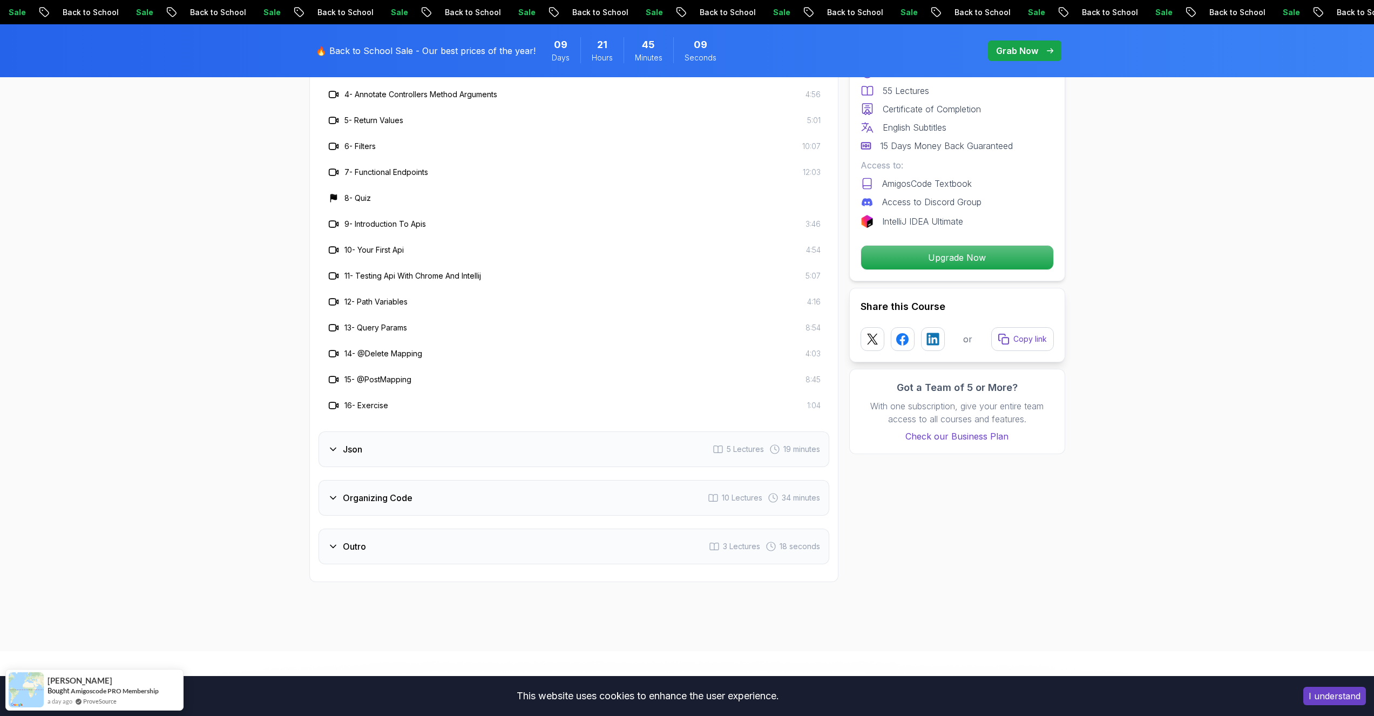
click at [440, 433] on div "Json 5 Lectures 19 minutes" at bounding box center [573, 449] width 511 height 36
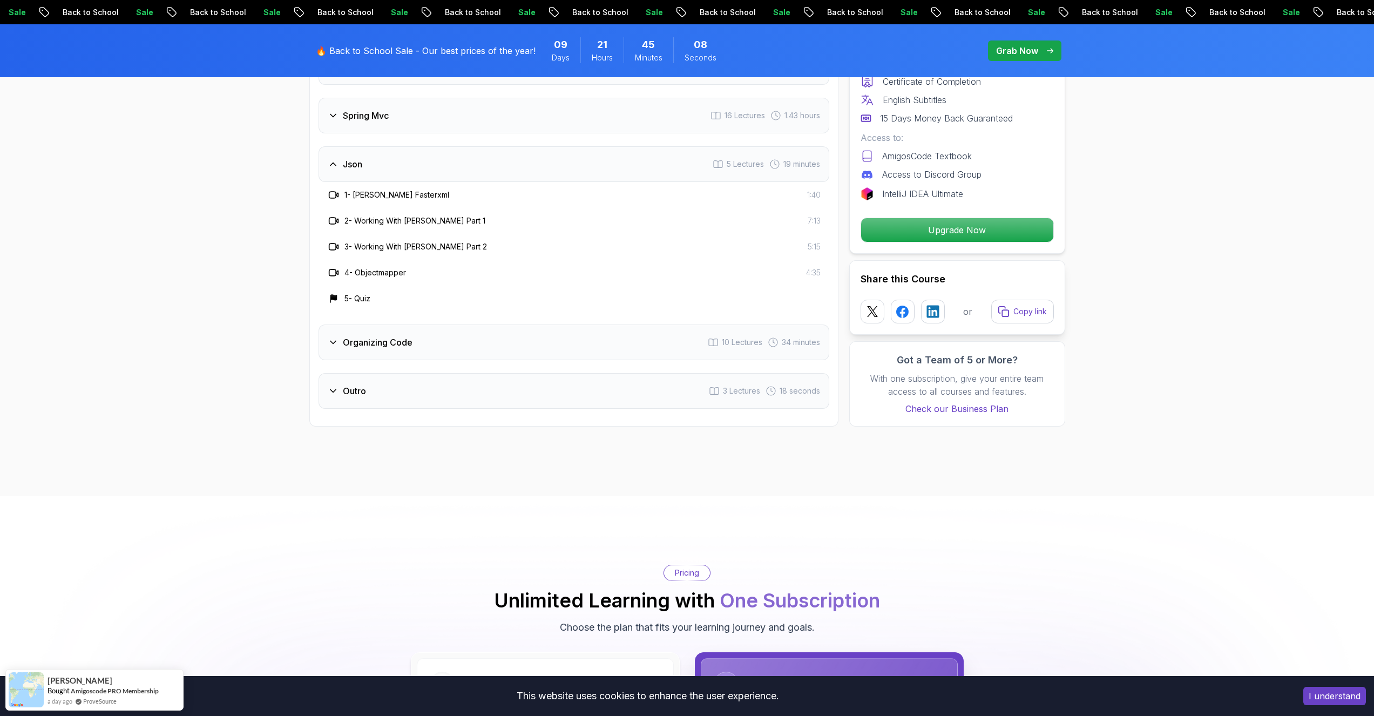
scroll to position [2008, 0]
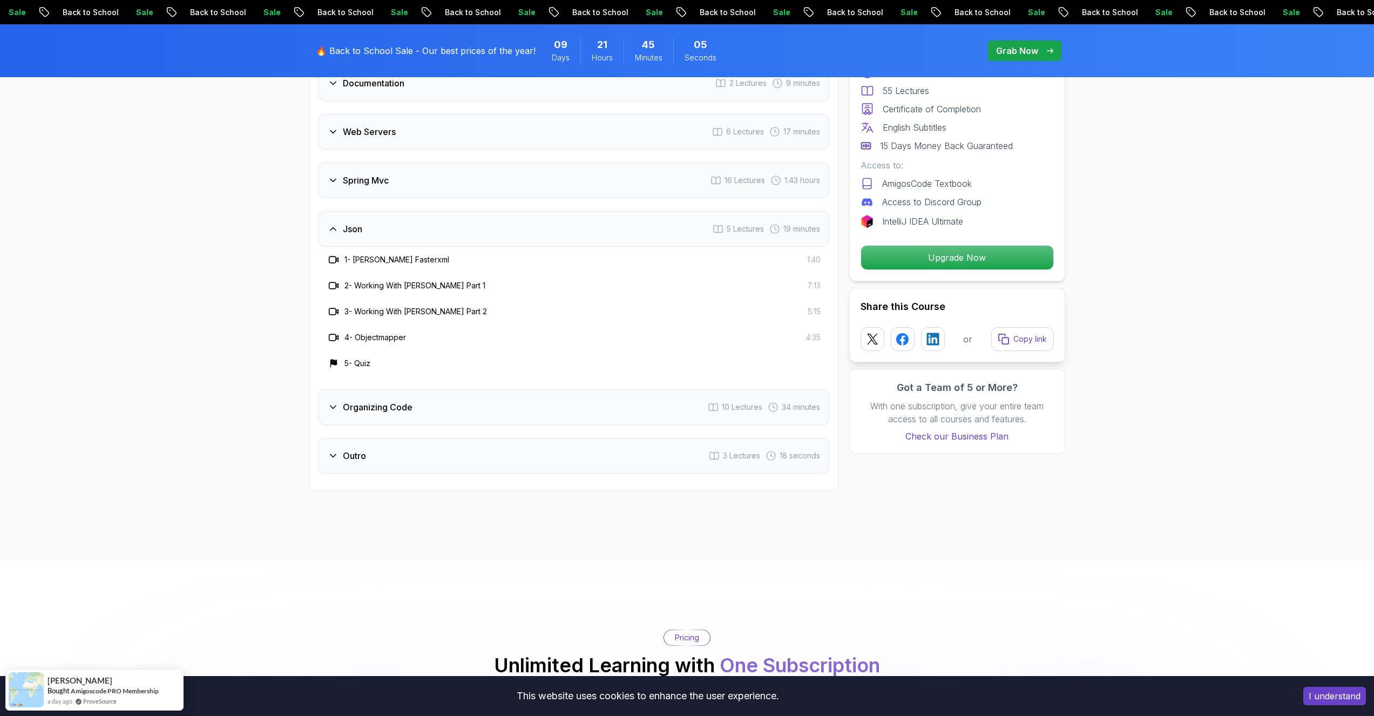
click at [440, 389] on div "Organizing Code 10 Lectures 34 minutes" at bounding box center [573, 407] width 511 height 36
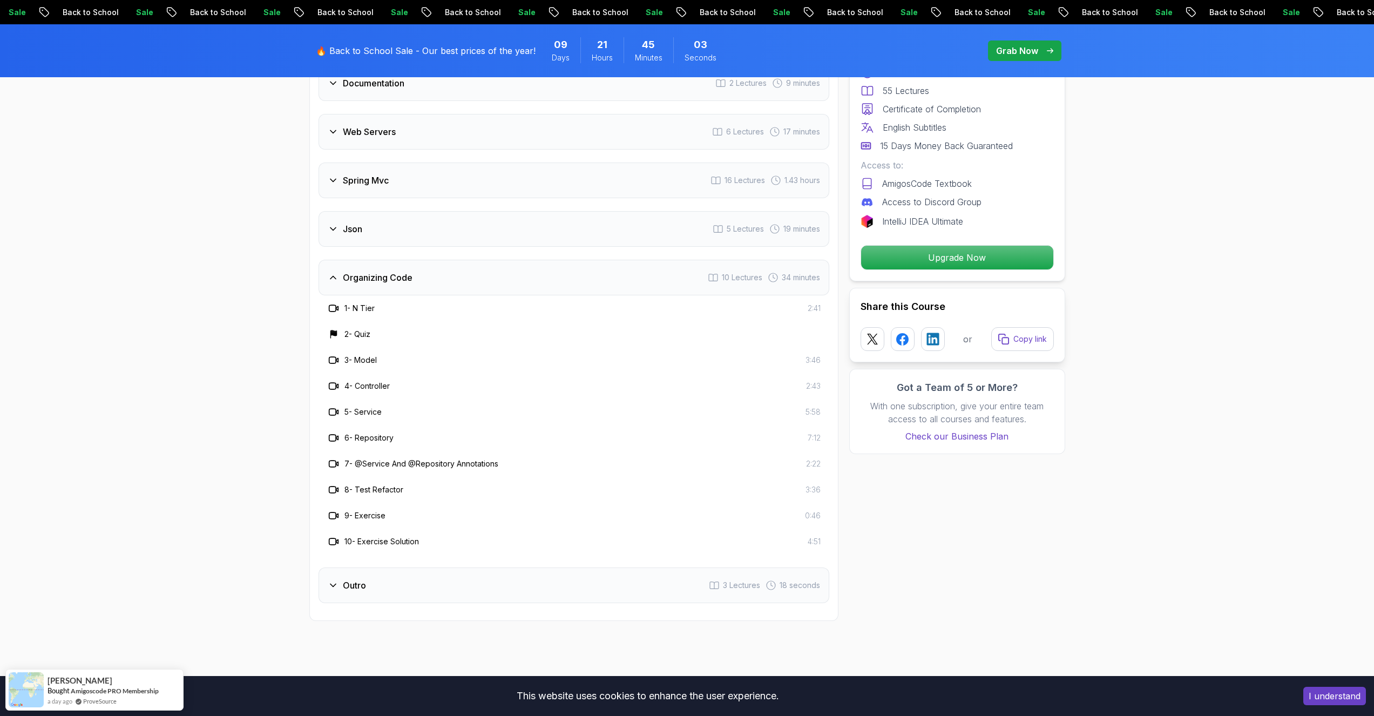
click at [404, 567] on div "Outro 3 Lectures 18 seconds" at bounding box center [573, 585] width 511 height 36
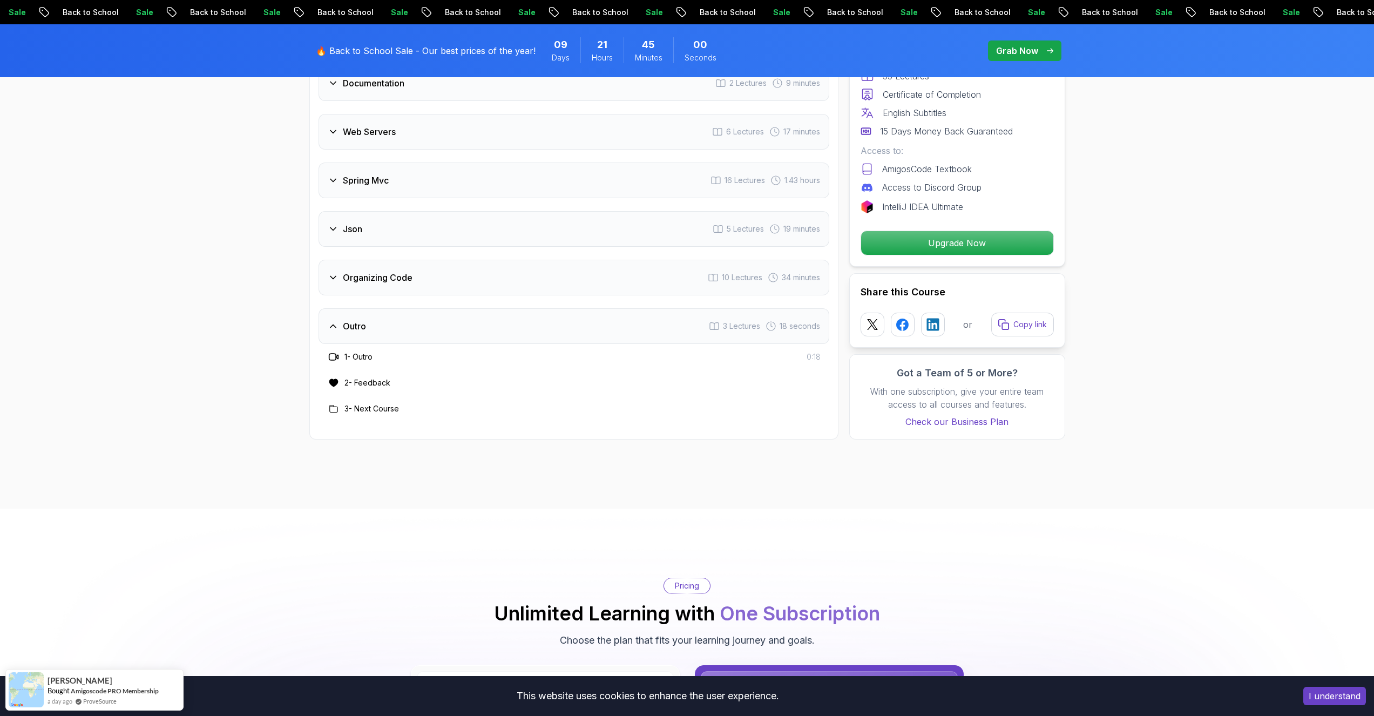
click at [551, 311] on div "Outro 3 Lectures 18 seconds" at bounding box center [573, 326] width 511 height 36
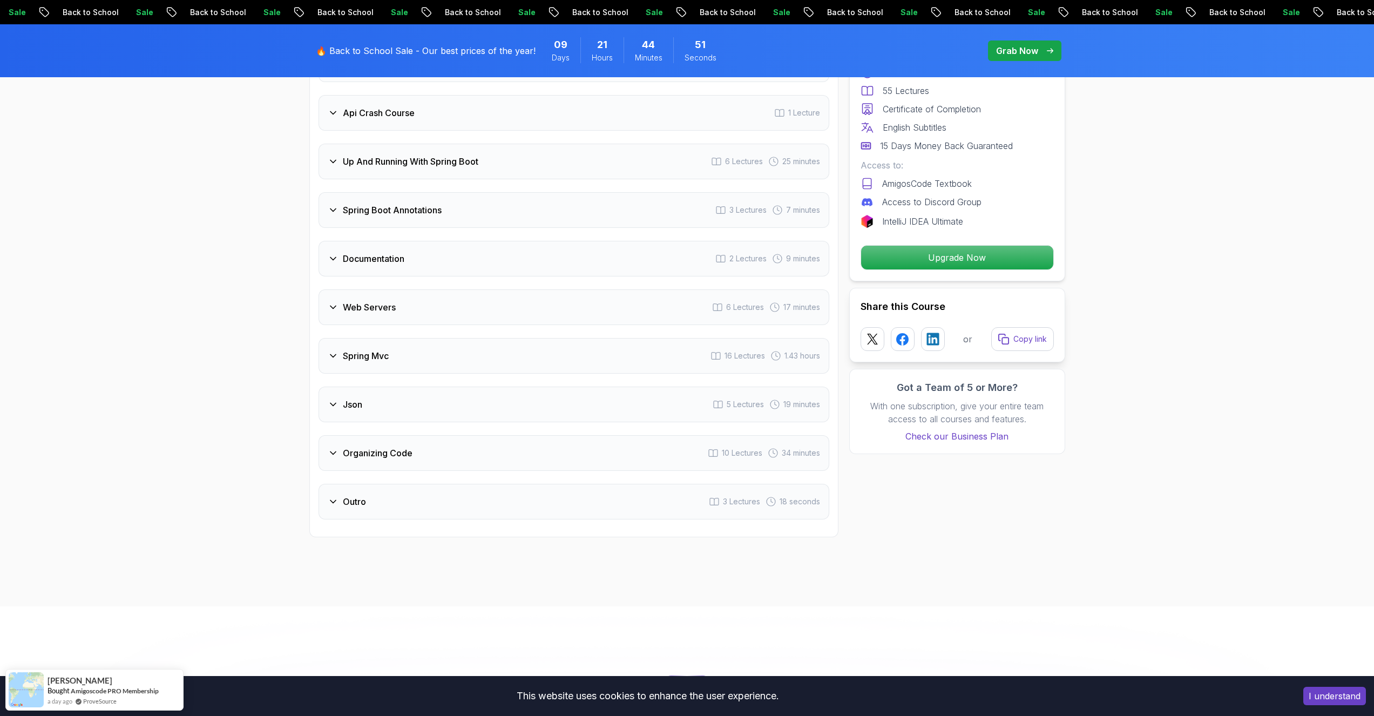
scroll to position [1684, 0]
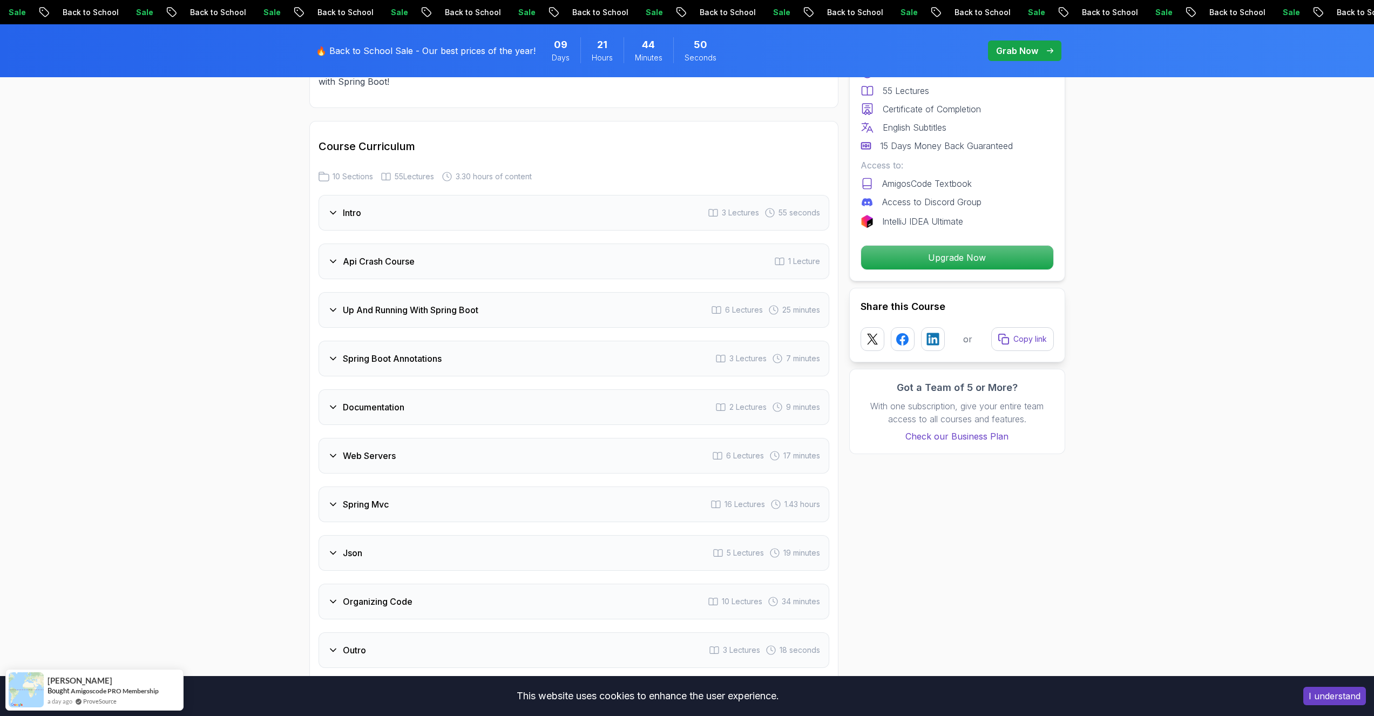
click at [392, 494] on div "Spring Mvc 16 Lectures 1.43 hours" at bounding box center [573, 504] width 511 height 36
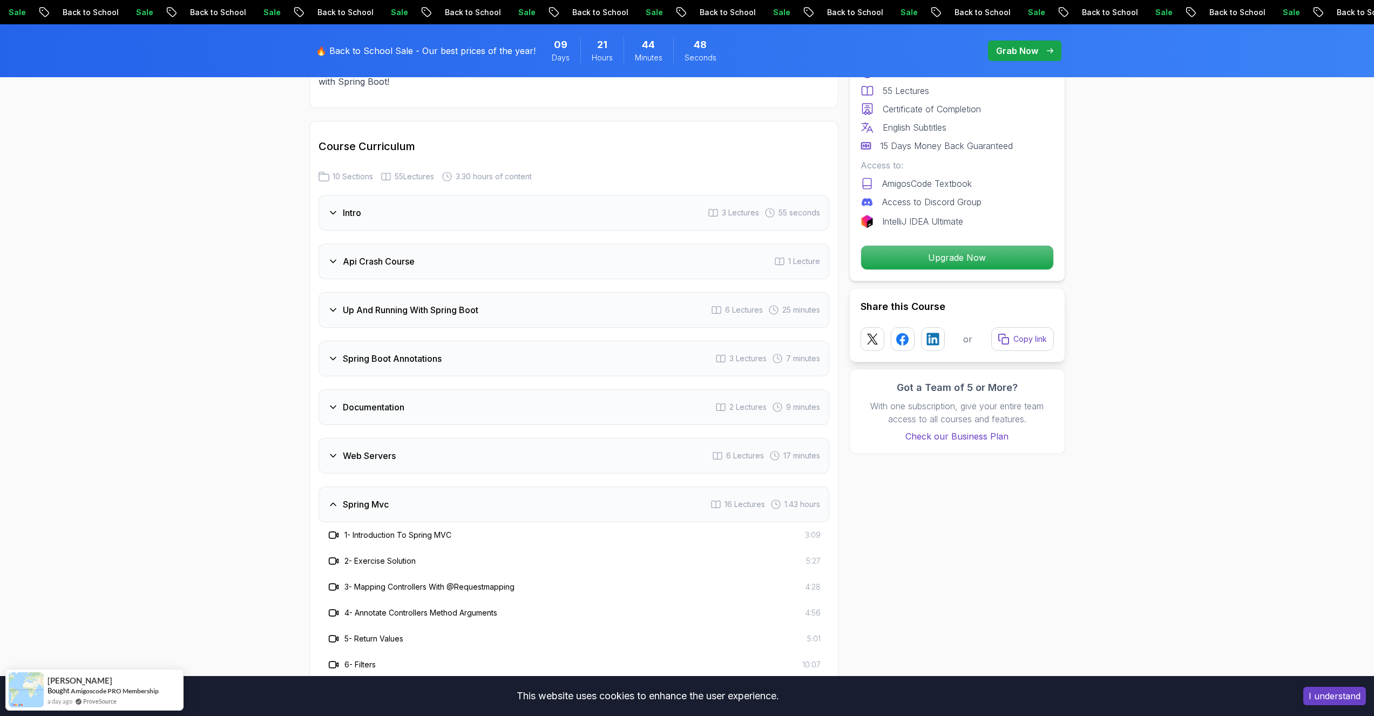
click at [392, 494] on div "Spring Mvc 16 Lectures 1.43 hours" at bounding box center [573, 504] width 511 height 36
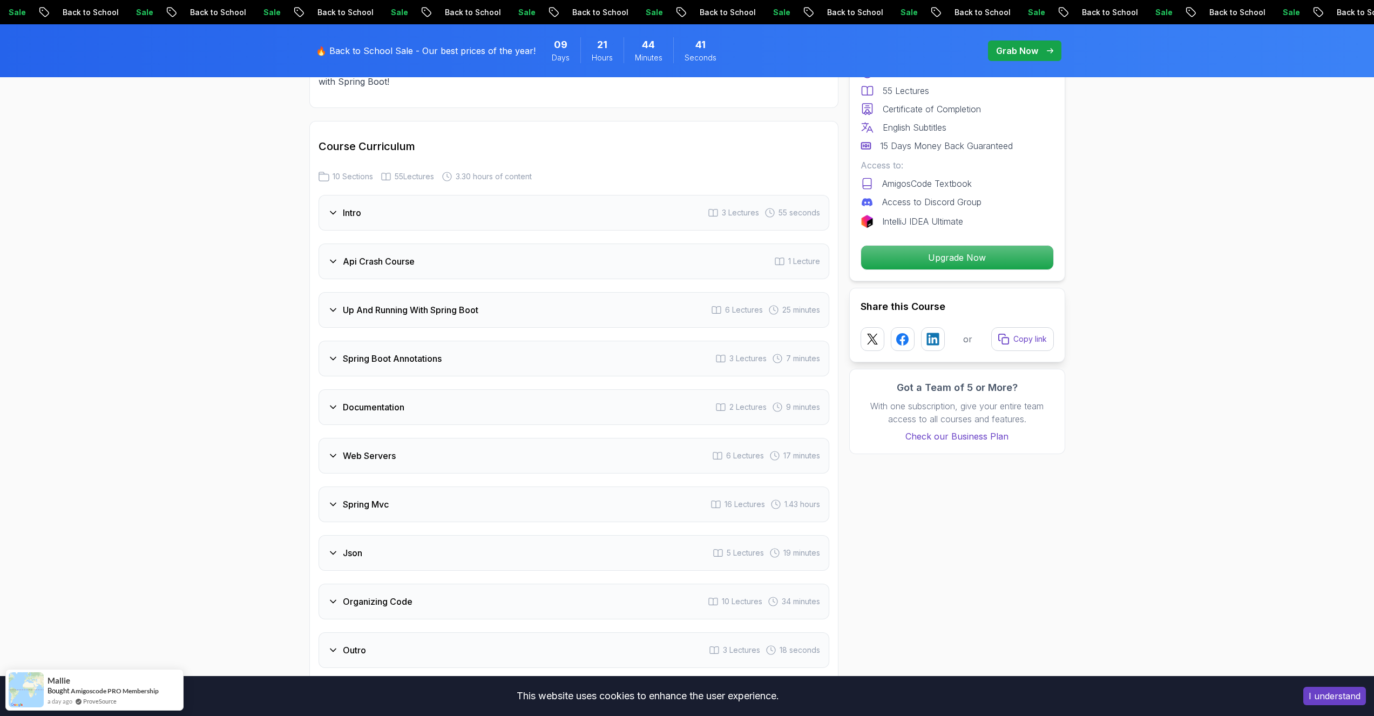
click at [391, 486] on div "Spring Mvc 16 Lectures 1.43 hours" at bounding box center [573, 504] width 511 height 36
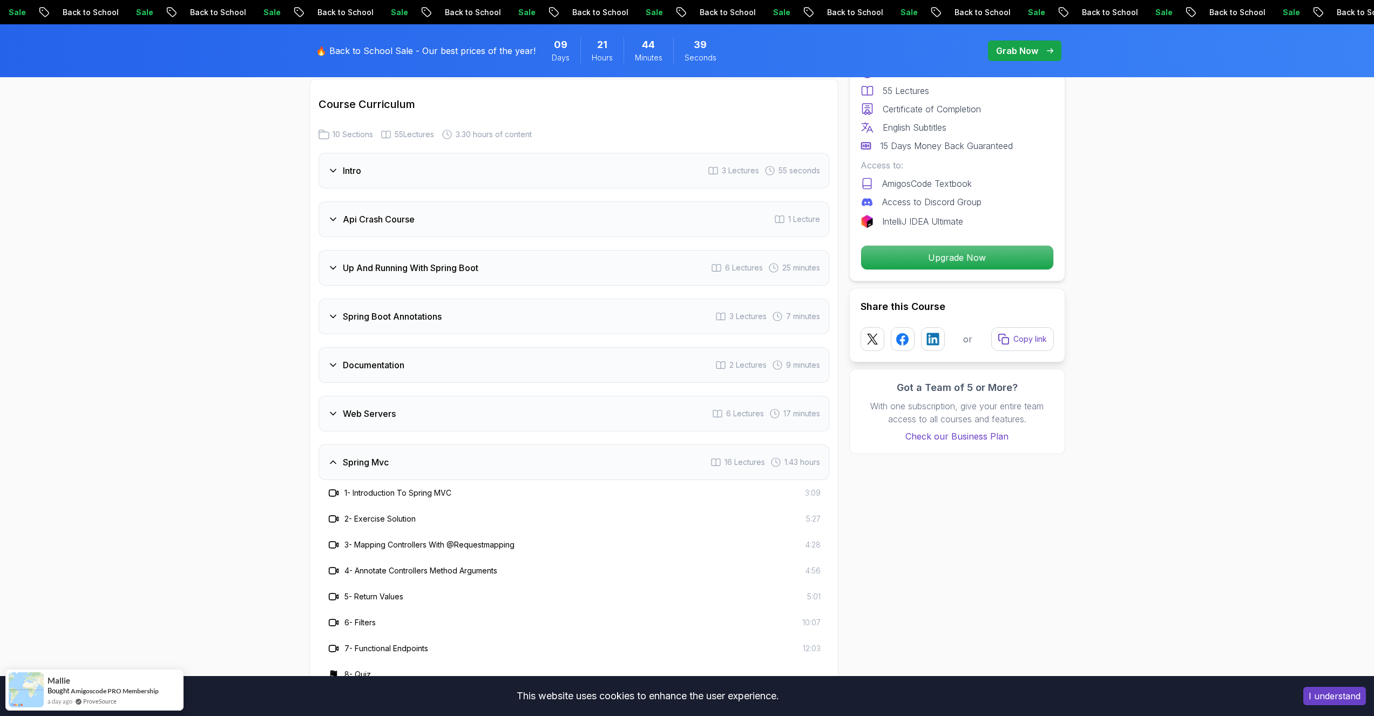
scroll to position [1749, 0]
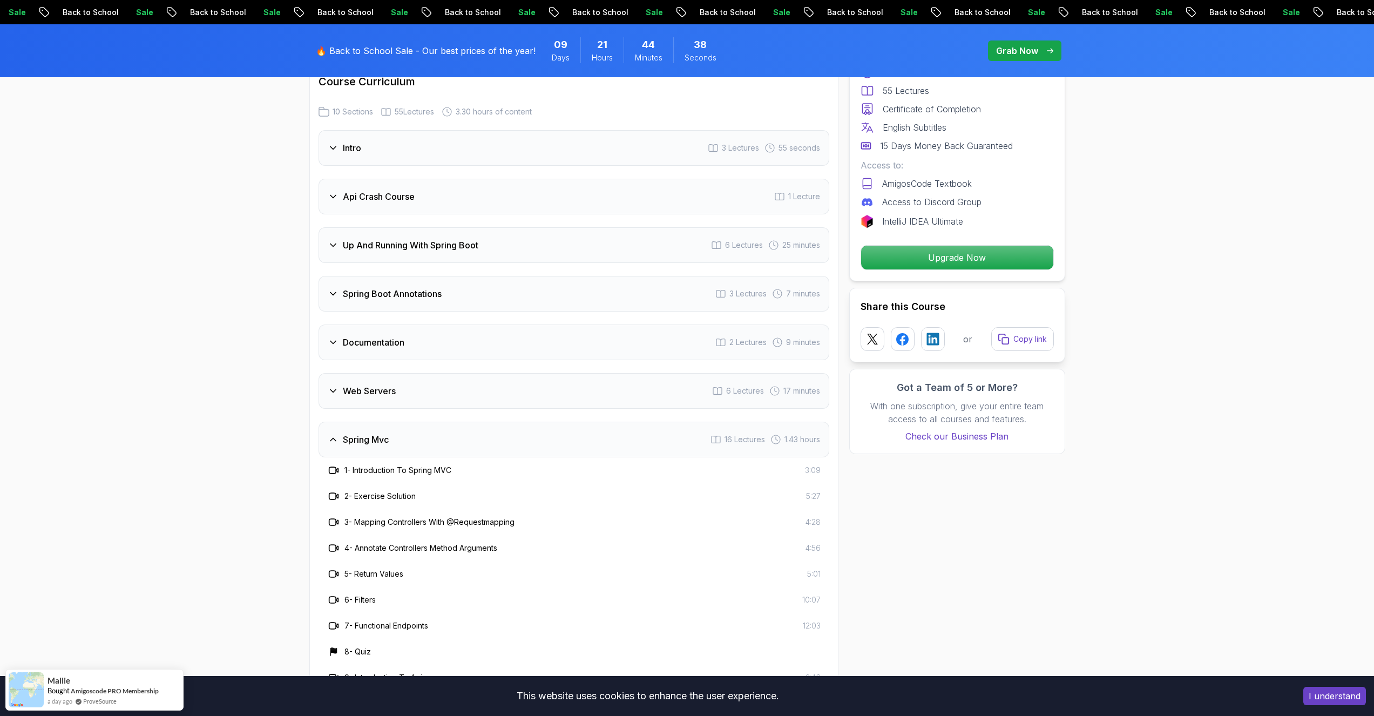
click at [416, 422] on div "Spring Mvc 16 Lectures 1.43 hours" at bounding box center [573, 440] width 511 height 36
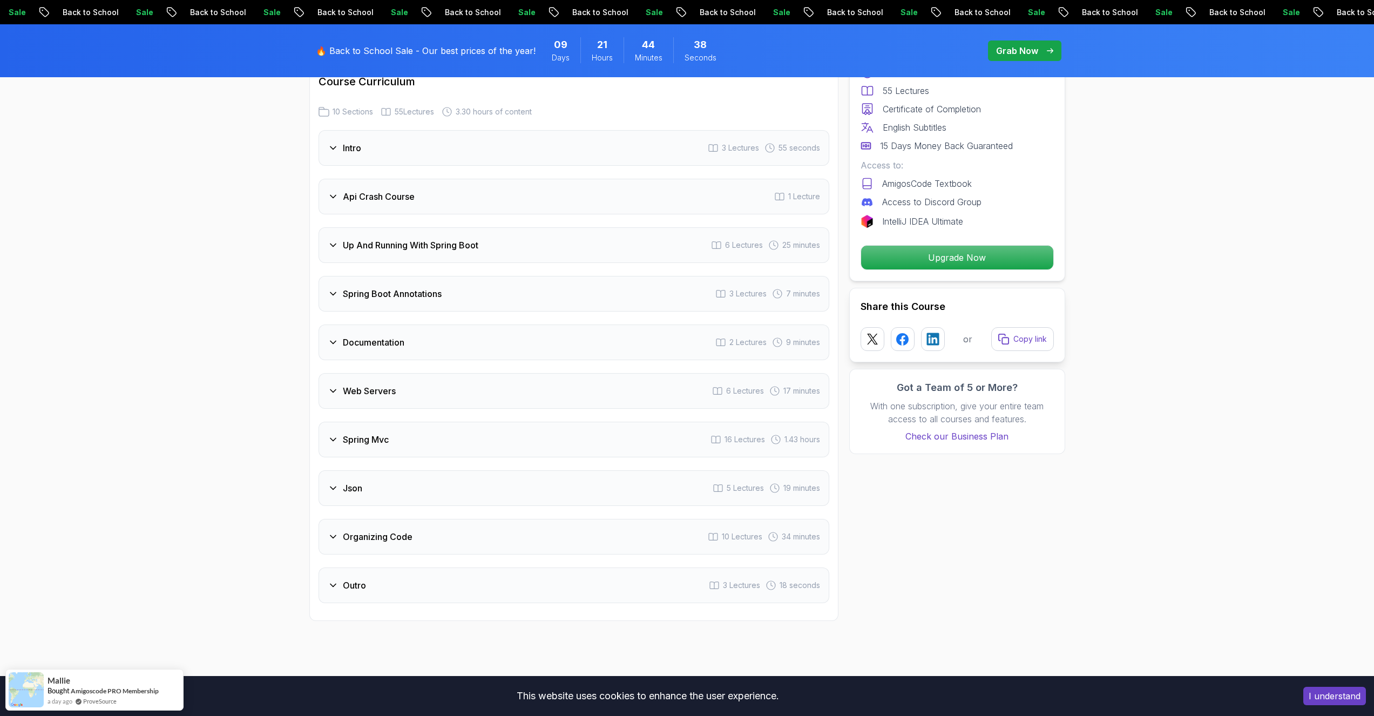
click at [424, 373] on div "Web Servers 6 Lectures 17 minutes" at bounding box center [573, 391] width 511 height 36
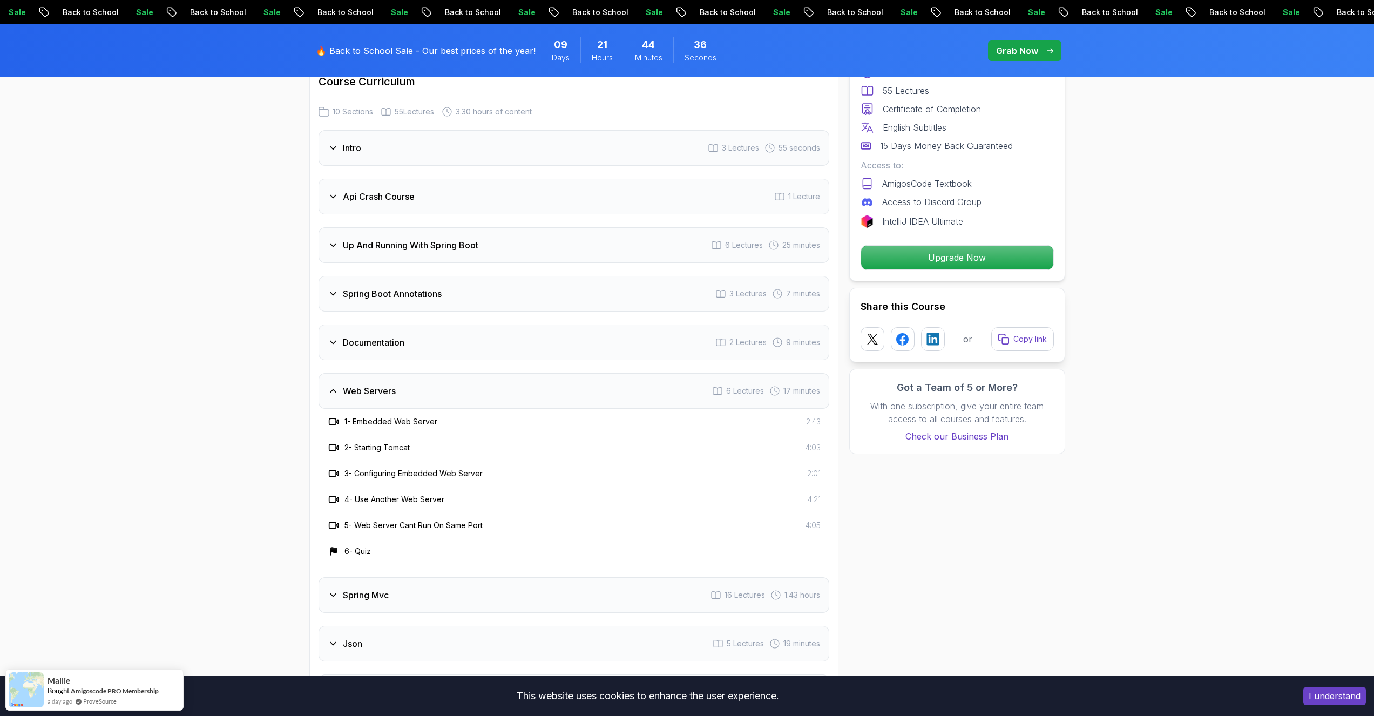
click at [424, 373] on div "Web Servers 6 Lectures 17 minutes" at bounding box center [573, 391] width 511 height 36
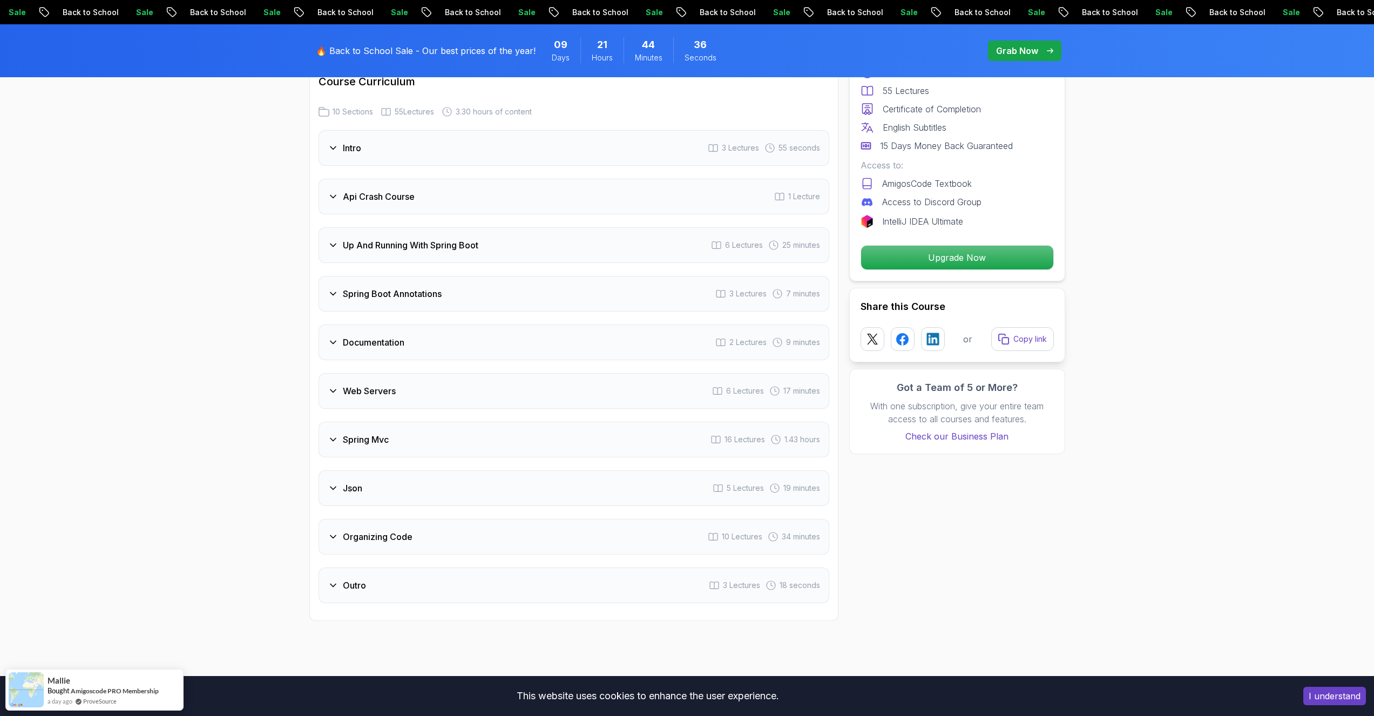
click at [440, 345] on div "Intro 3 Lectures 55 seconds Api Crash Course 1 Lecture Up And Running With Spri…" at bounding box center [573, 366] width 511 height 473
click at [444, 339] on div "Documentation 2 Lectures 9 minutes" at bounding box center [573, 342] width 511 height 36
click at [422, 368] on h3 "1 - This Is Where I Learn Everything" at bounding box center [405, 373] width 123 height 11
click at [338, 368] on icon at bounding box center [333, 373] width 11 height 11
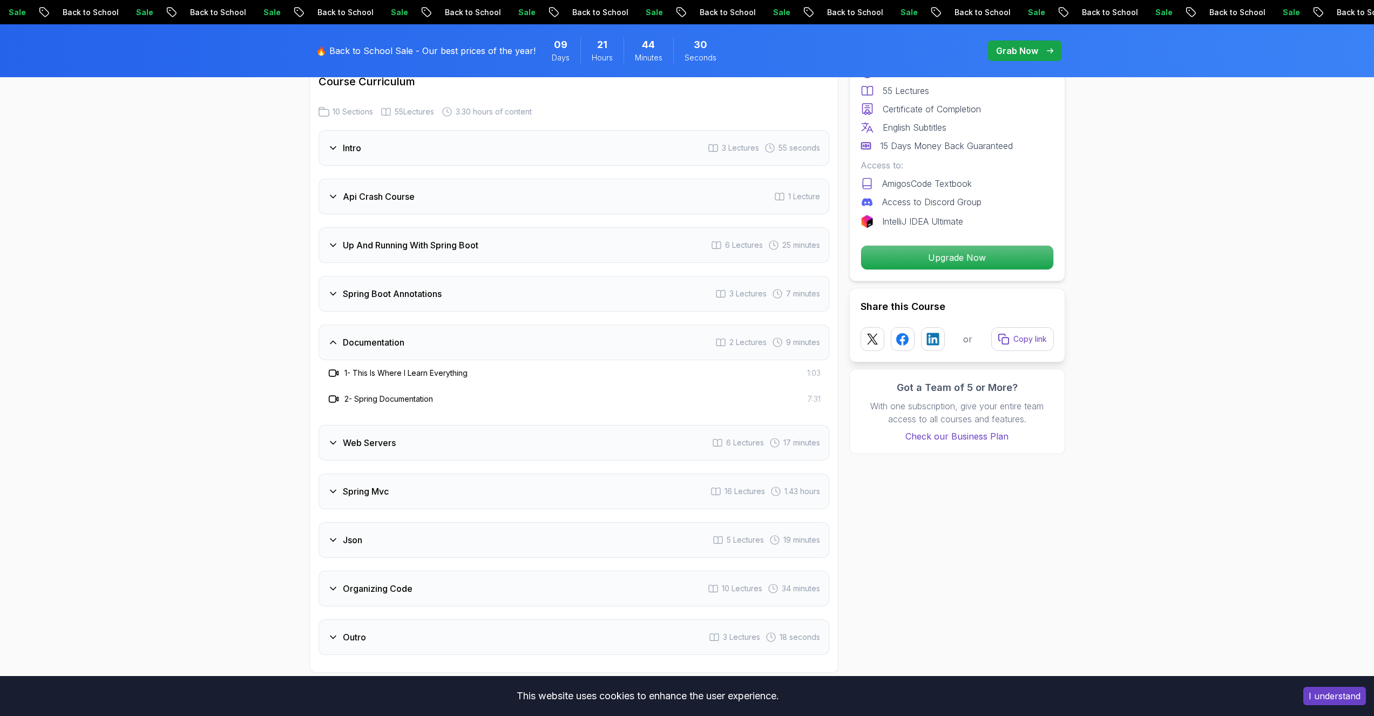
click at [462, 324] on div "Documentation 2 Lectures 9 minutes" at bounding box center [573, 342] width 511 height 36
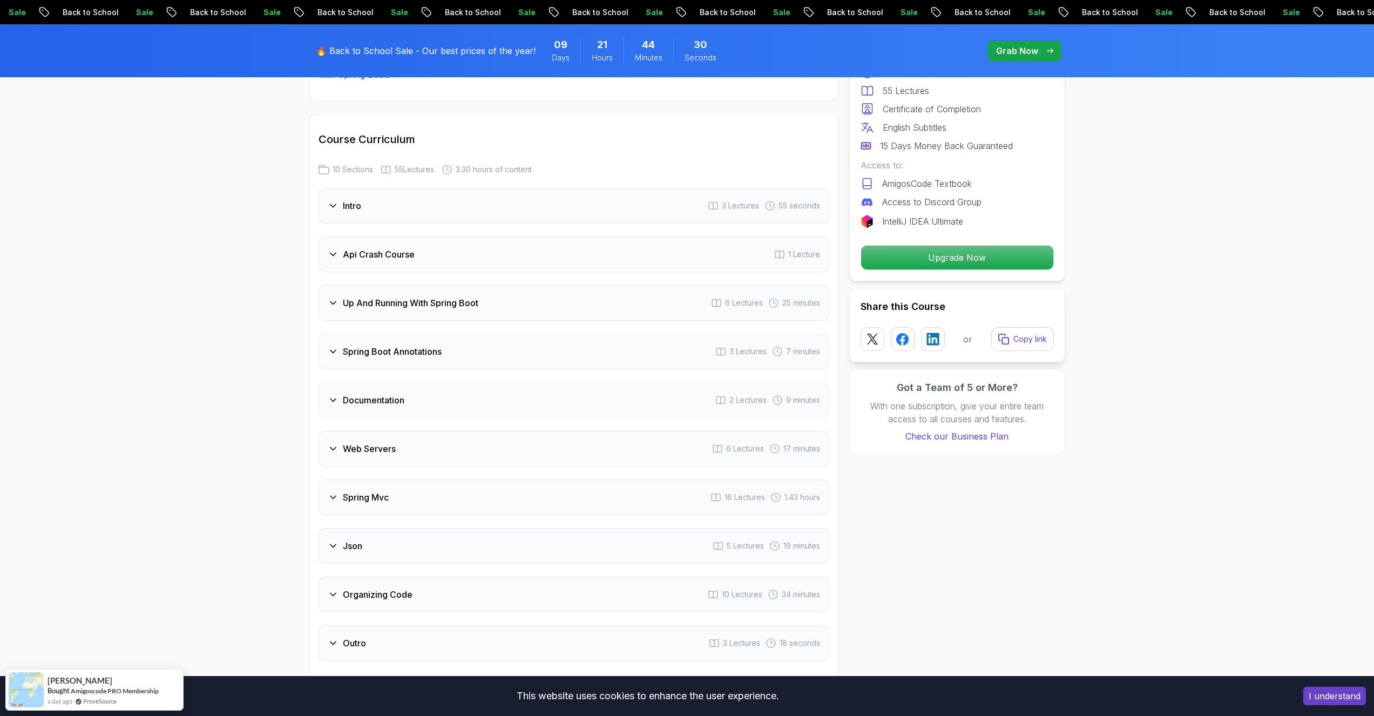
scroll to position [1619, 0]
